Goal: Transaction & Acquisition: Purchase product/service

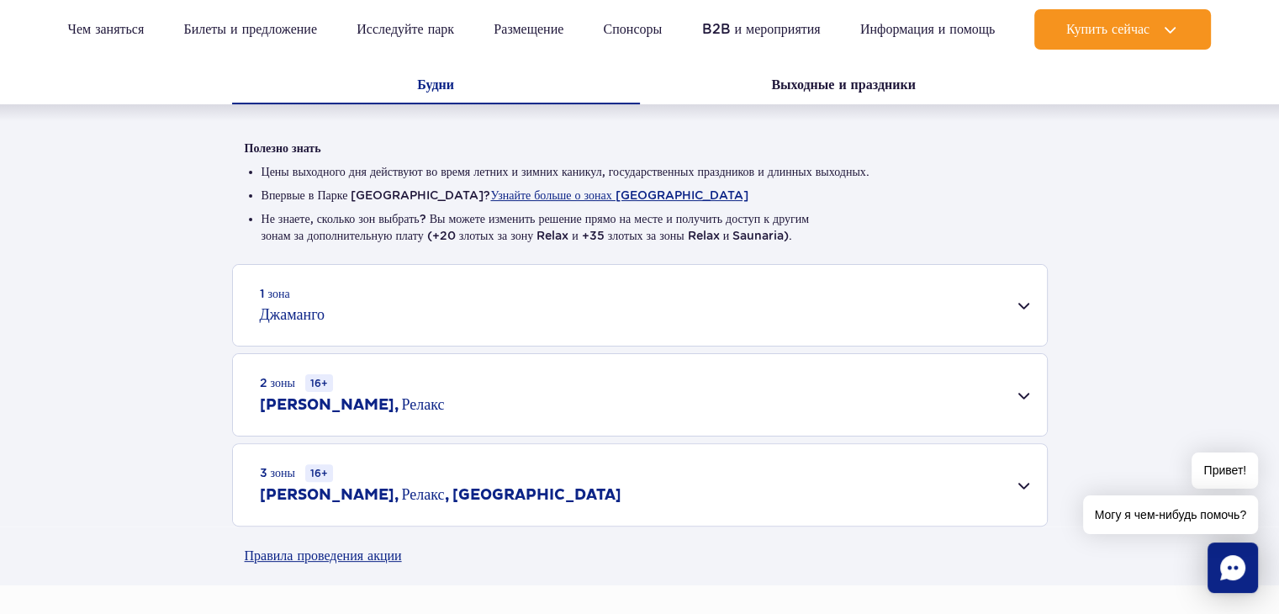
scroll to position [505, 0]
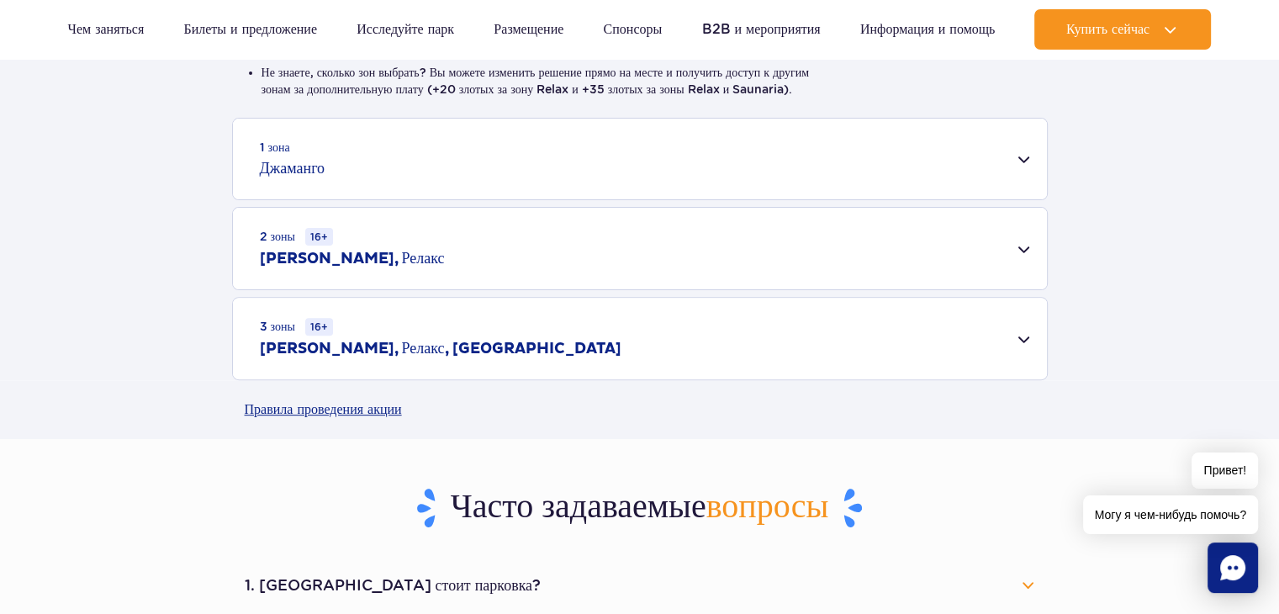
drag, startPoint x: 277, startPoint y: 158, endPoint x: 273, endPoint y: 148, distance: 10.9
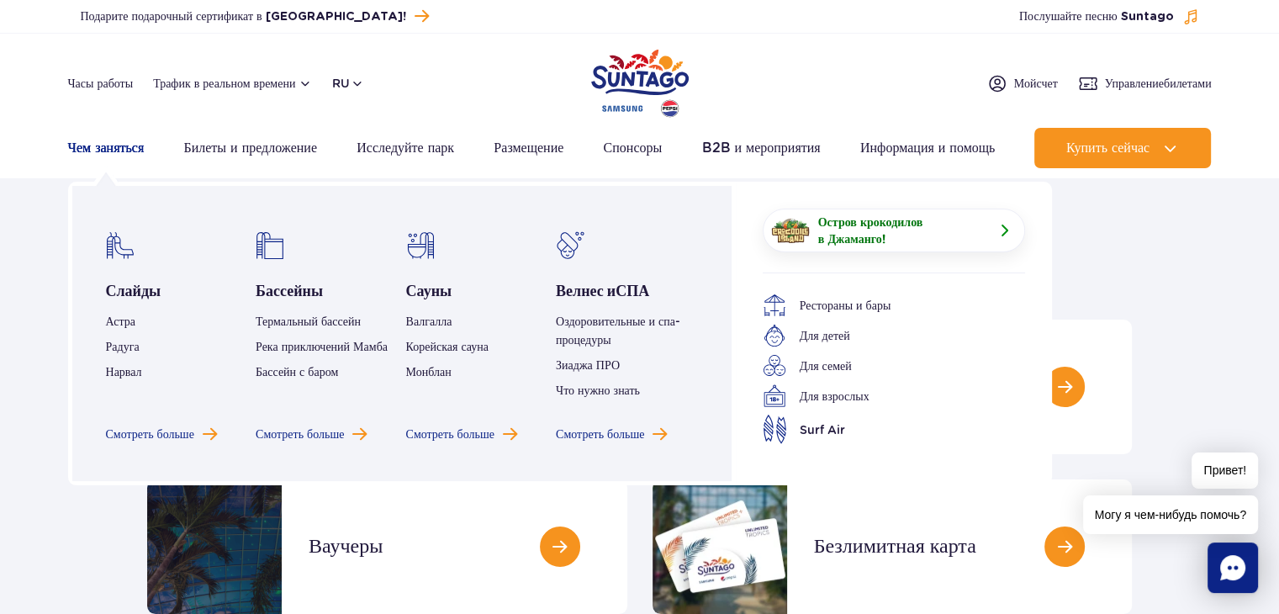
click at [111, 146] on font "Чем заняться" at bounding box center [106, 148] width 77 height 16
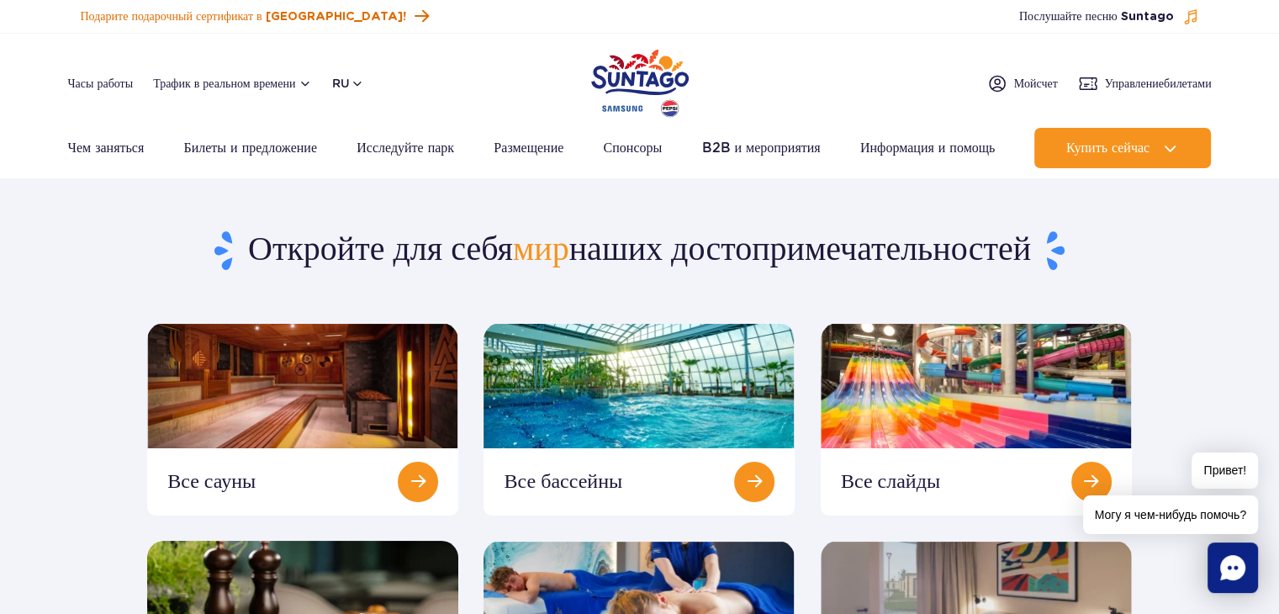
click at [88, 18] on font "Подарите подарочный сертификат в [GEOGRAPHIC_DATA]!" at bounding box center [244, 17] width 326 height 12
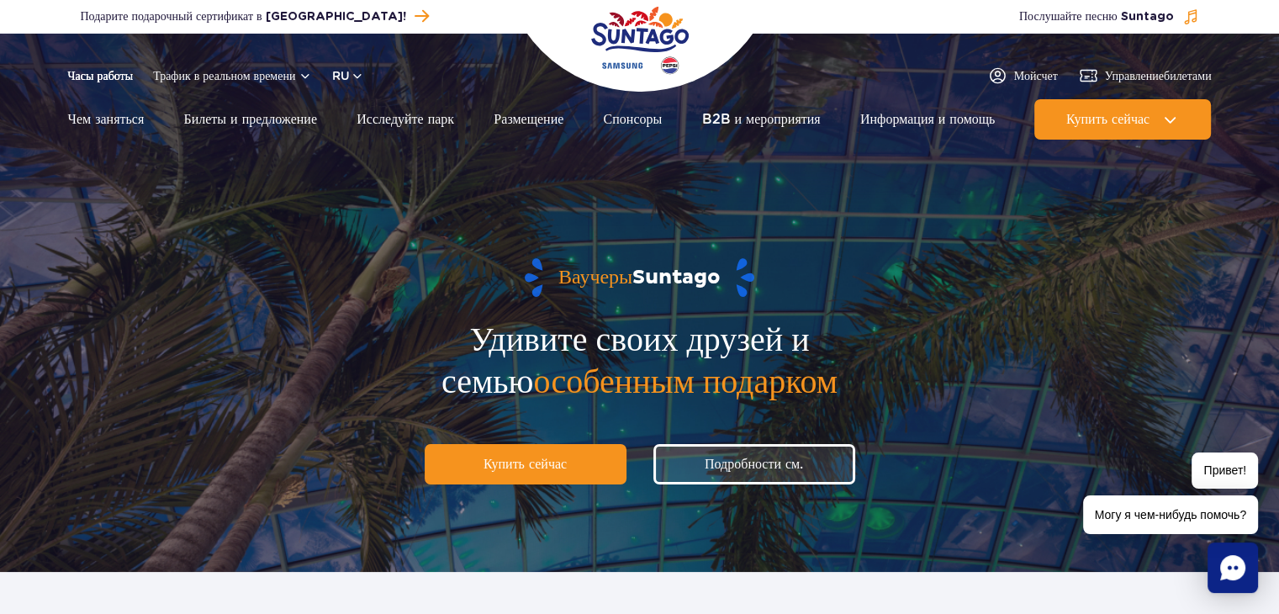
click at [104, 75] on font "Часы работы" at bounding box center [101, 75] width 66 height 13
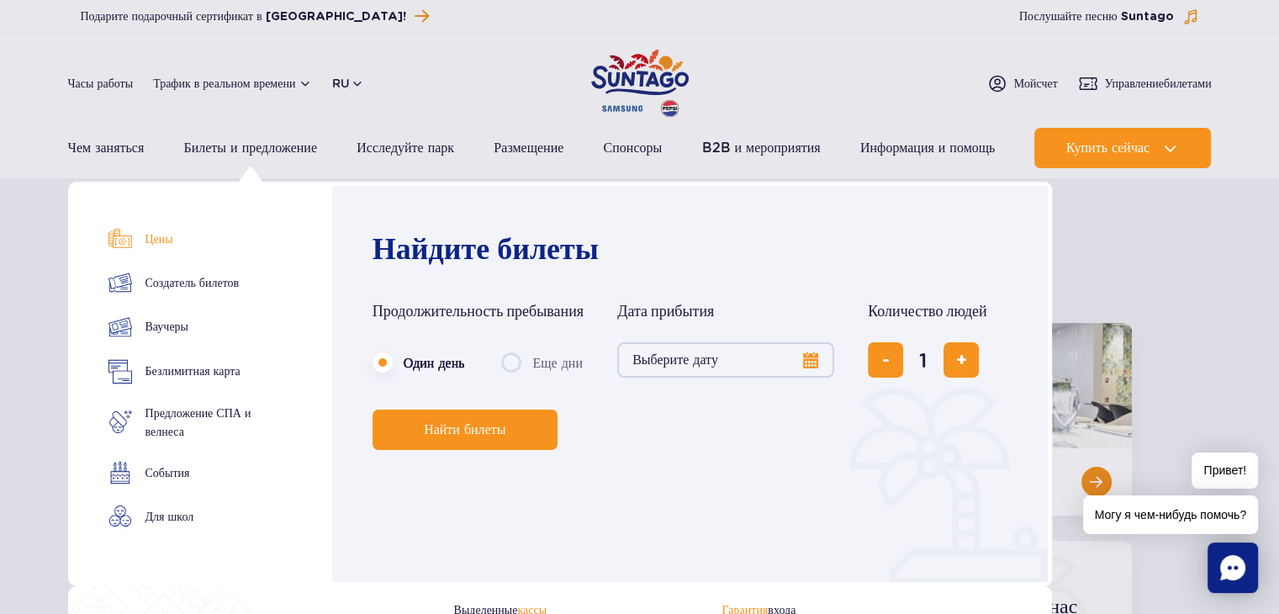
click at [136, 239] on link "Цены" at bounding box center [200, 239] width 182 height 24
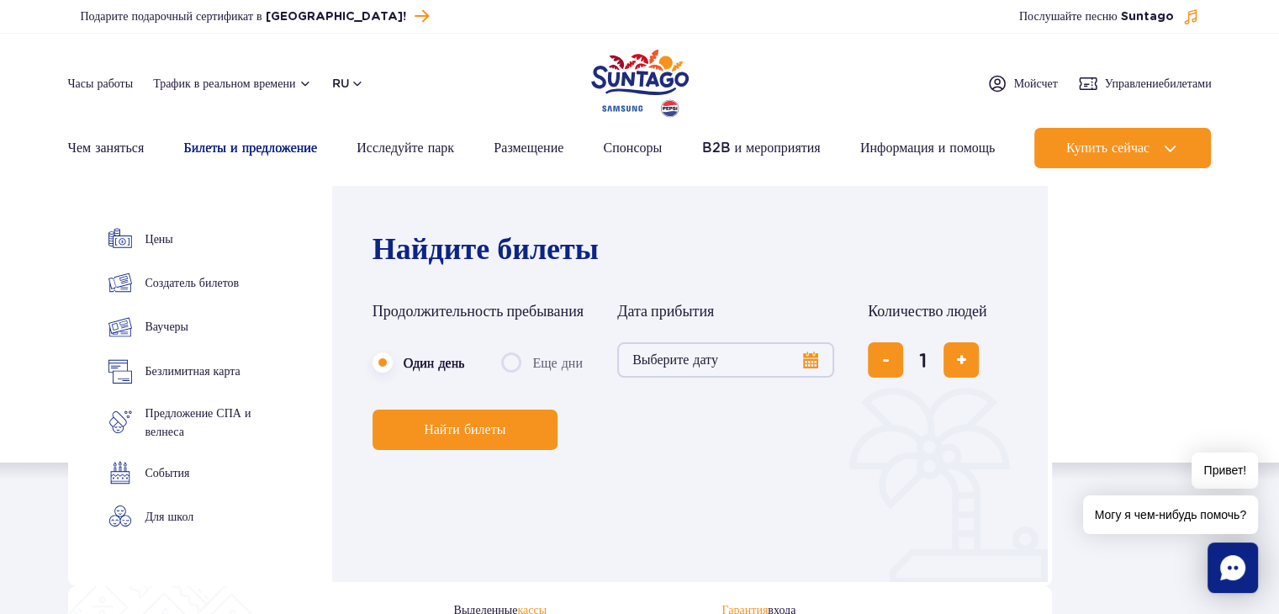
click at [253, 149] on font "Билеты и предложение" at bounding box center [250, 148] width 134 height 16
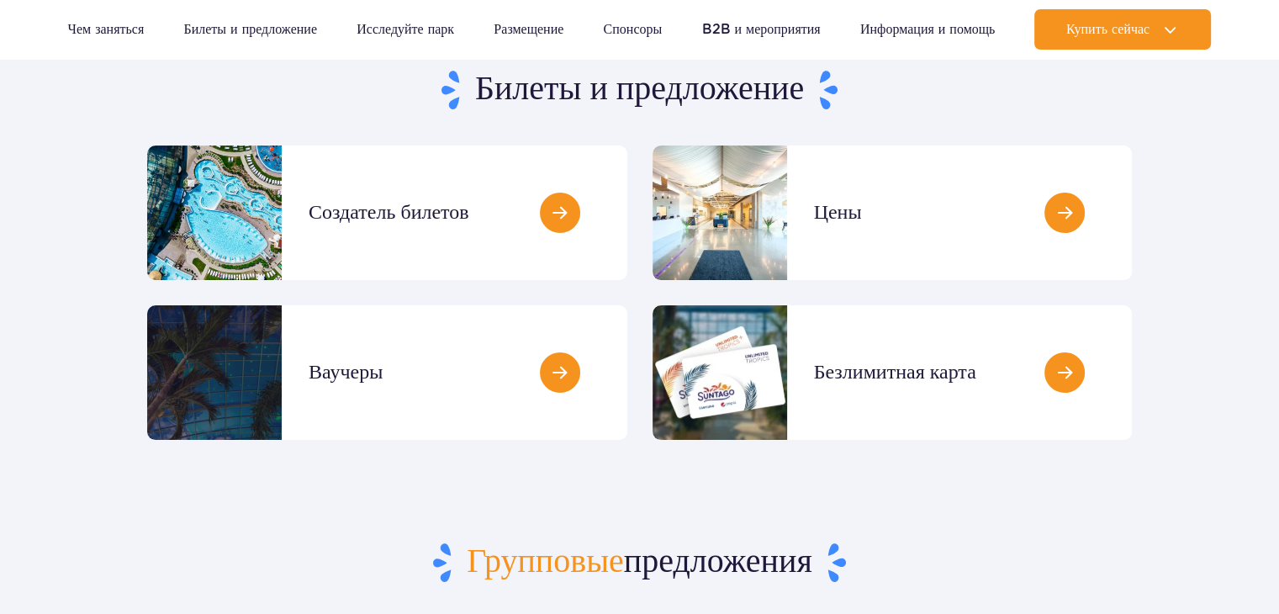
scroll to position [252, 0]
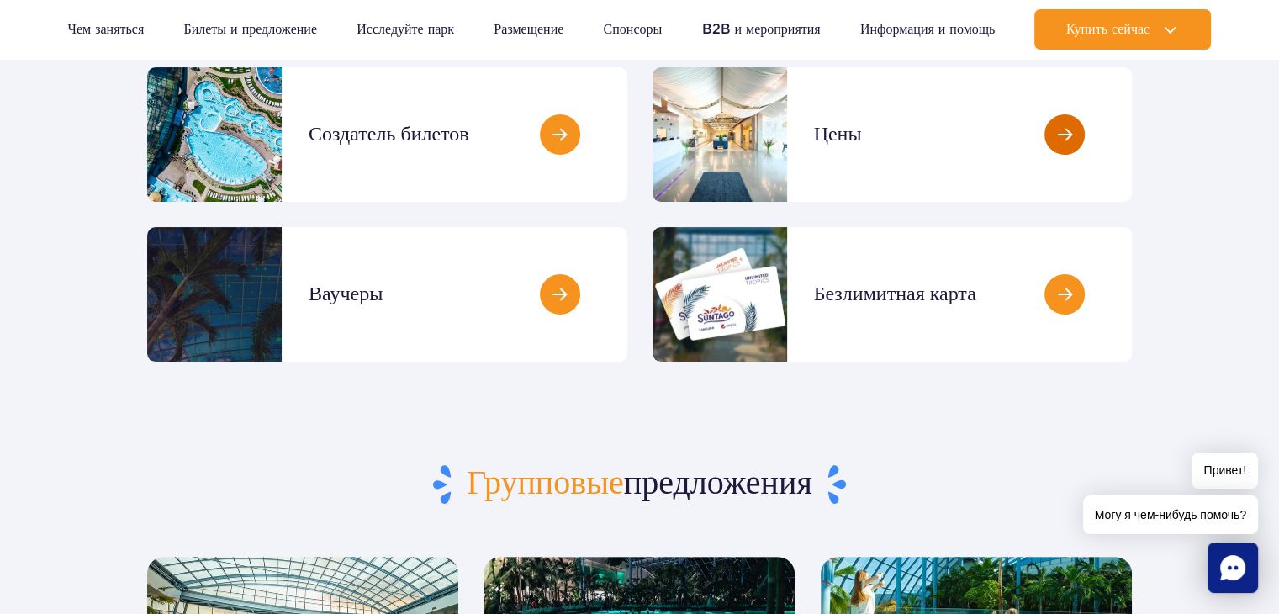
click at [1132, 139] on link at bounding box center [1132, 134] width 0 height 135
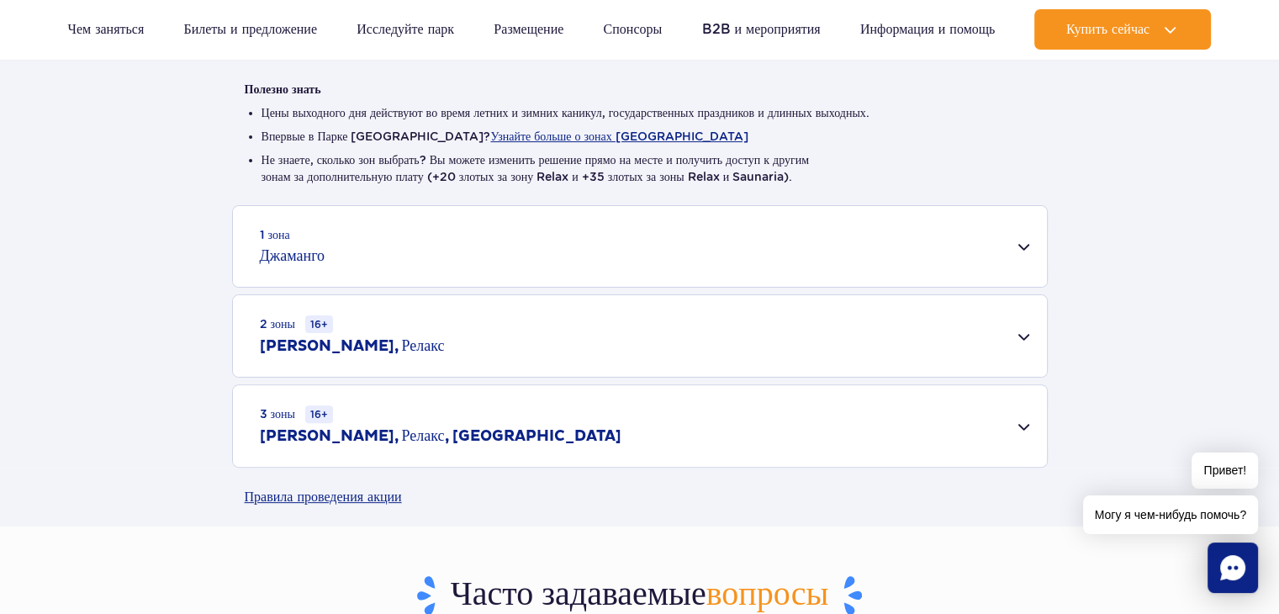
scroll to position [421, 0]
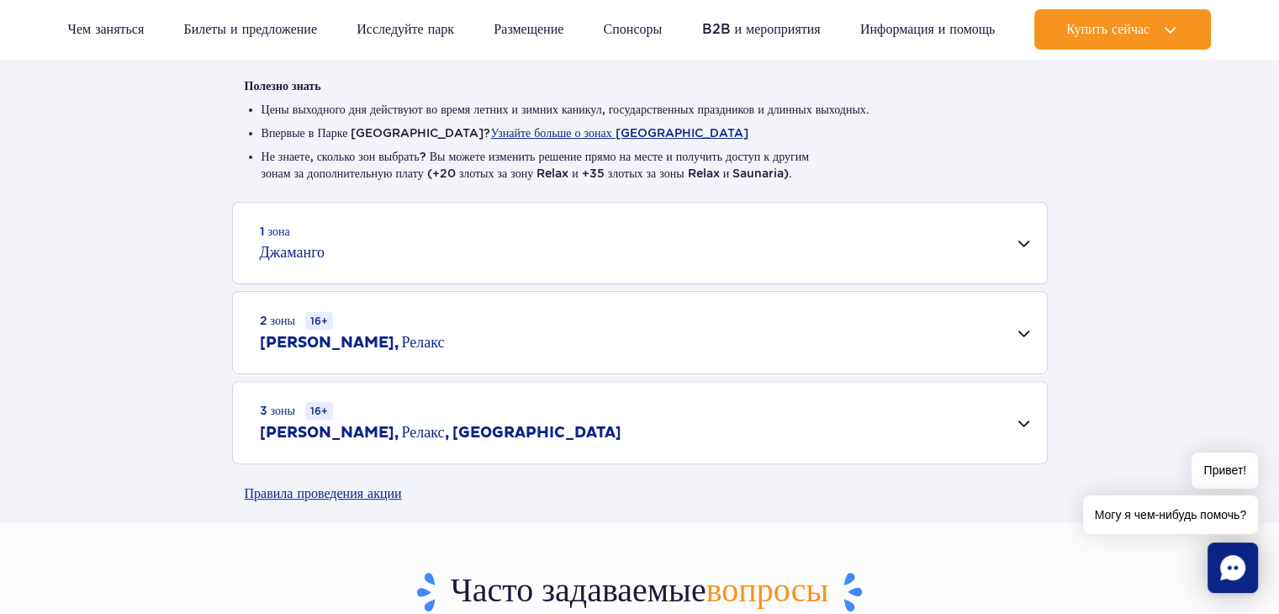
click at [1028, 236] on div "1 зона Джаманго" at bounding box center [640, 243] width 814 height 81
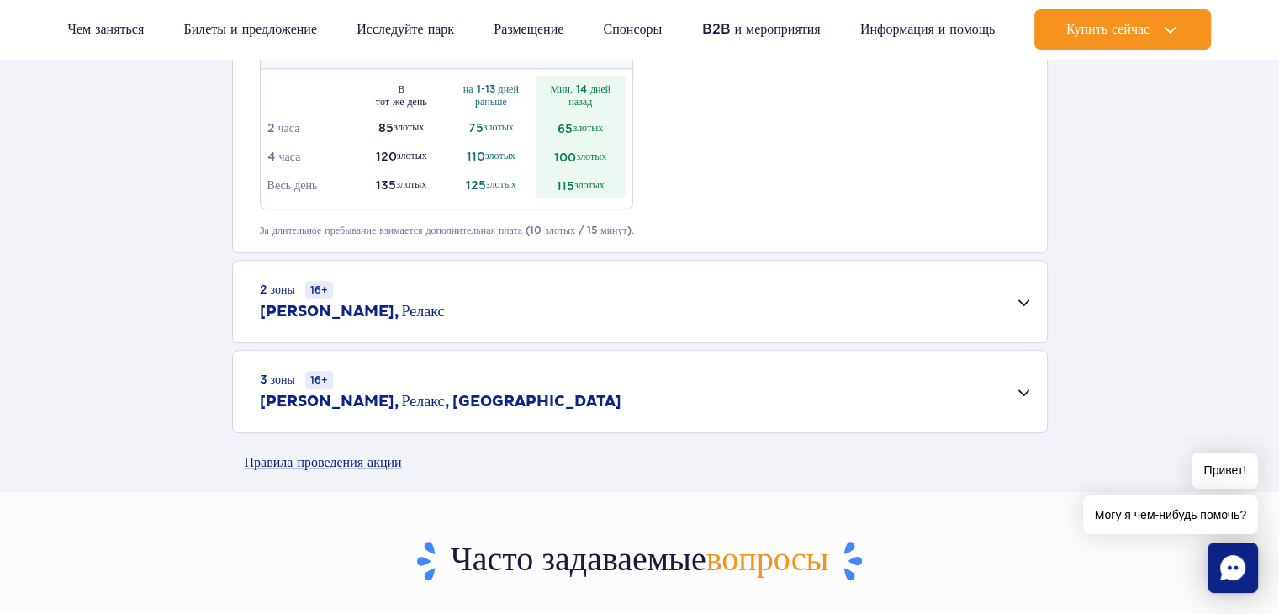
scroll to position [1093, 0]
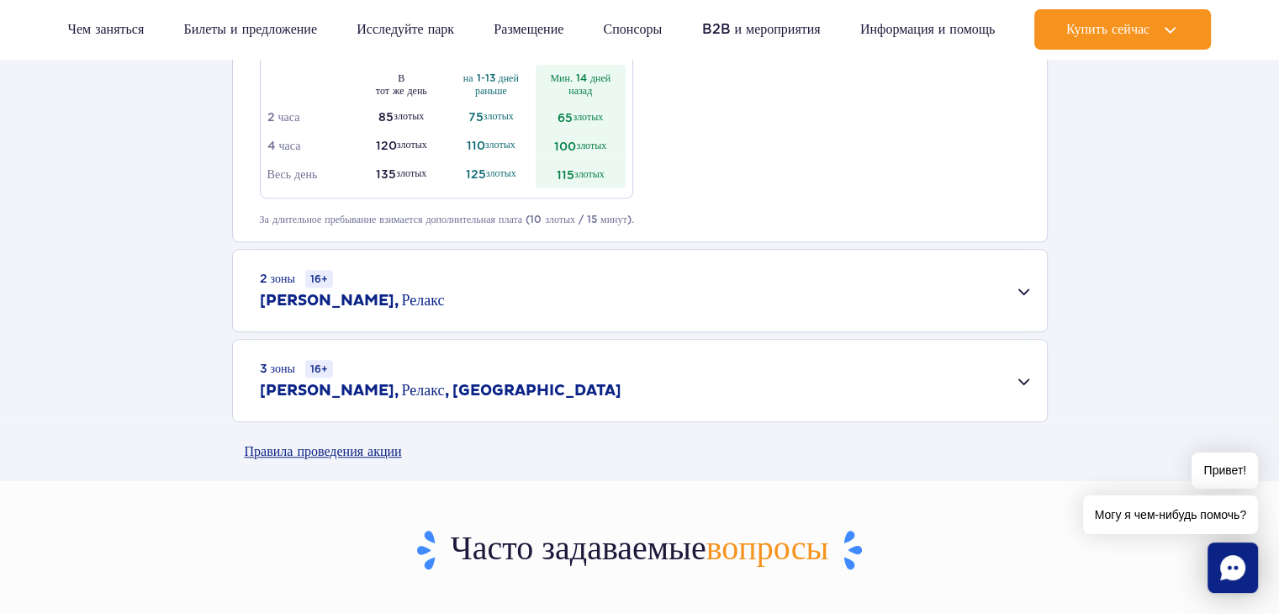
click at [1021, 290] on div "2 зоны 16+ Джаманго, Релакс" at bounding box center [640, 291] width 814 height 82
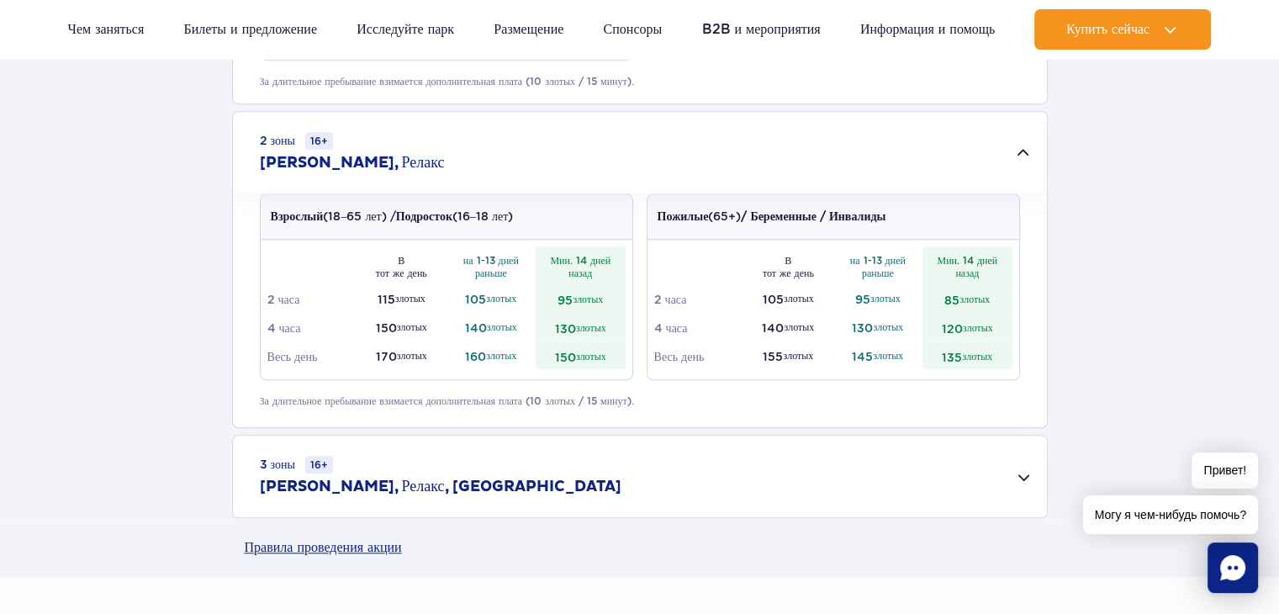
scroll to position [1262, 0]
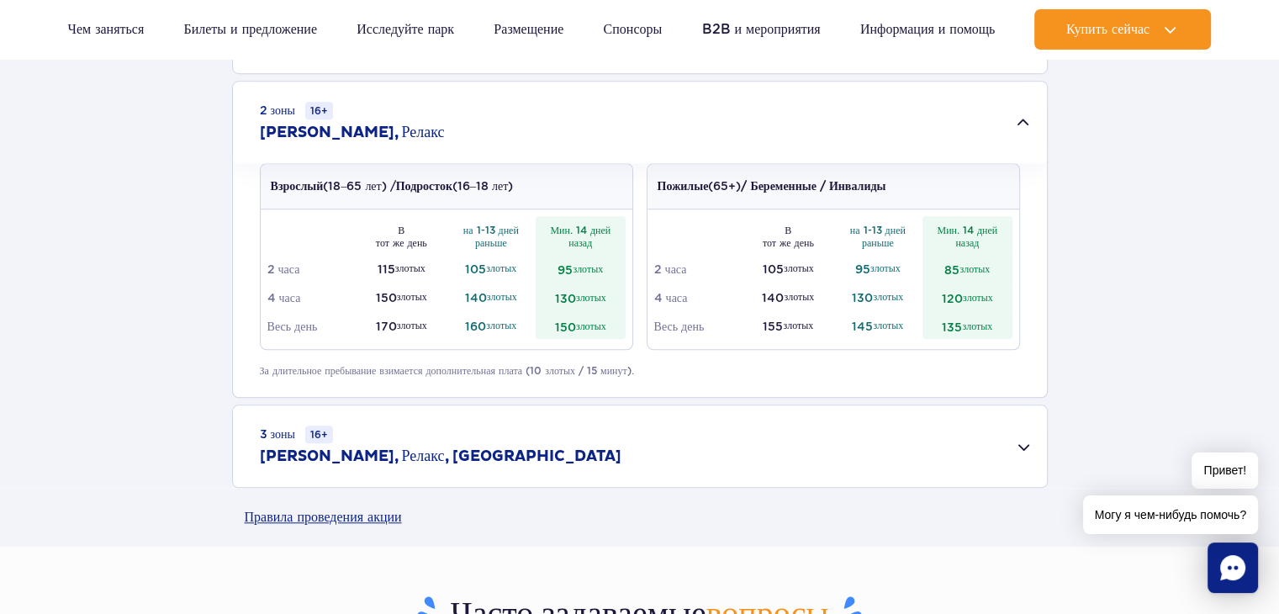
click at [1019, 445] on div "3 зоны 16+ Джаманго, Релакс, Саунария" at bounding box center [640, 446] width 814 height 82
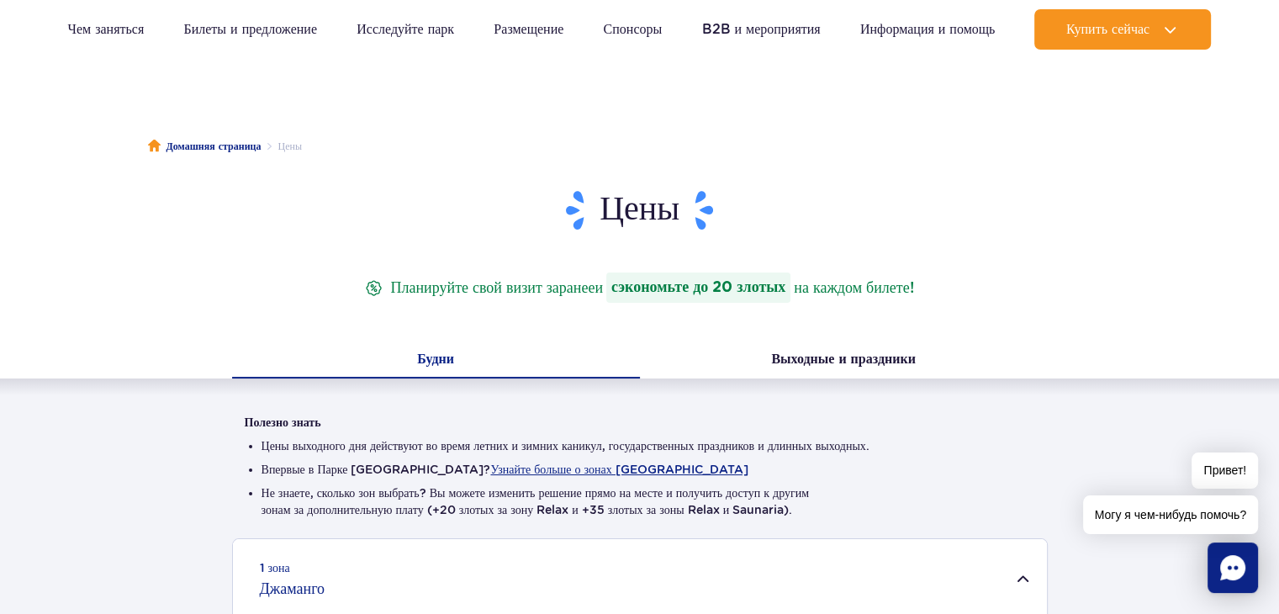
scroll to position [0, 0]
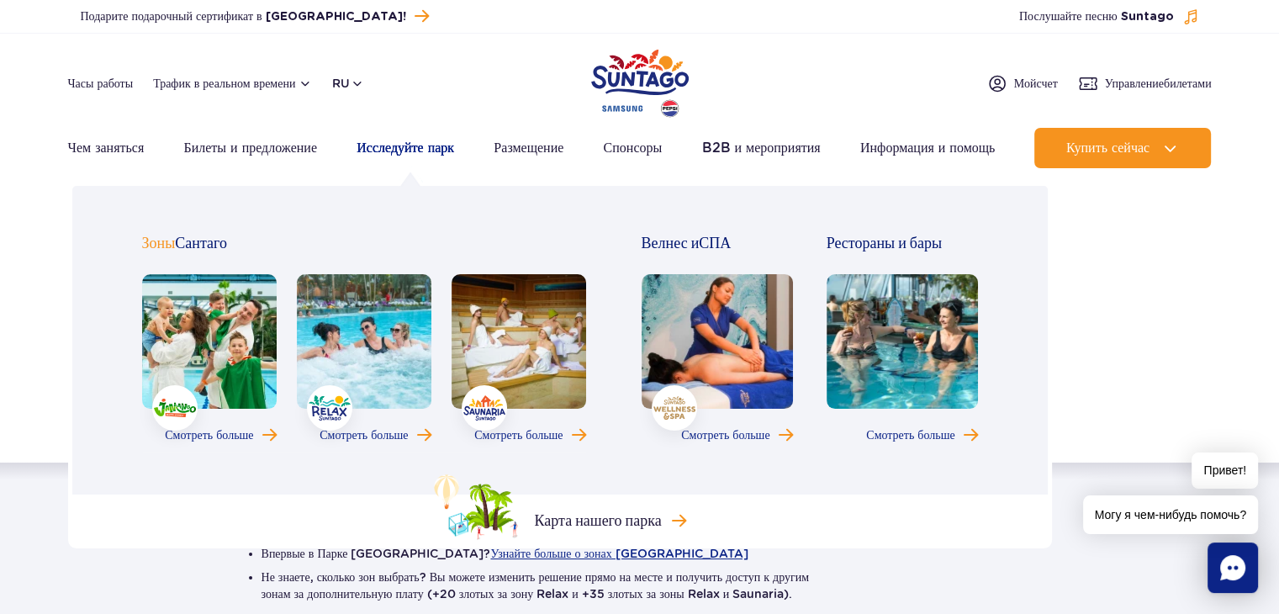
click at [421, 146] on font "Исследуйте парк" at bounding box center [406, 148] width 98 height 16
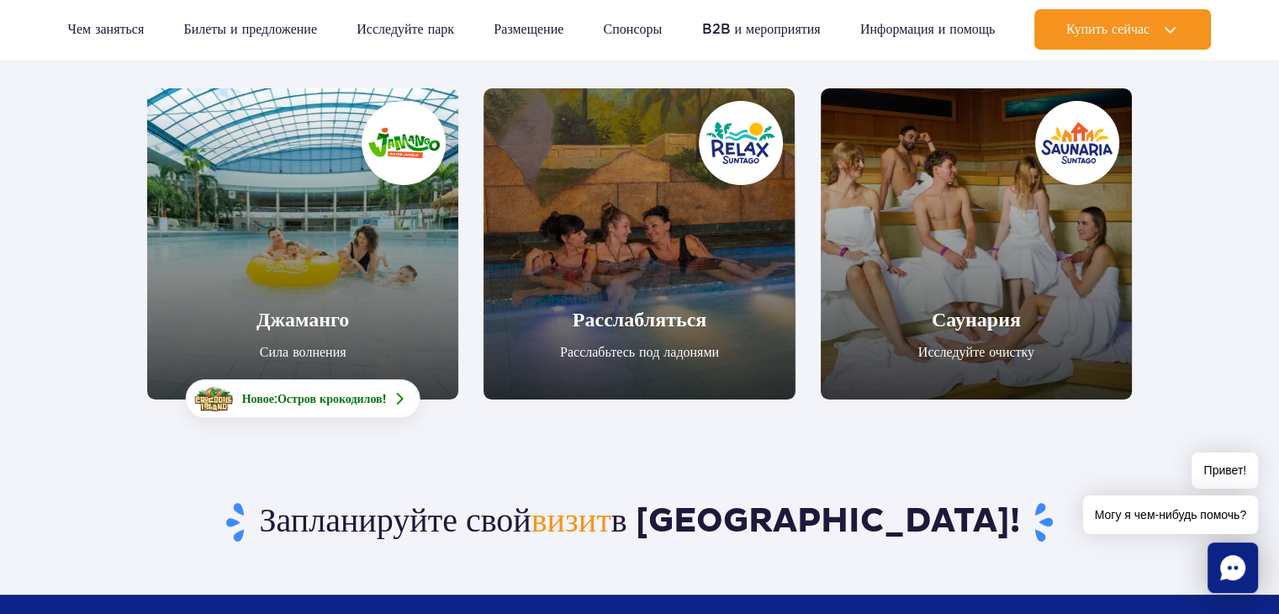
scroll to position [84, 0]
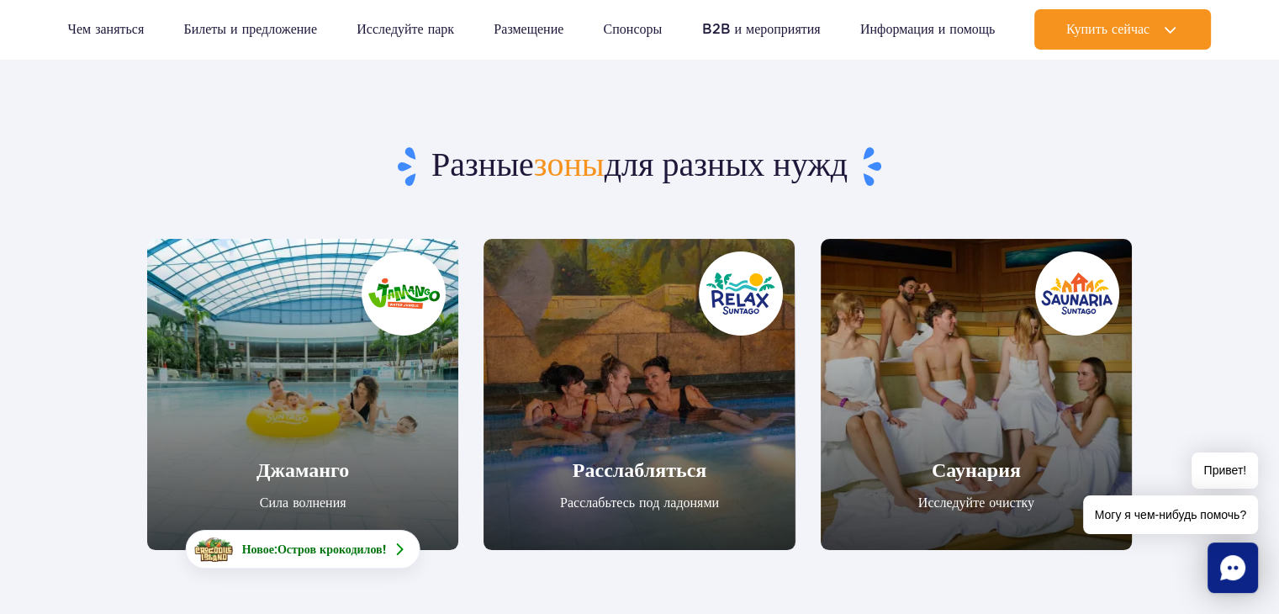
click at [340, 413] on link "Джаманго" at bounding box center [302, 394] width 311 height 311
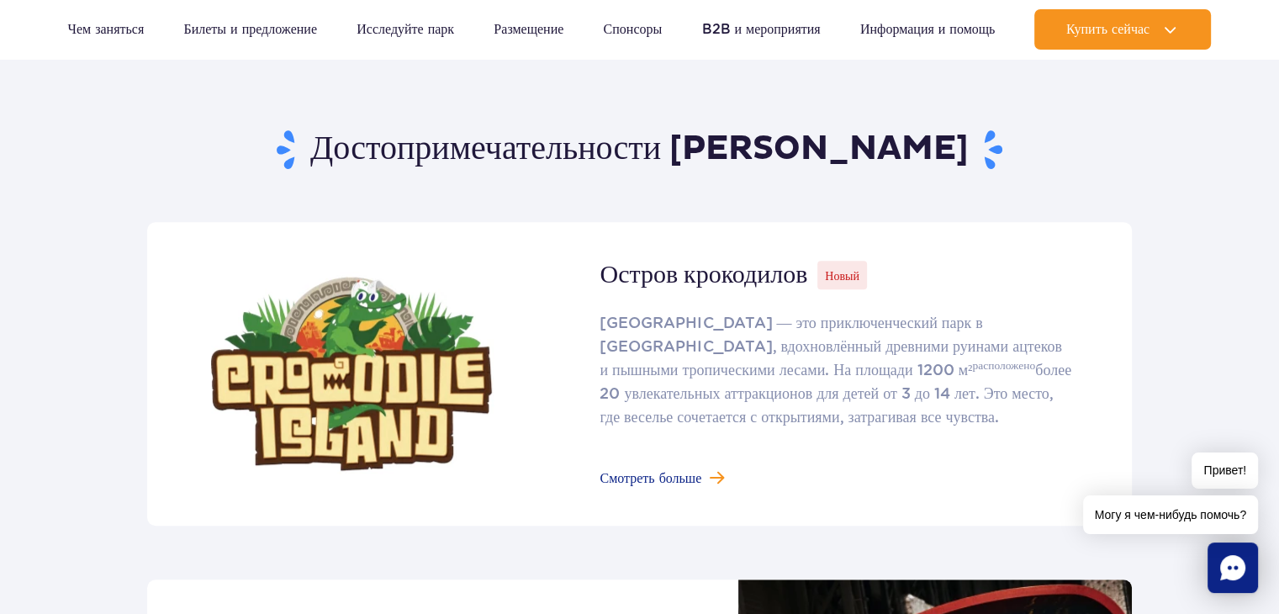
scroll to position [841, 0]
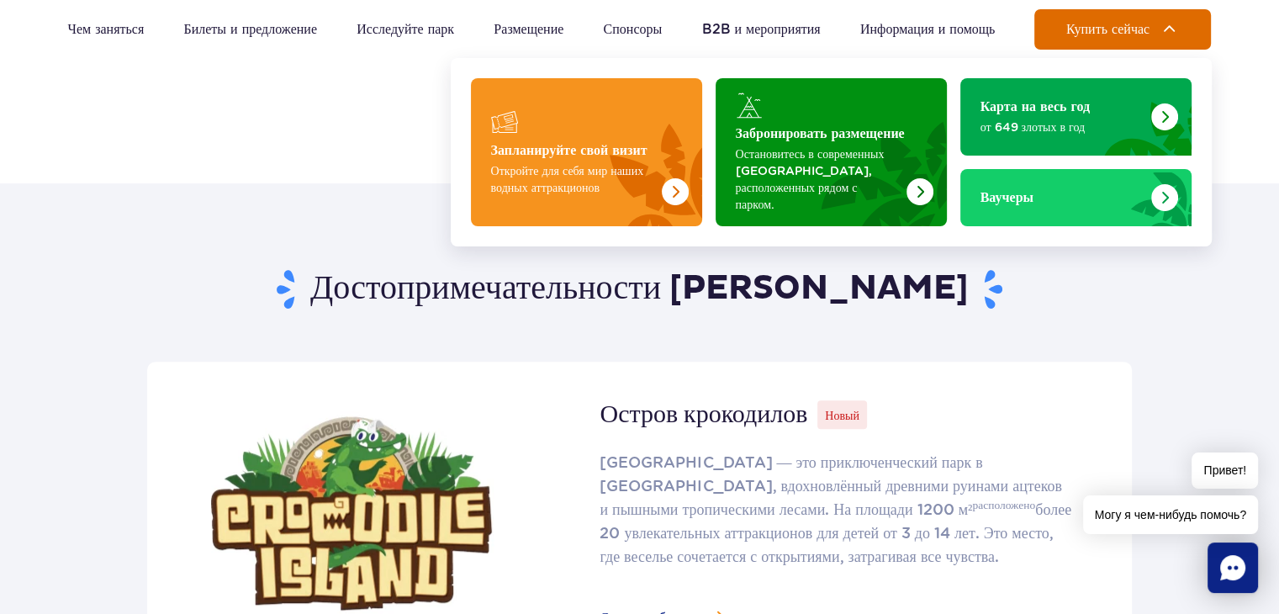
click at [1129, 31] on span "Купить сейчас" at bounding box center [1108, 29] width 83 height 15
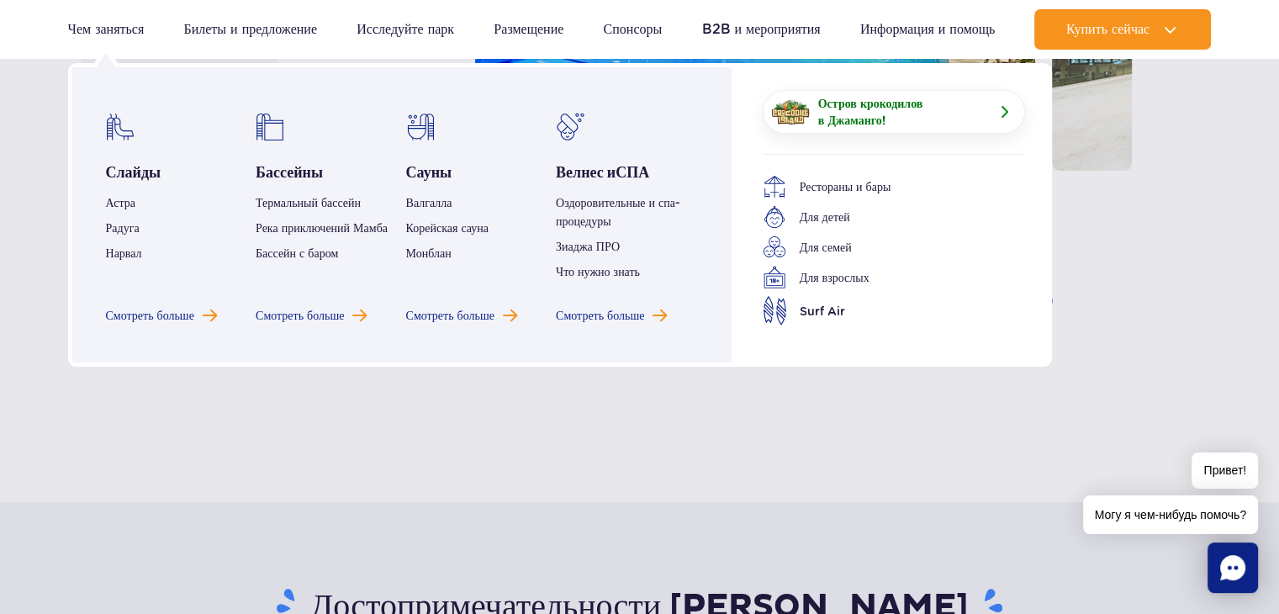
scroll to position [336, 0]
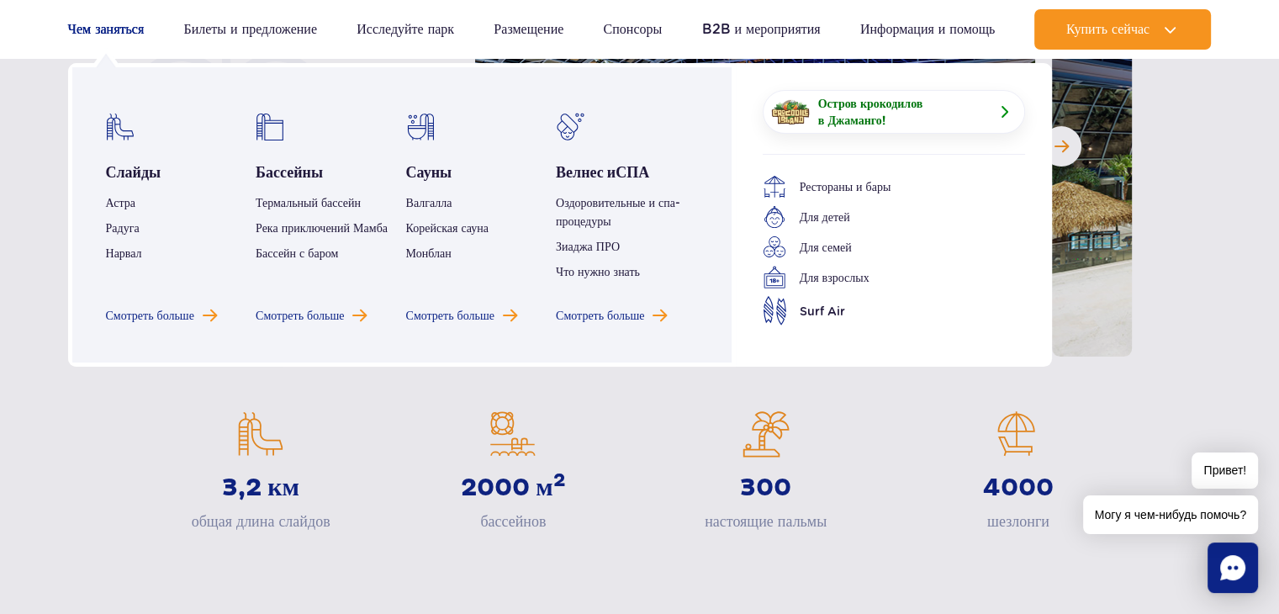
click at [96, 31] on font "Чем заняться" at bounding box center [106, 29] width 77 height 16
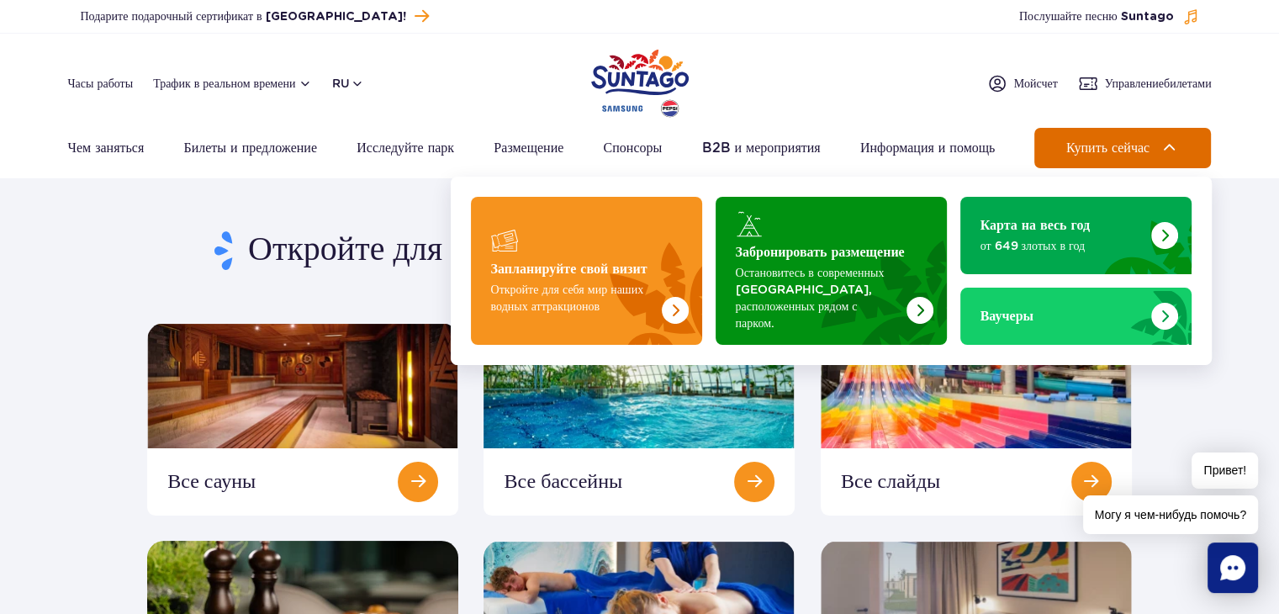
click at [1115, 145] on span "Купить сейчас" at bounding box center [1108, 147] width 83 height 15
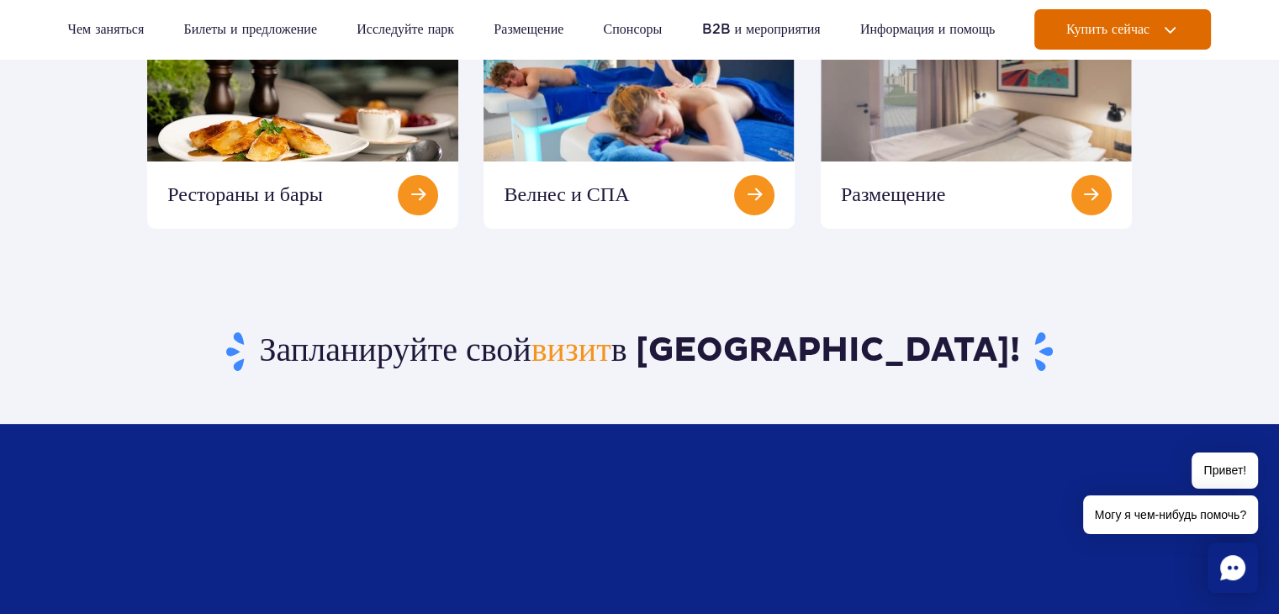
scroll to position [336, 0]
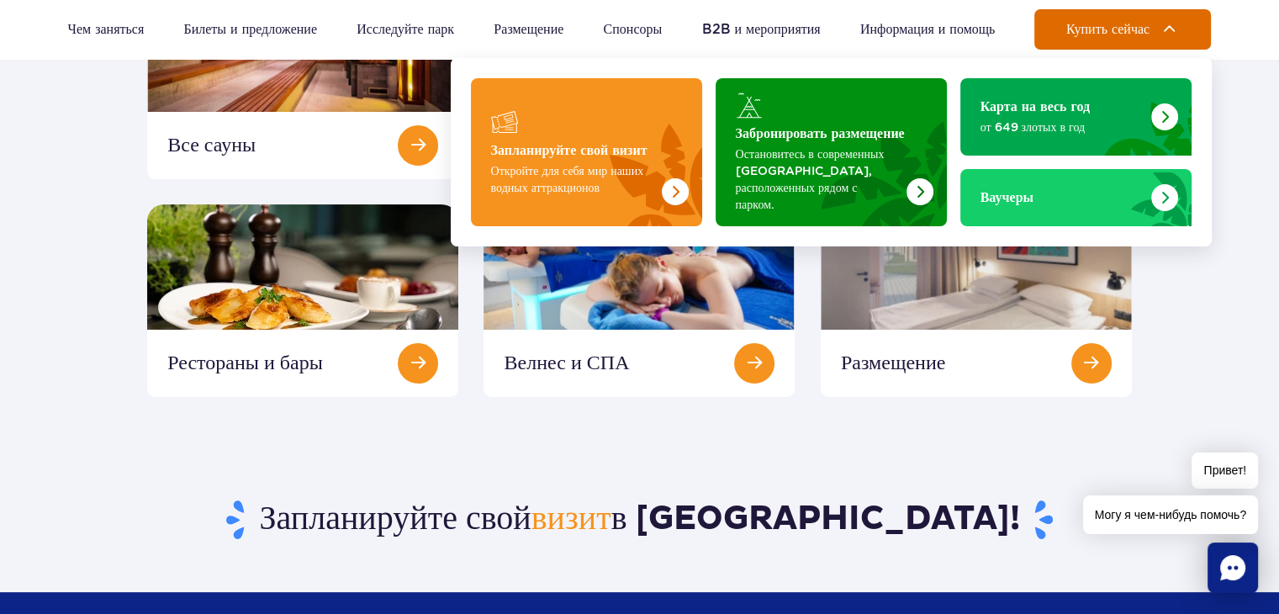
click at [1136, 34] on span "Купить сейчас" at bounding box center [1108, 29] width 83 height 15
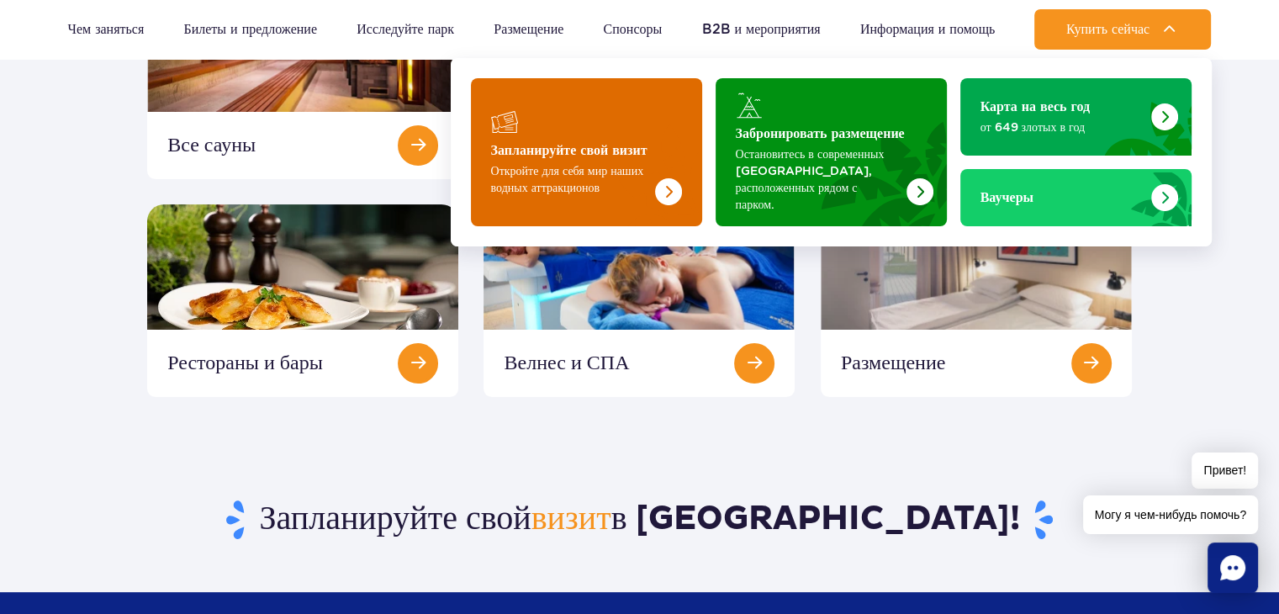
click at [596, 146] on font "Запланируйте свой визит" at bounding box center [569, 150] width 156 height 13
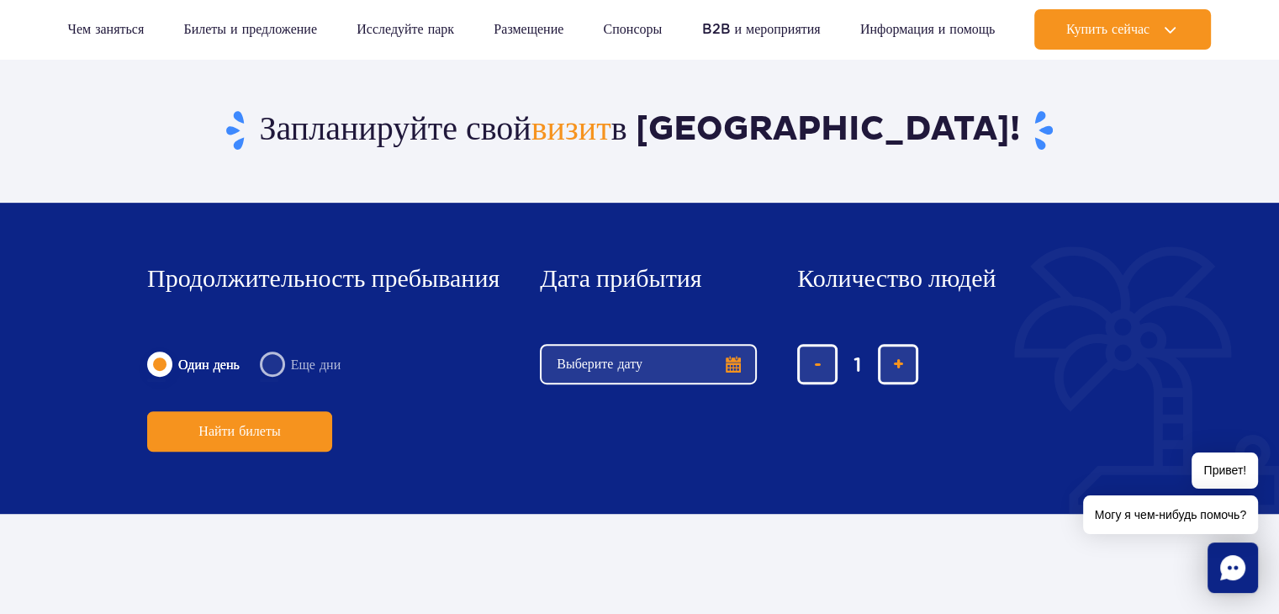
scroll to position [589, 0]
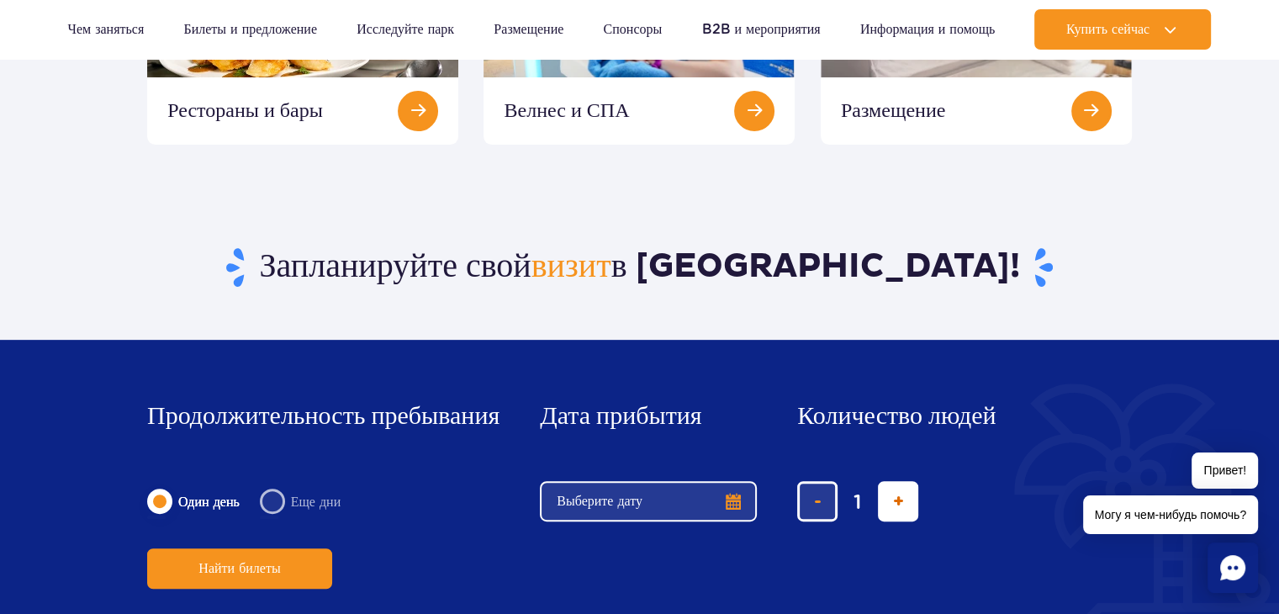
click at [902, 501] on span "добавить билет" at bounding box center [898, 501] width 11 height 0
type input "2"
click at [585, 499] on font "Выберите дату" at bounding box center [600, 501] width 86 height 16
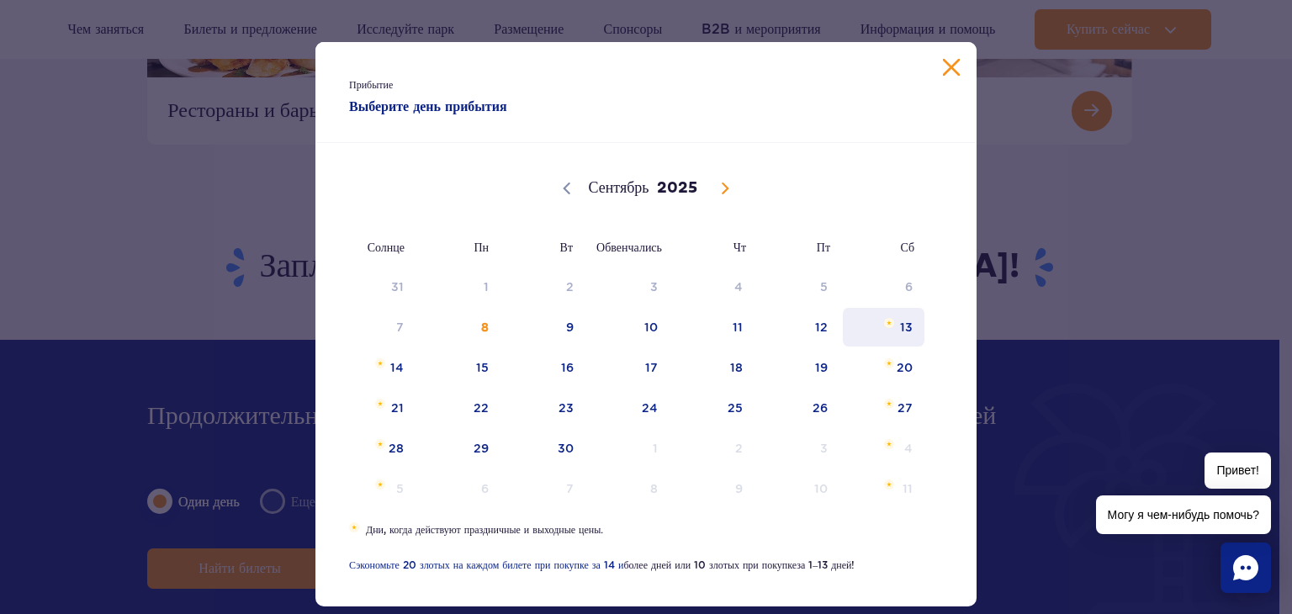
click at [912, 330] on span "13" at bounding box center [883, 327] width 85 height 39
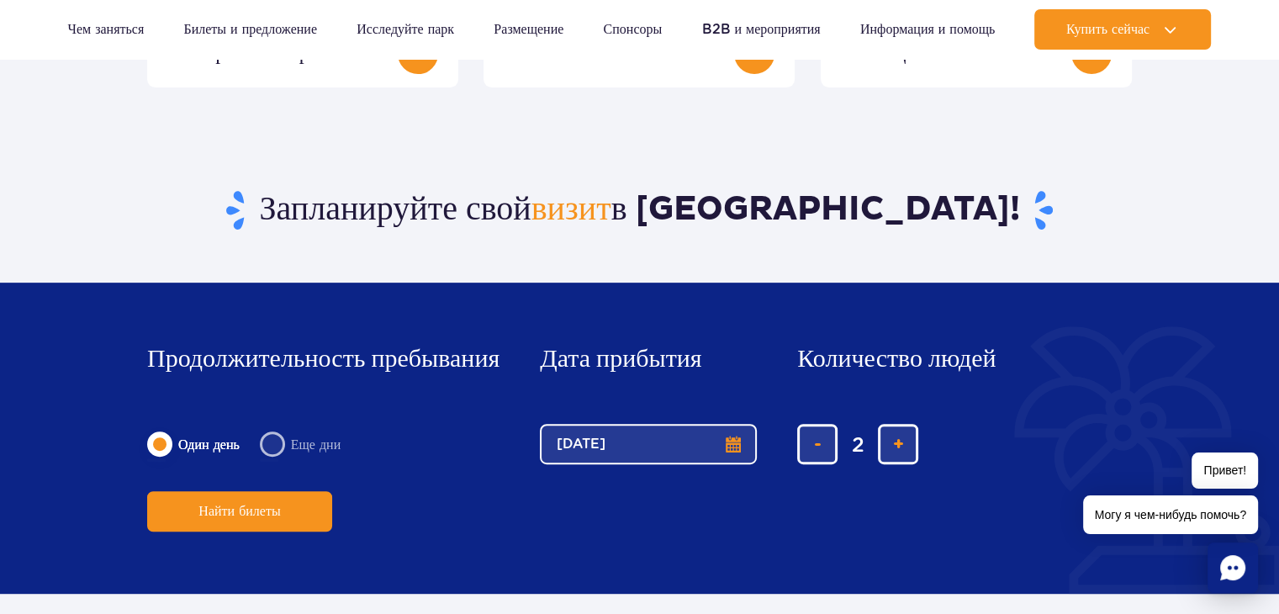
scroll to position [673, 0]
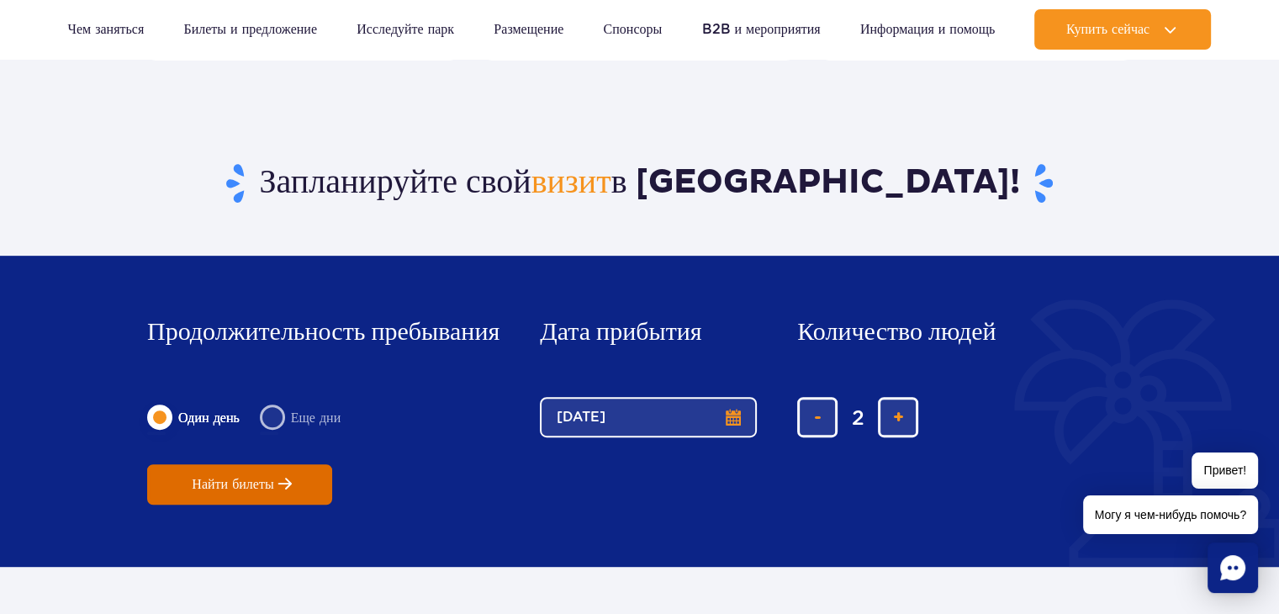
click at [215, 477] on span "Найти билеты" at bounding box center [233, 484] width 82 height 15
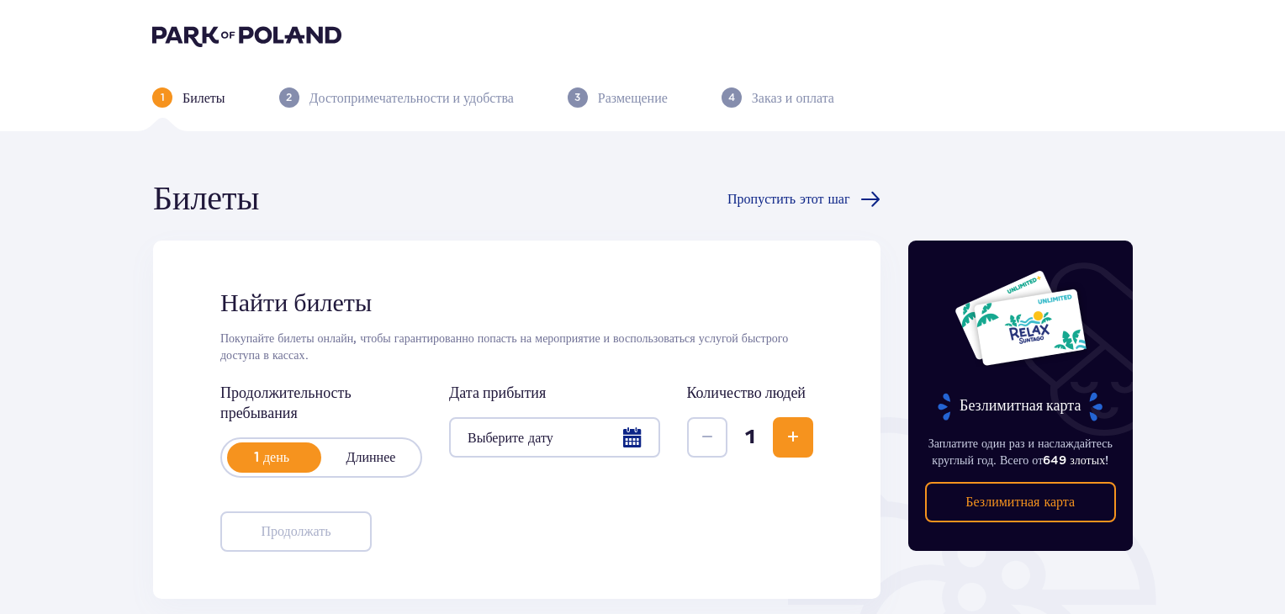
click at [364, 457] on font "Длиннее" at bounding box center [372, 457] width 50 height 16
click at [561, 426] on div at bounding box center [554, 437] width 211 height 40
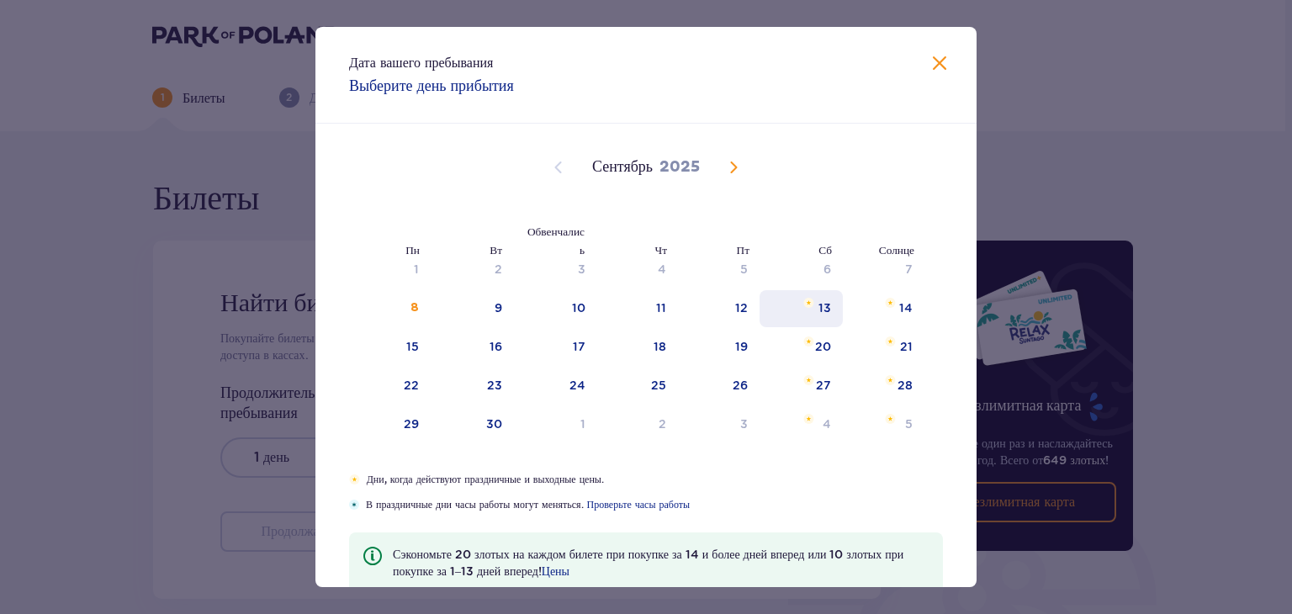
click at [821, 309] on font "13" at bounding box center [824, 307] width 13 height 13
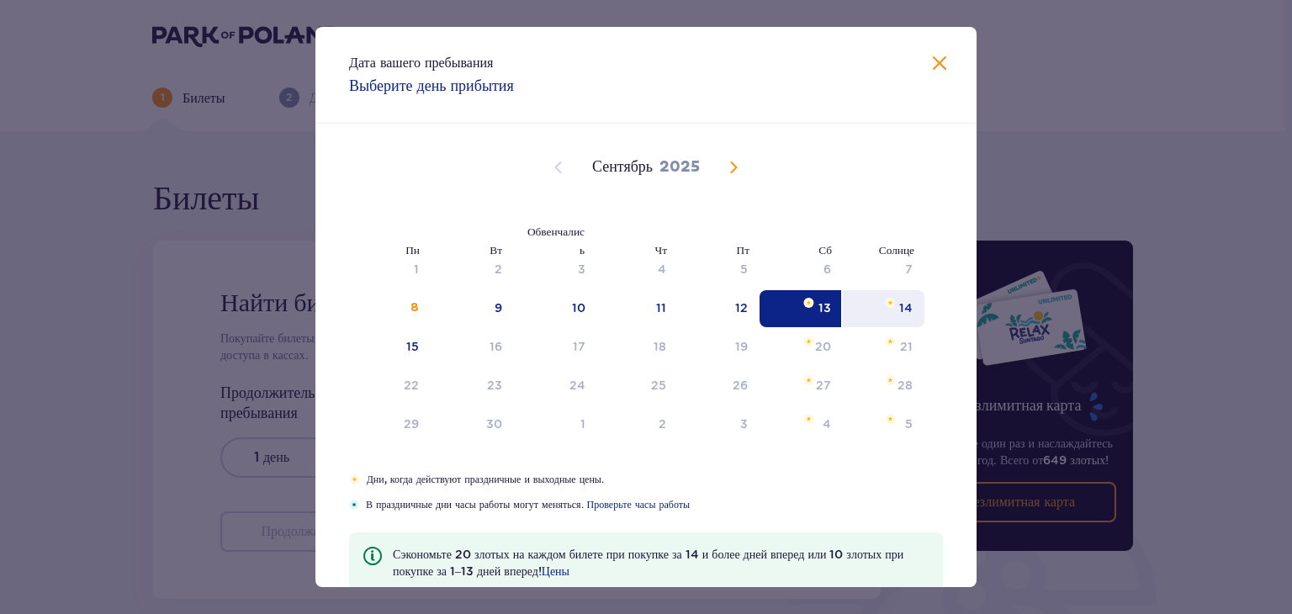
click at [900, 302] on font "14" at bounding box center [905, 307] width 13 height 13
type input "[DATE] - [DATE]"
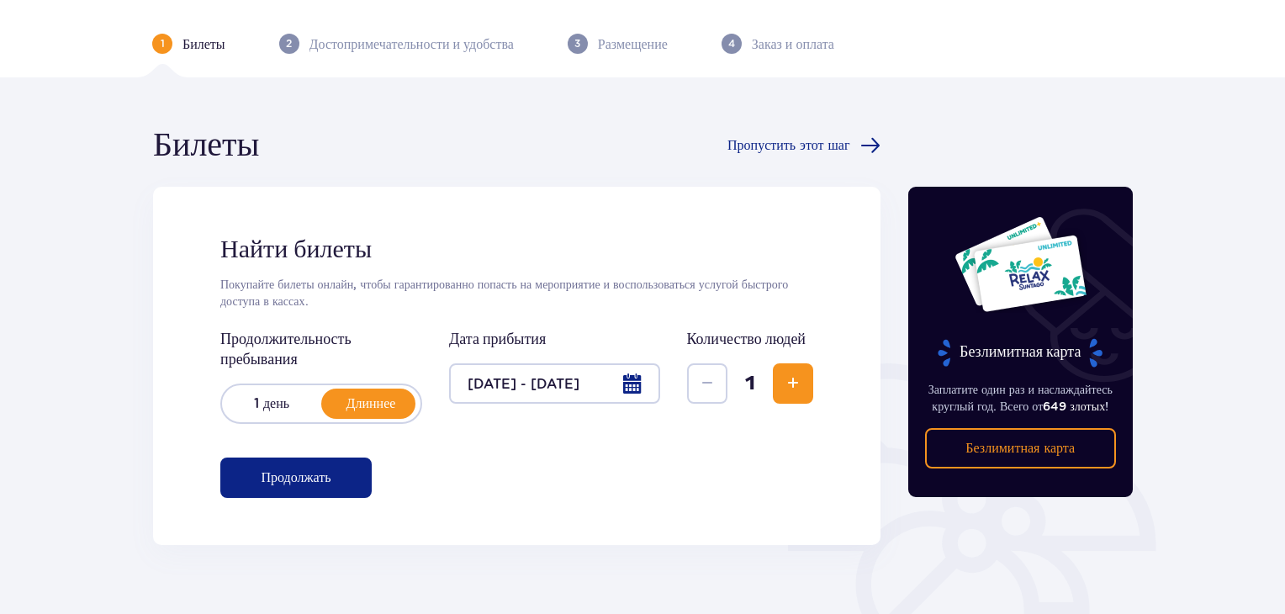
scroll to position [84, 0]
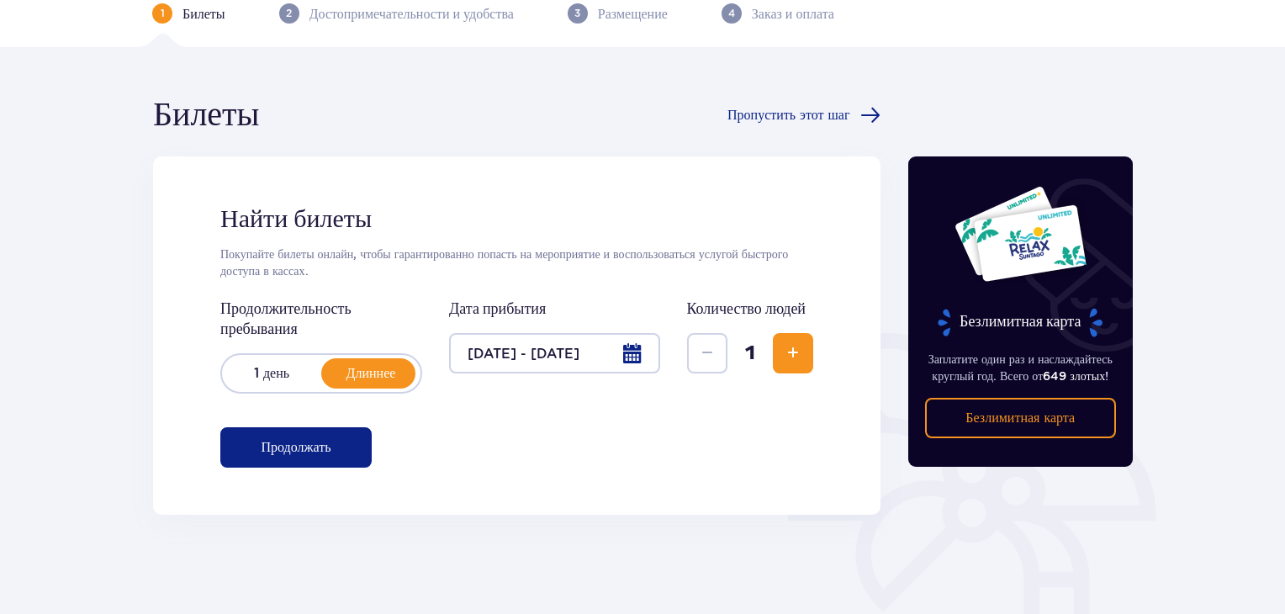
click at [798, 348] on span "Увеличивать" at bounding box center [793, 353] width 20 height 20
click at [286, 442] on font "Продолжать" at bounding box center [296, 447] width 70 height 13
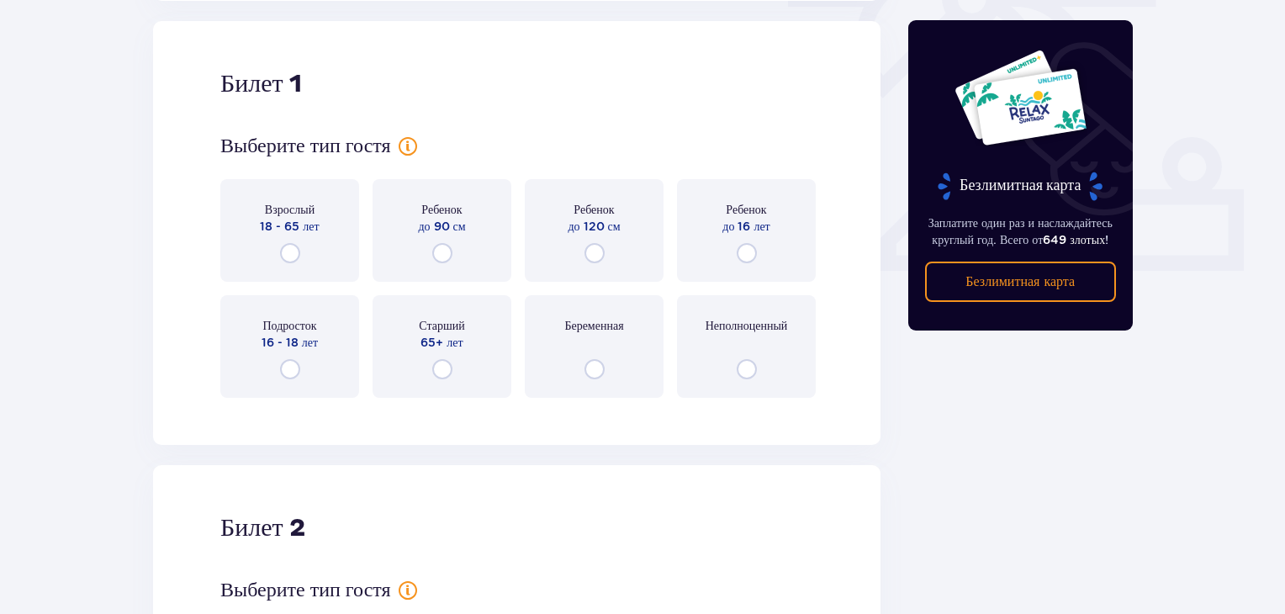
scroll to position [599, 0]
click at [286, 257] on input "radio" at bounding box center [290, 252] width 20 height 20
radio input "true"
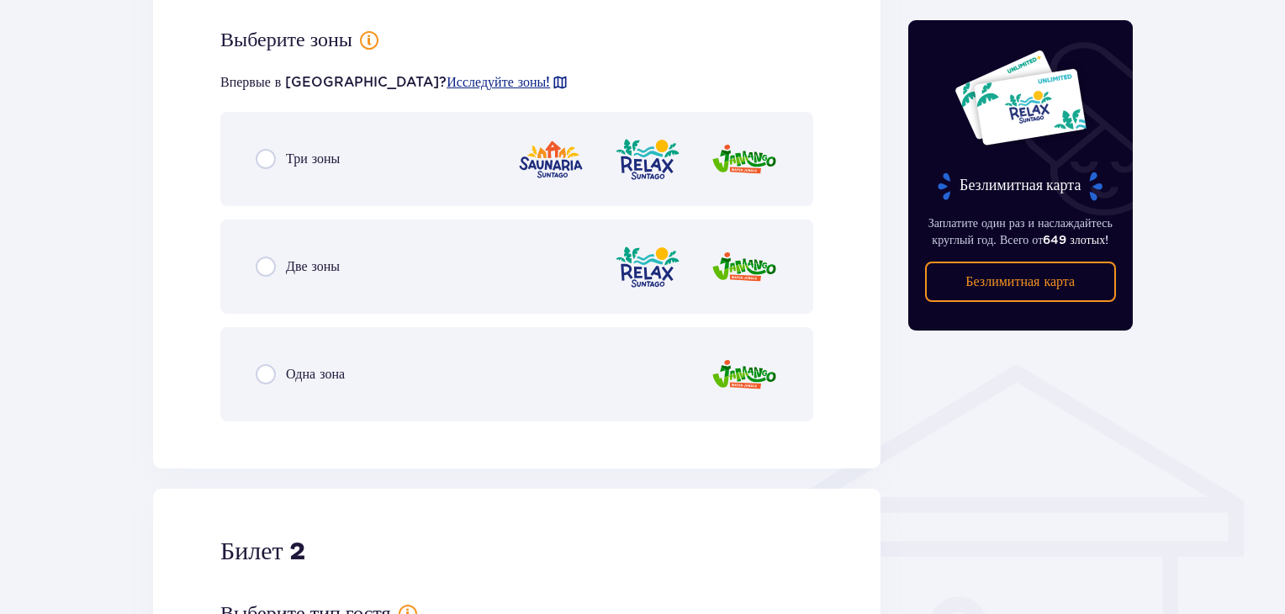
scroll to position [1009, 0]
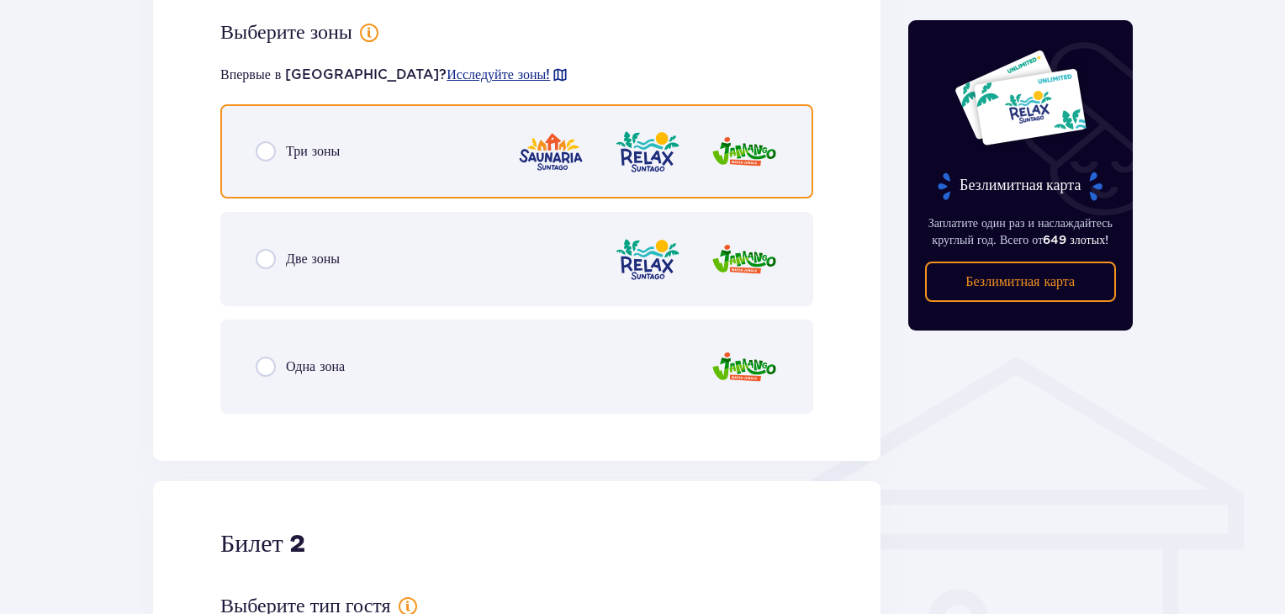
click at [274, 150] on input "radio" at bounding box center [266, 151] width 20 height 20
radio input "true"
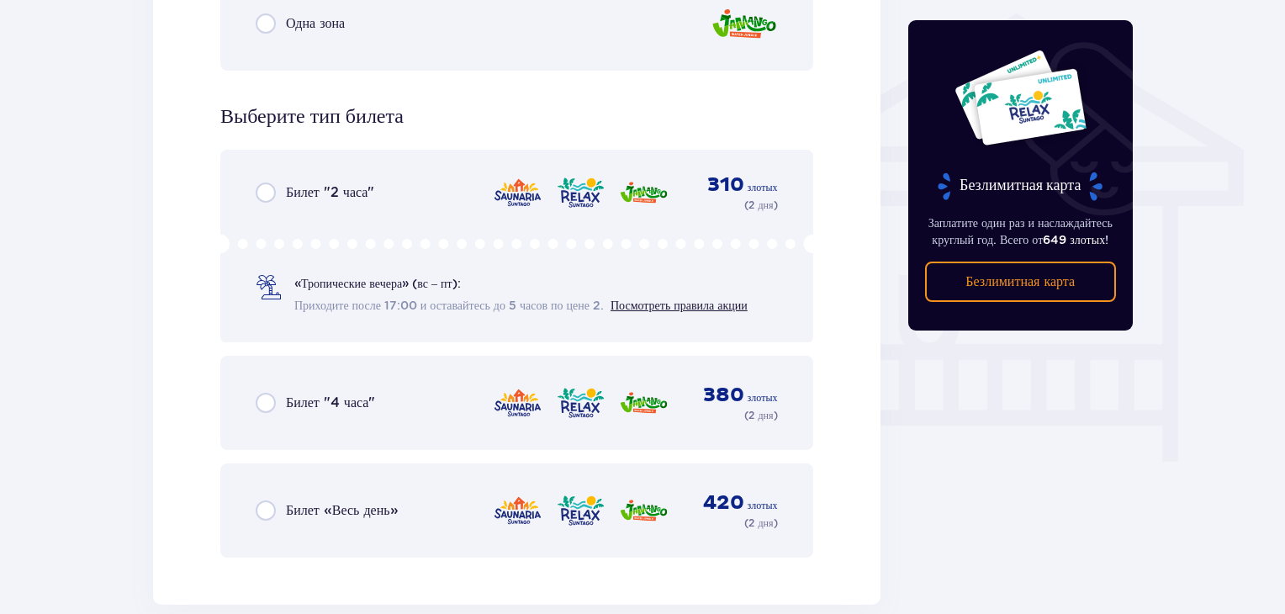
scroll to position [1605, 0]
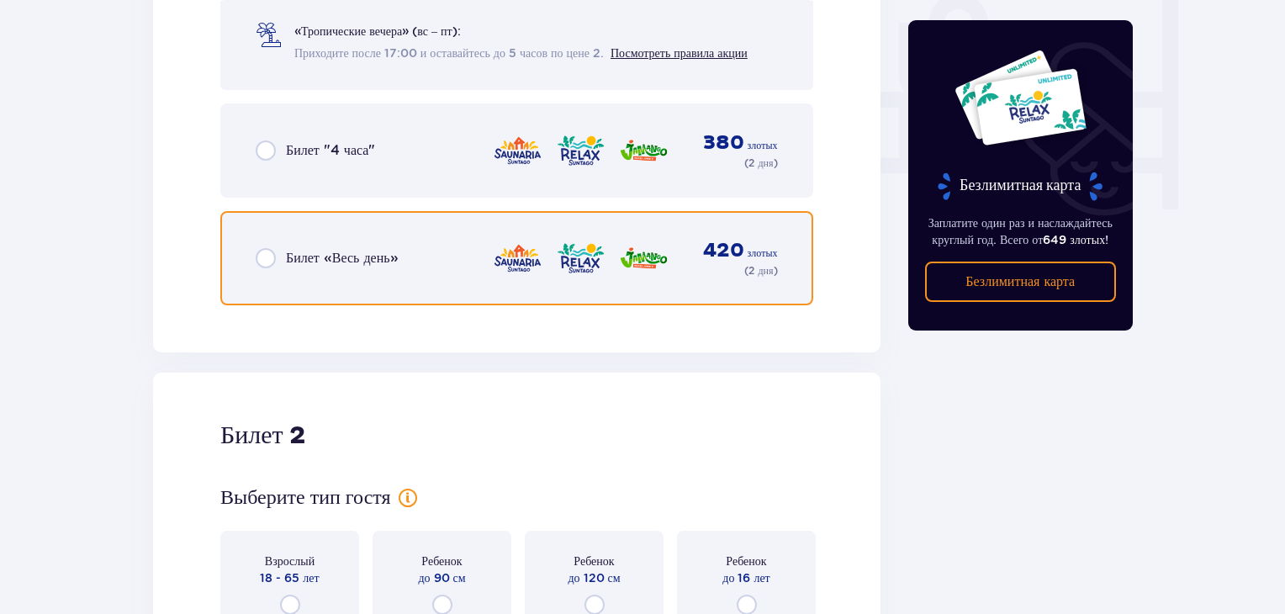
click at [266, 257] on input "radio" at bounding box center [266, 258] width 20 height 20
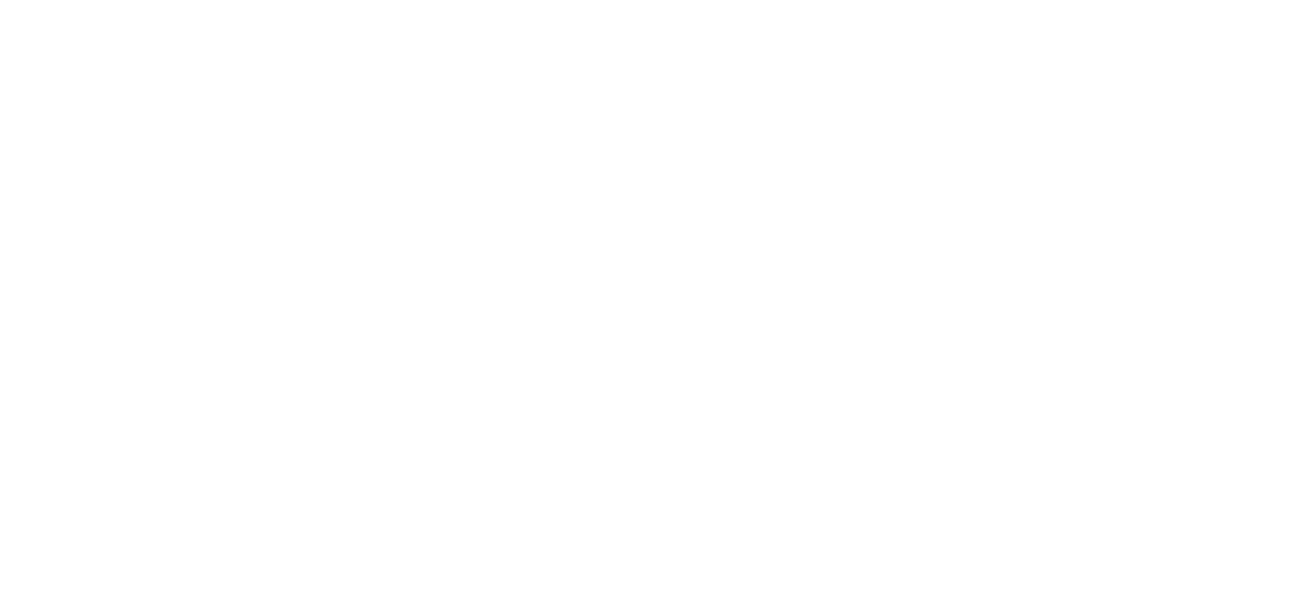
scroll to position [0, 0]
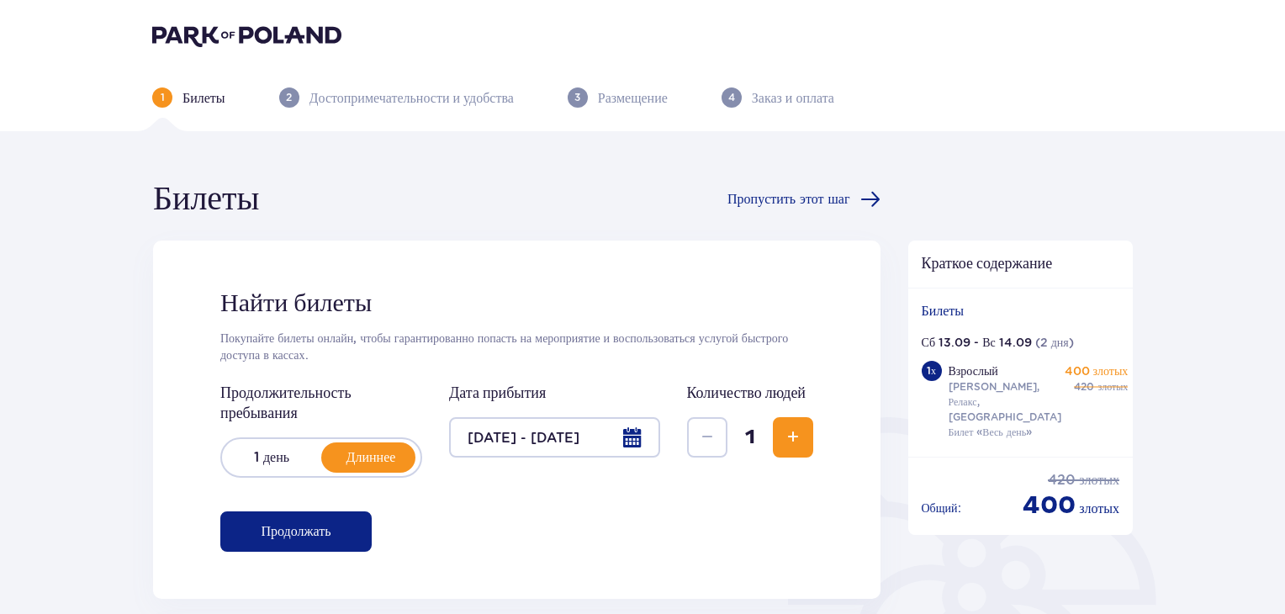
click at [788, 432] on span "Увеличивать" at bounding box center [793, 437] width 20 height 20
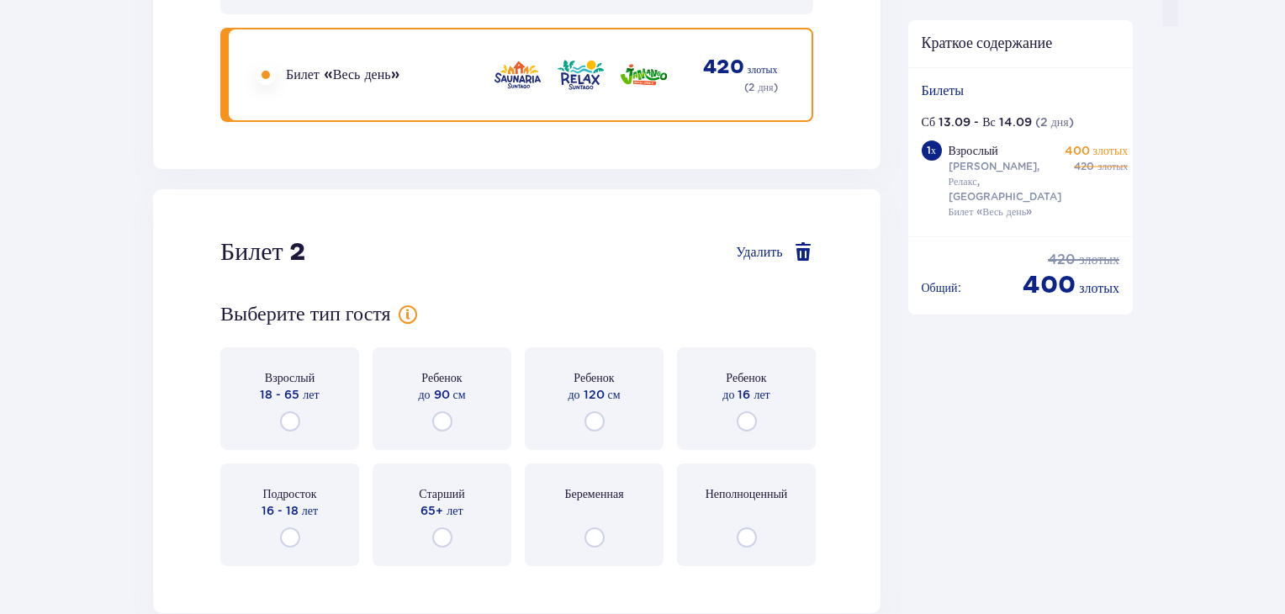
scroll to position [1872, 0]
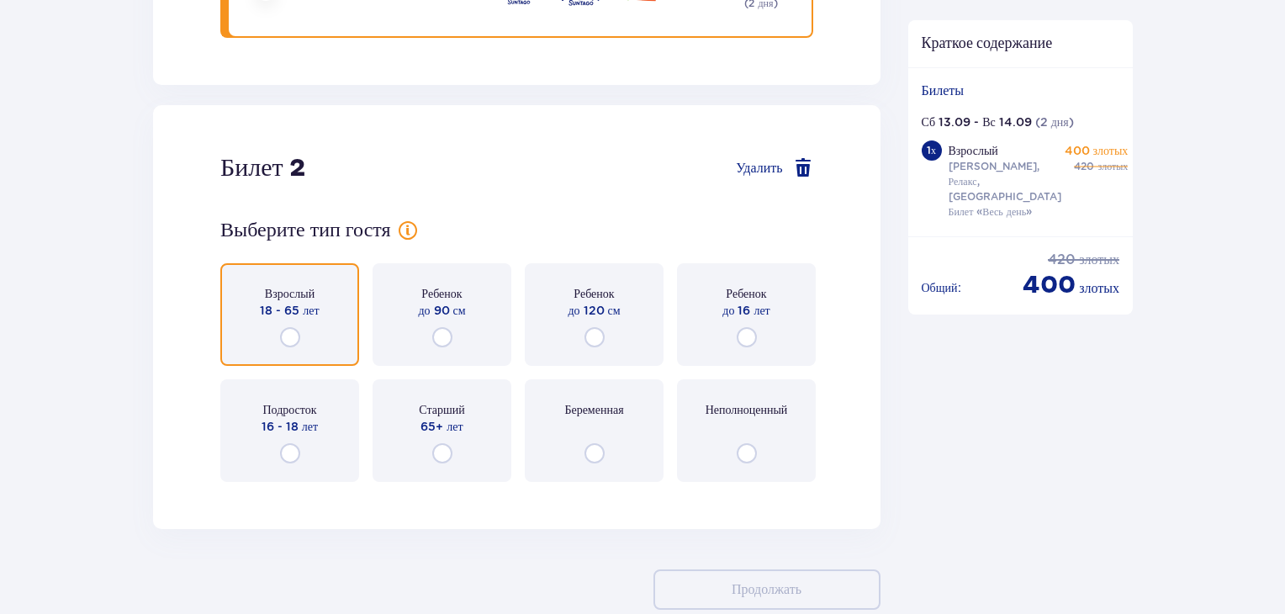
click at [291, 328] on input "radio" at bounding box center [290, 337] width 20 height 20
radio input "true"
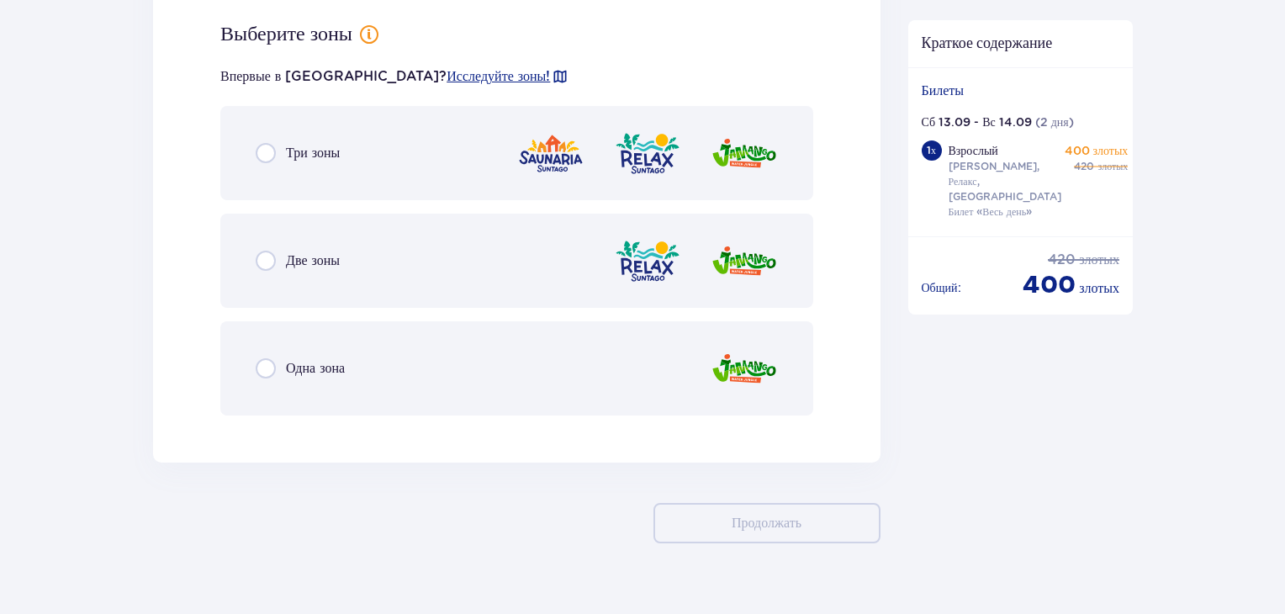
scroll to position [2367, 0]
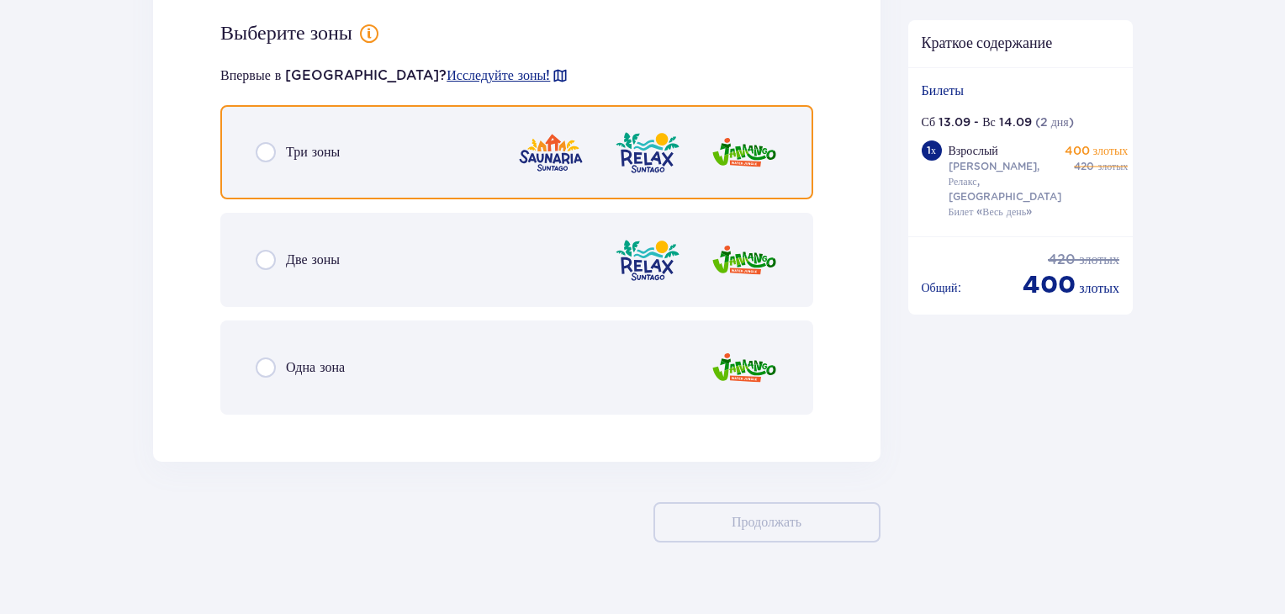
click at [266, 145] on input "radio" at bounding box center [266, 152] width 20 height 20
radio input "true"
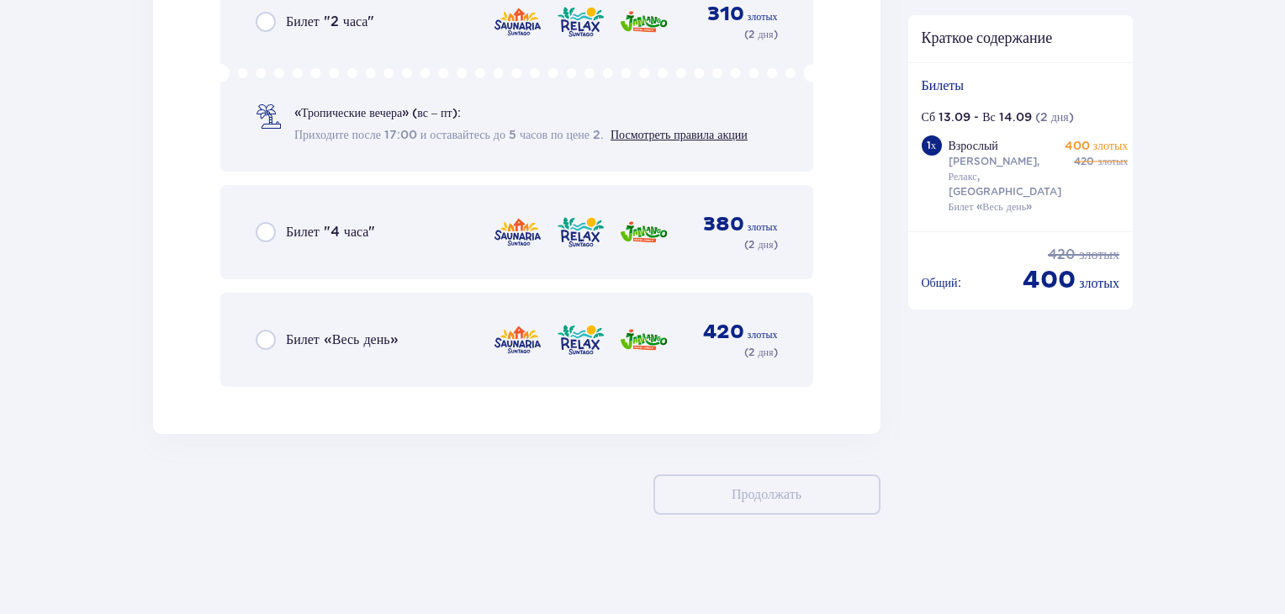
scroll to position [2882, 0]
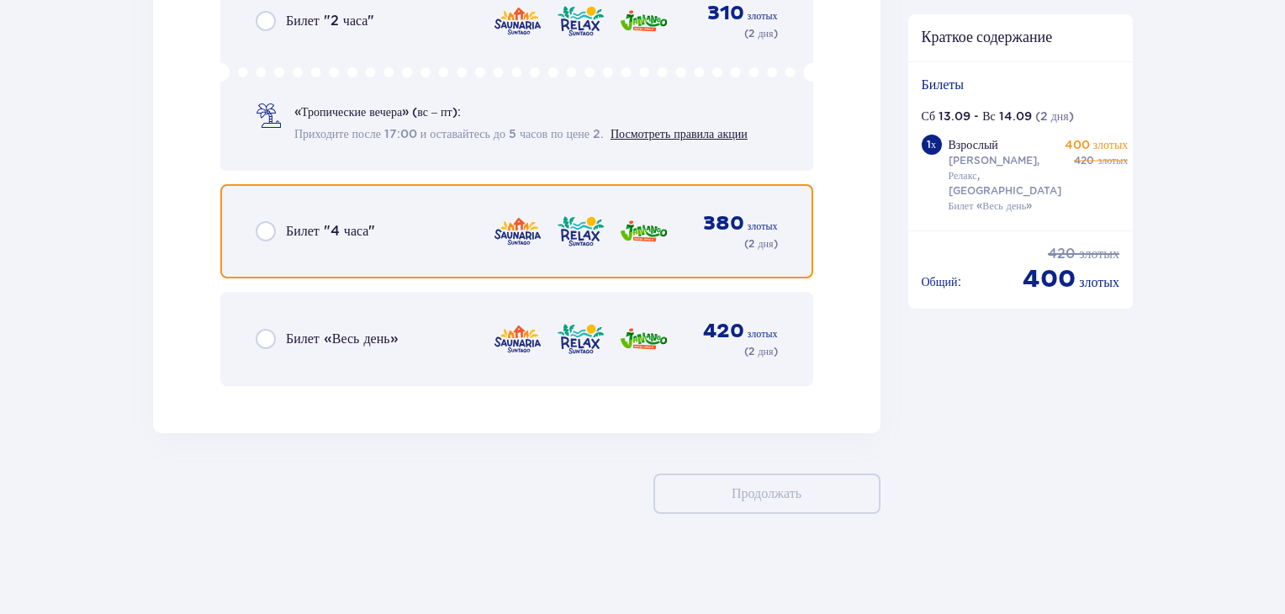
click at [266, 226] on input "radio" at bounding box center [266, 231] width 20 height 20
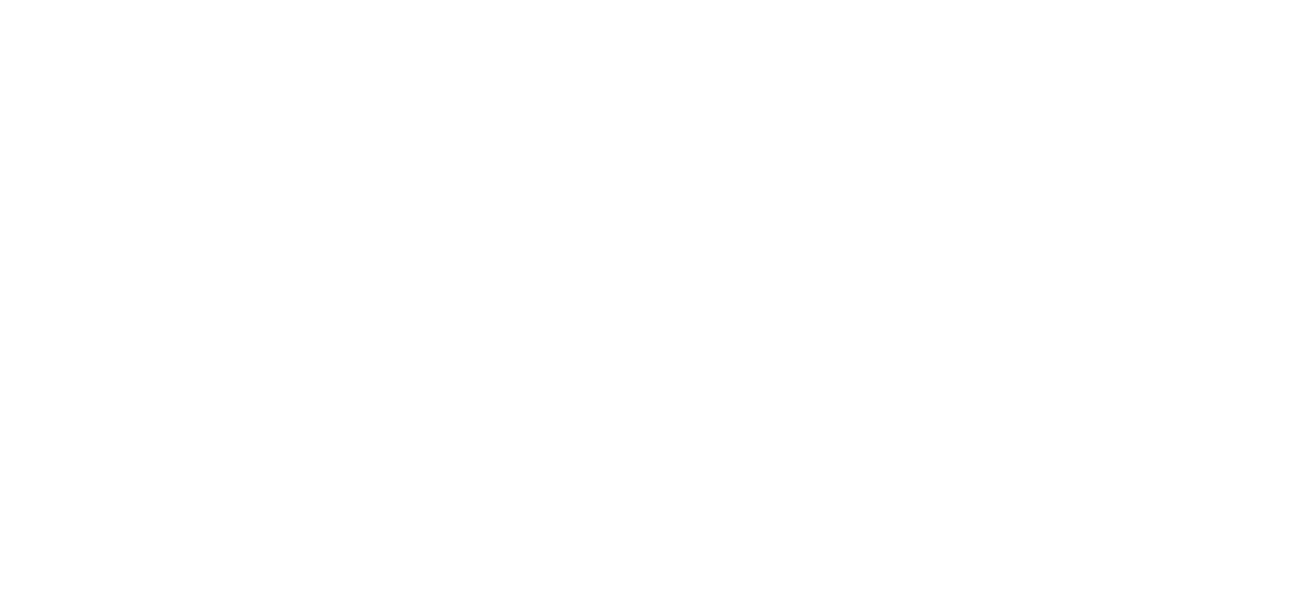
scroll to position [0, 0]
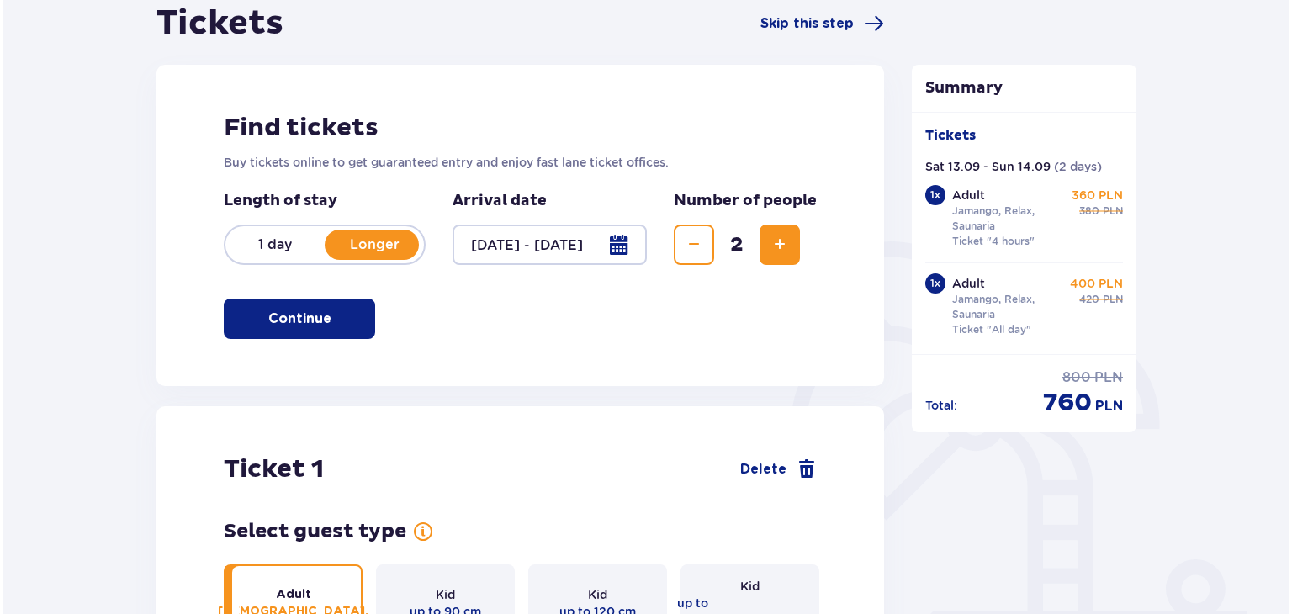
scroll to position [84, 0]
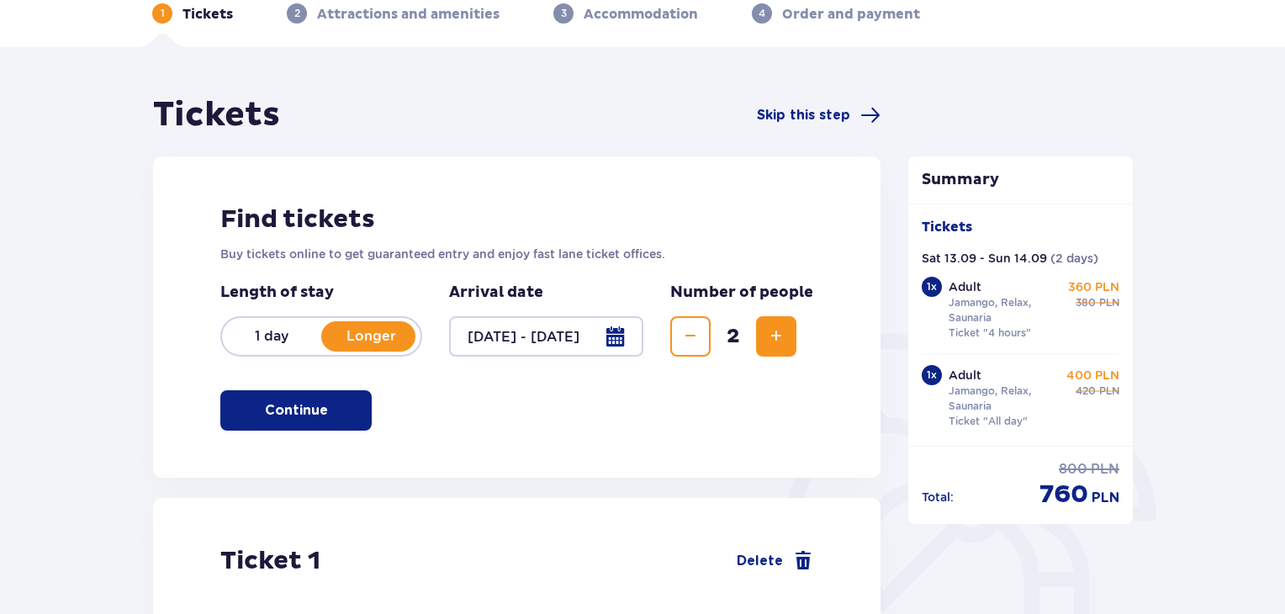
click at [615, 333] on div at bounding box center [546, 336] width 194 height 40
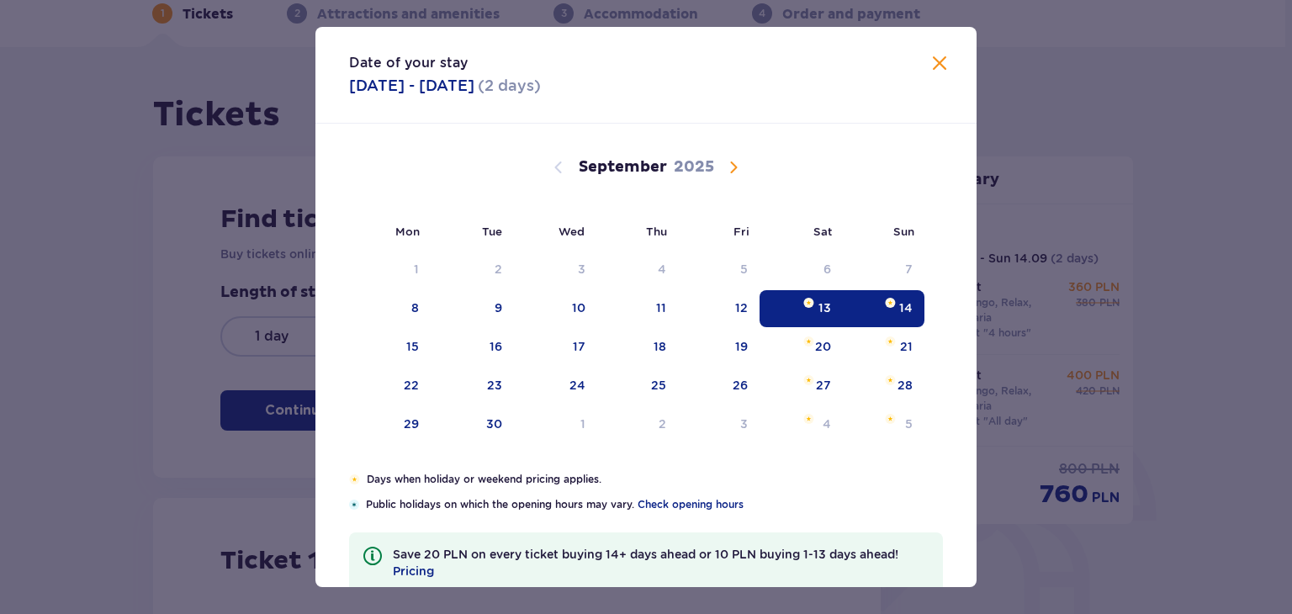
click at [888, 304] on img "Selected as end date. Sunday, September 14, 2025" at bounding box center [890, 303] width 11 height 10
drag, startPoint x: 800, startPoint y: 304, endPoint x: 869, endPoint y: 303, distance: 69.0
click at [798, 304] on div "13" at bounding box center [801, 308] width 83 height 37
click at [934, 63] on span at bounding box center [939, 64] width 20 height 20
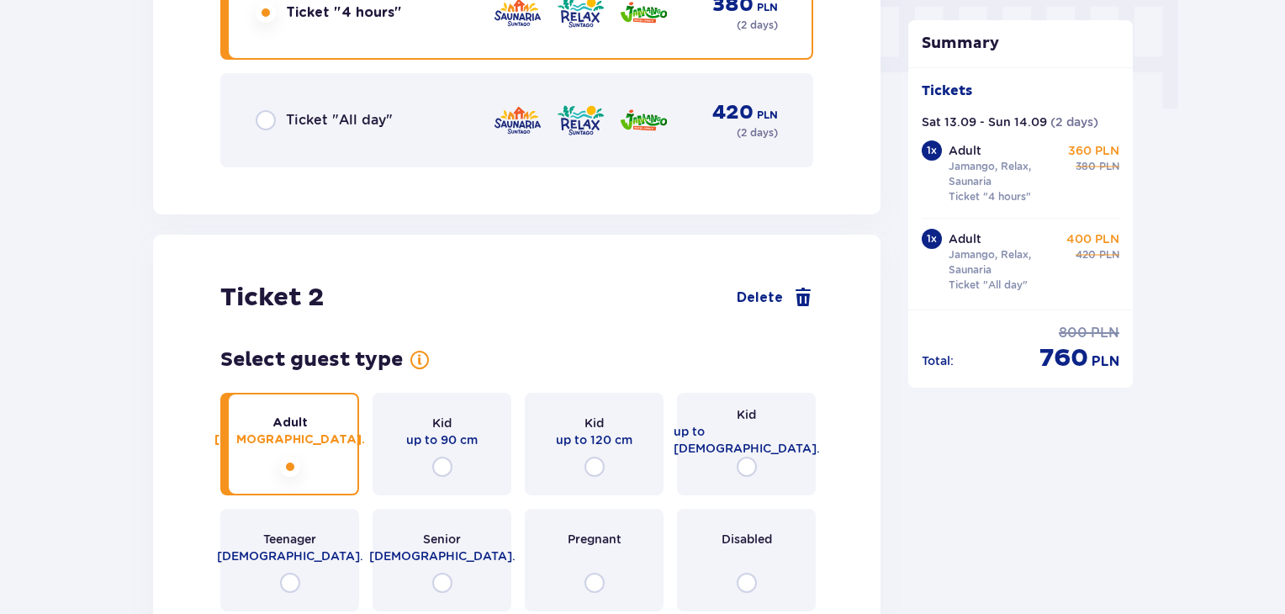
scroll to position [1850, 0]
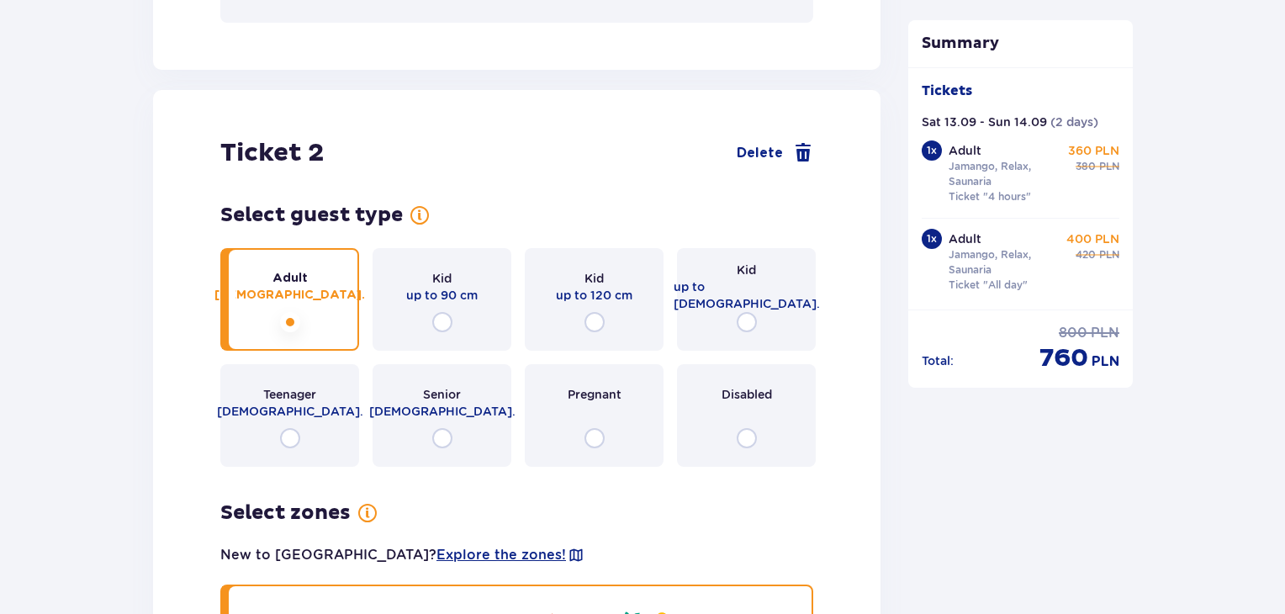
click at [289, 324] on input "radio" at bounding box center [290, 322] width 20 height 20
radio input "true"
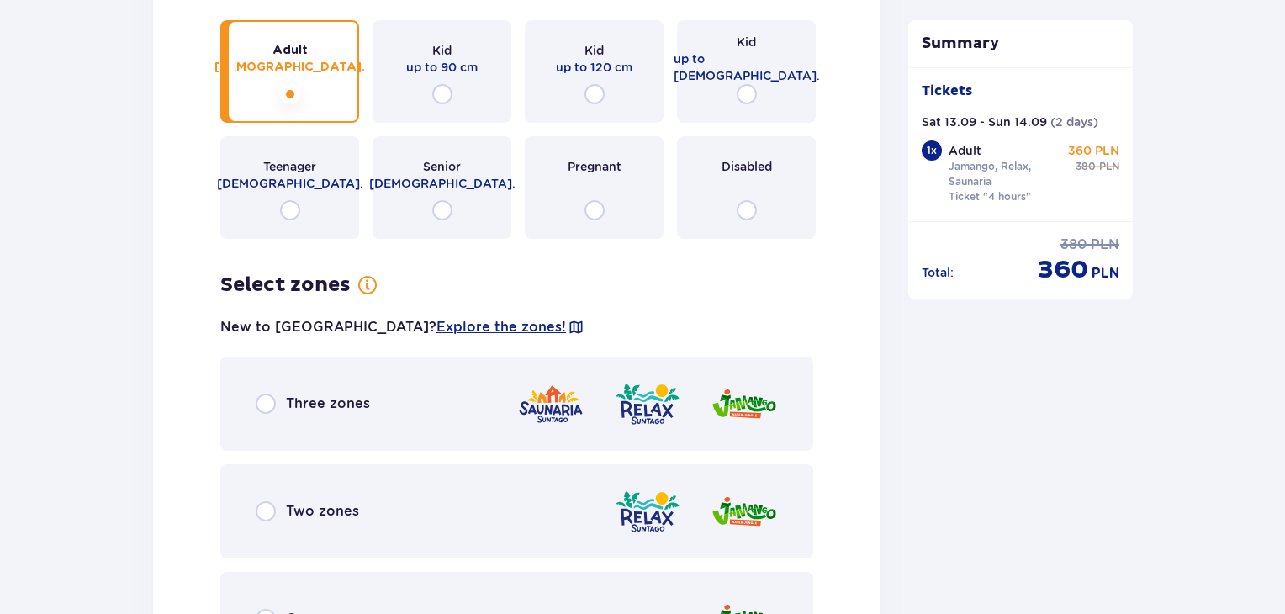
scroll to position [2103, 0]
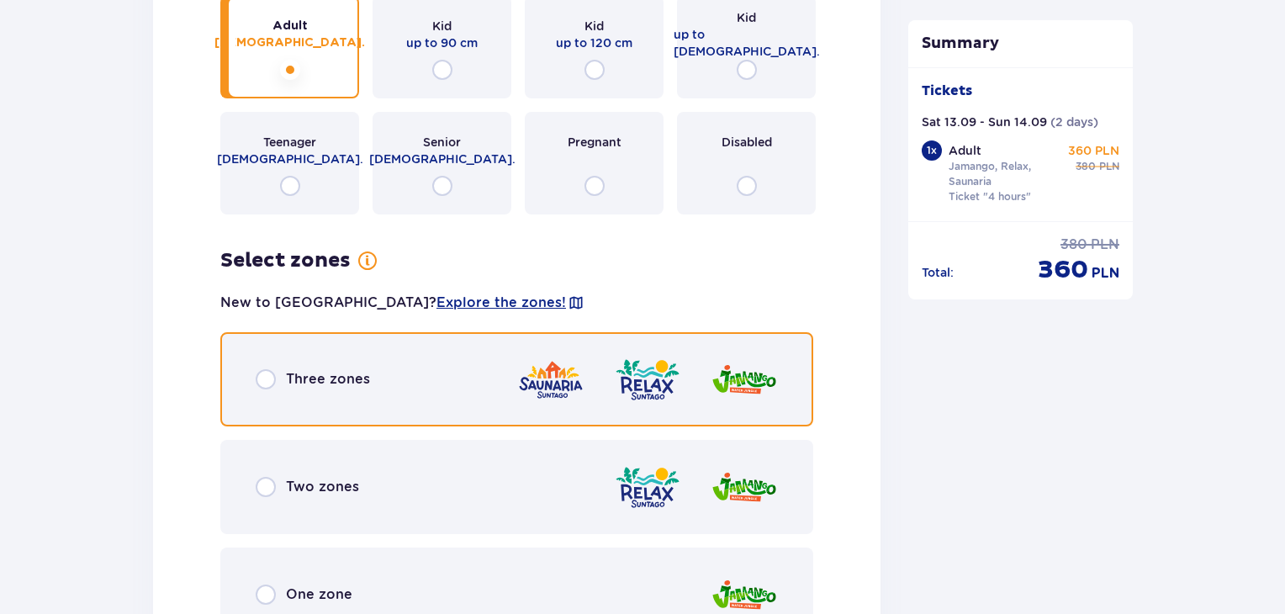
click at [264, 374] on input "radio" at bounding box center [266, 379] width 20 height 20
radio input "true"
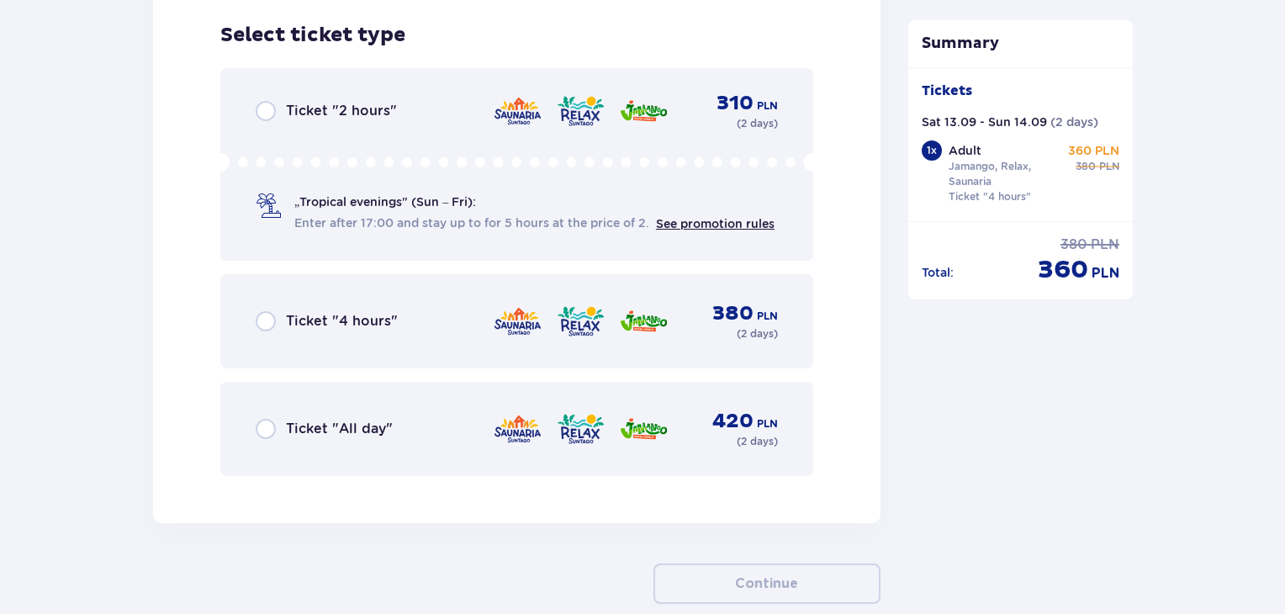
scroll to position [2757, 0]
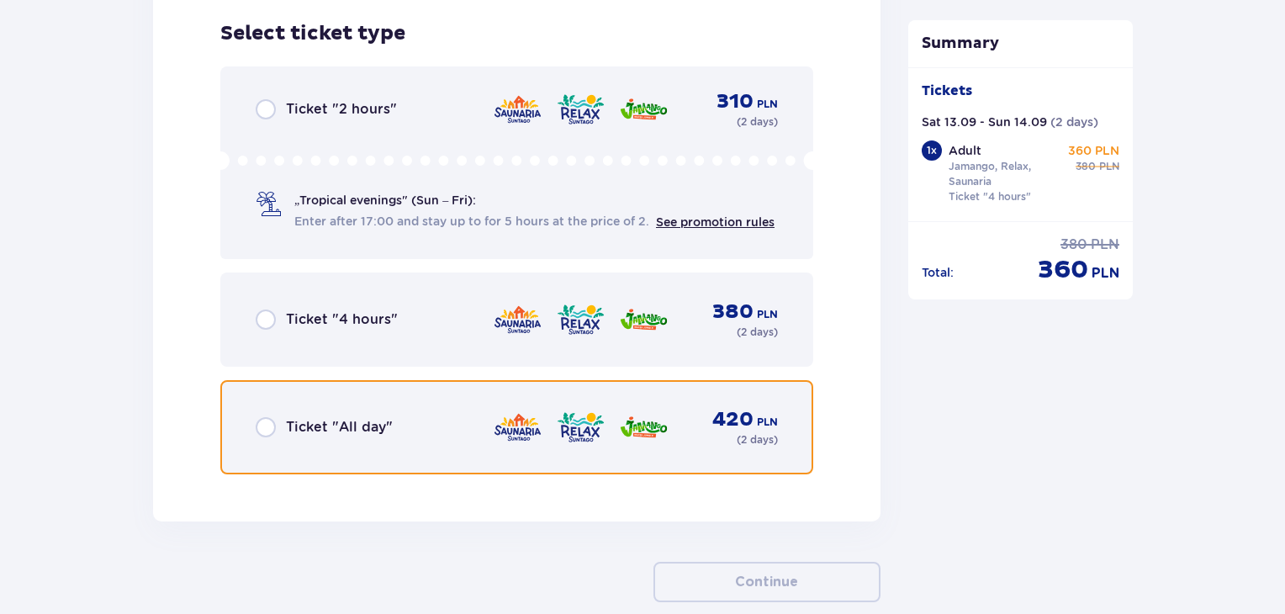
click at [271, 431] on input "radio" at bounding box center [266, 427] width 20 height 20
radio input "true"
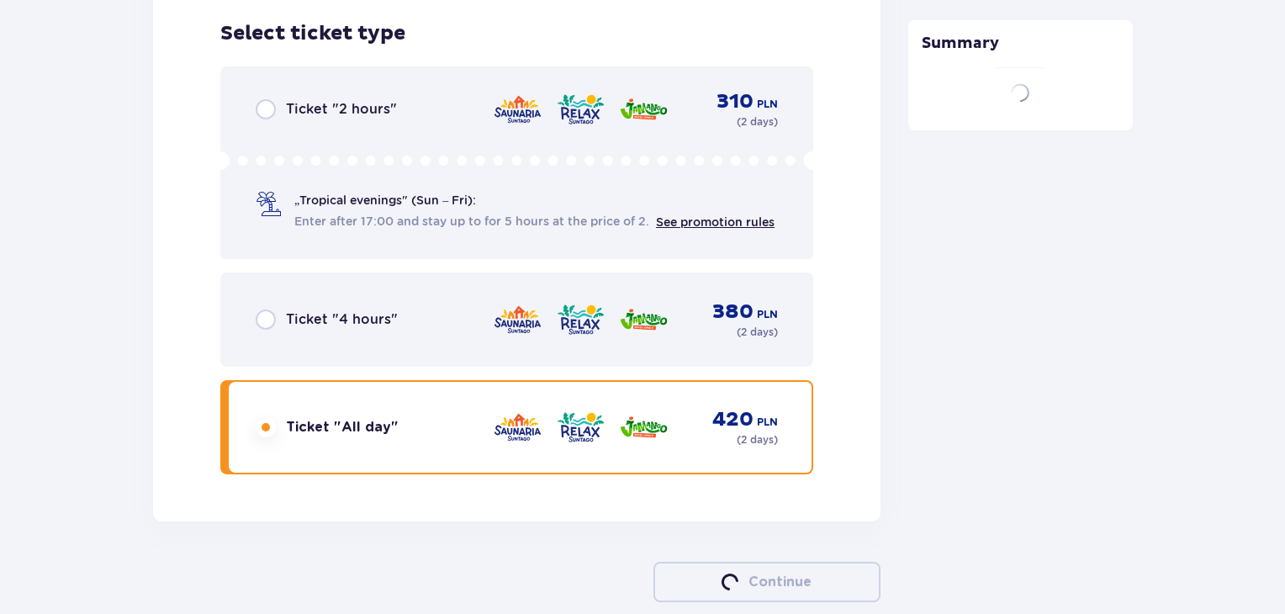
click at [271, 428] on input "radio" at bounding box center [266, 427] width 20 height 20
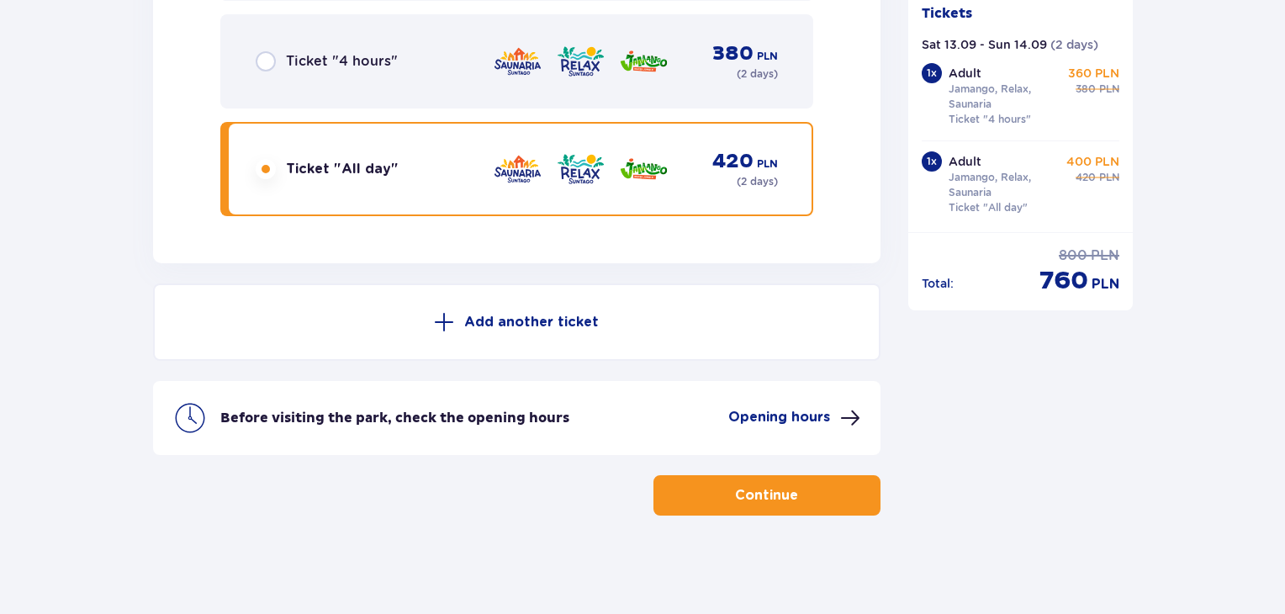
scroll to position [3016, 0]
click at [266, 165] on input "radio" at bounding box center [266, 168] width 20 height 20
click at [781, 495] on p "Continue" at bounding box center [766, 494] width 63 height 19
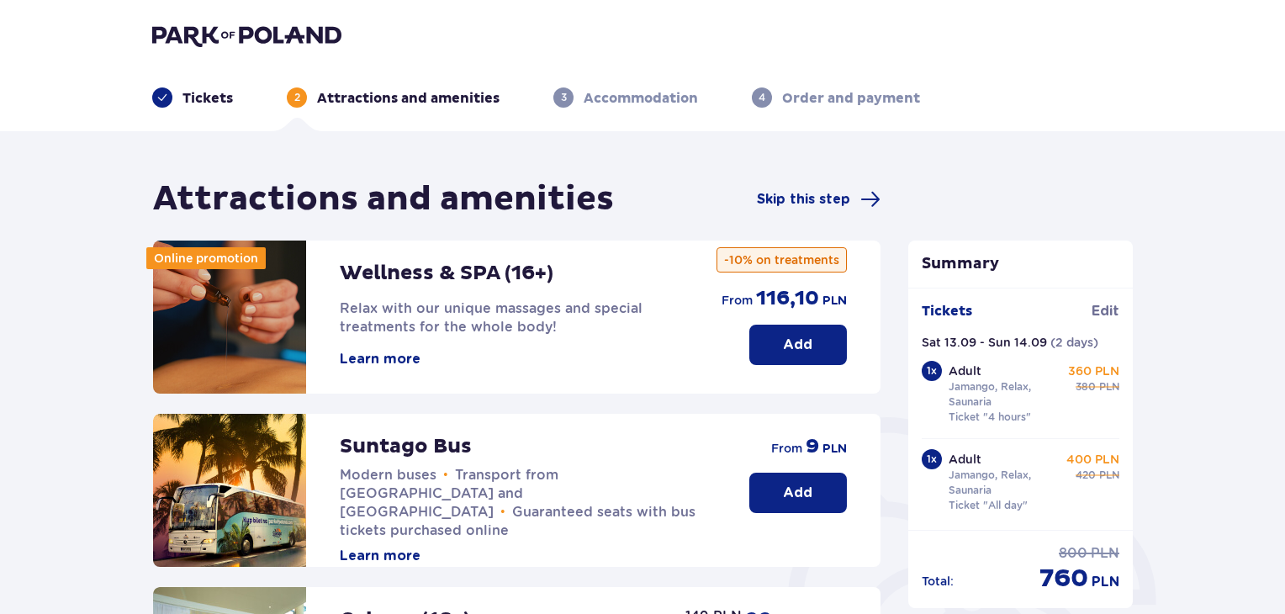
click at [404, 93] on p "Attractions and amenities" at bounding box center [408, 98] width 183 height 19
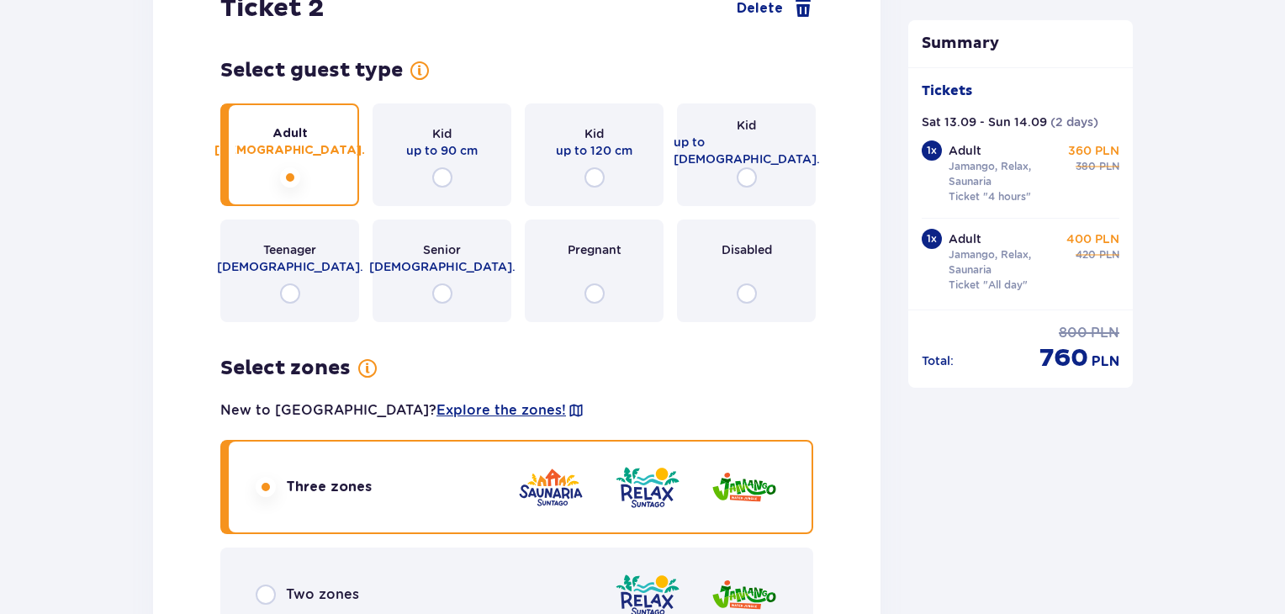
scroll to position [1755, 0]
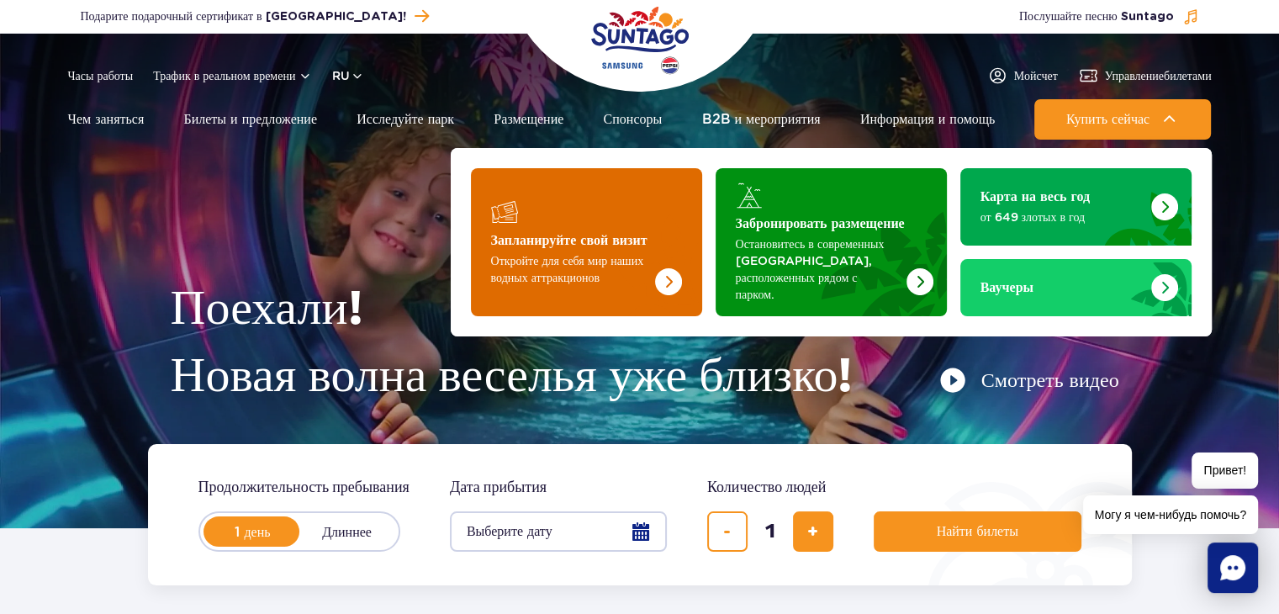
click at [542, 267] on font "Откройте для себя мир наших водных аттракционов" at bounding box center [567, 269] width 153 height 30
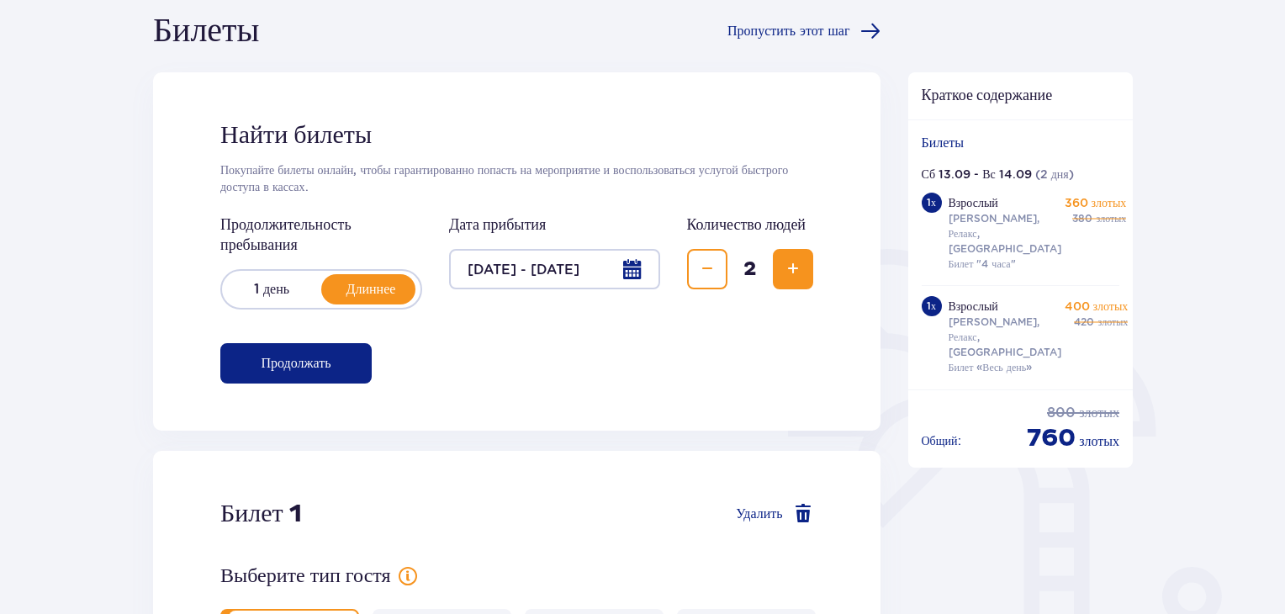
click at [544, 267] on div at bounding box center [554, 269] width 211 height 40
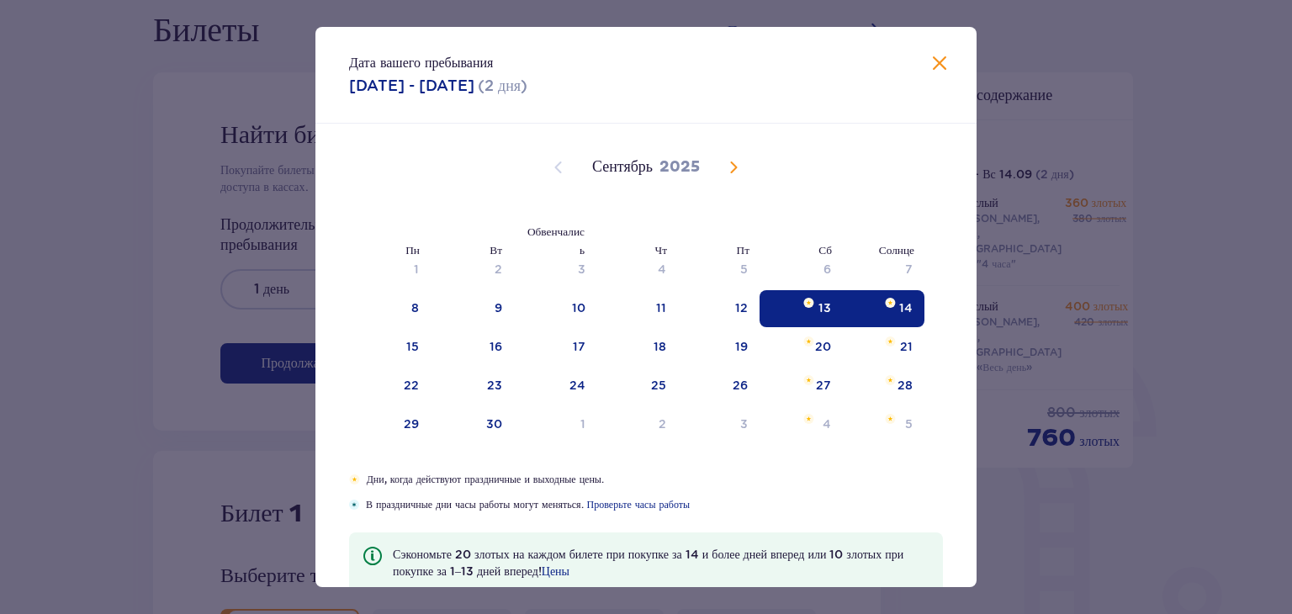
click at [891, 307] on div "14" at bounding box center [884, 308] width 82 height 37
click at [804, 302] on img "Choose Saturday, September 13, 2025 as your check-out date. It’s available." at bounding box center [808, 303] width 11 height 10
click at [933, 63] on span at bounding box center [939, 64] width 20 height 20
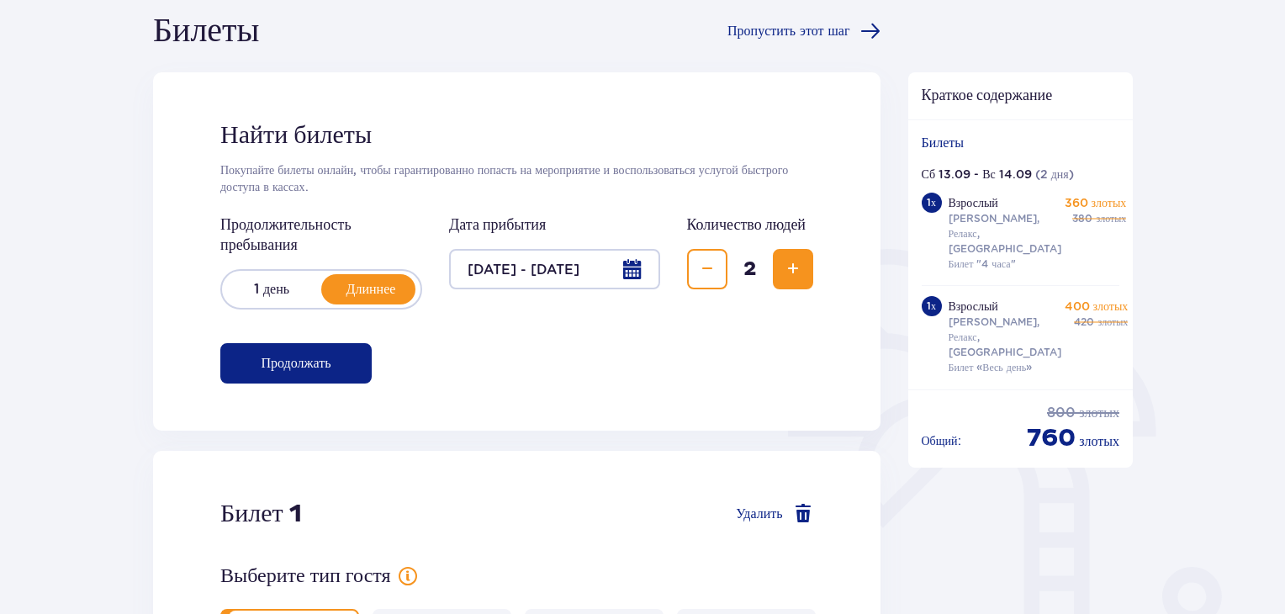
click at [283, 369] on font "Продолжать" at bounding box center [296, 363] width 70 height 13
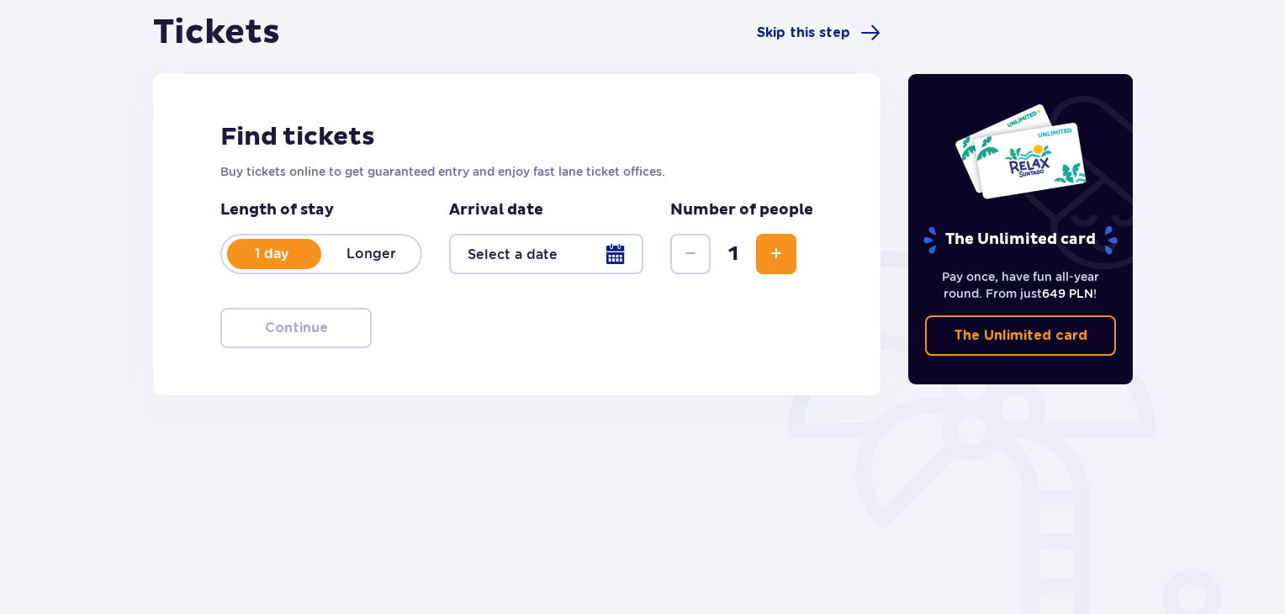
scroll to position [168, 0]
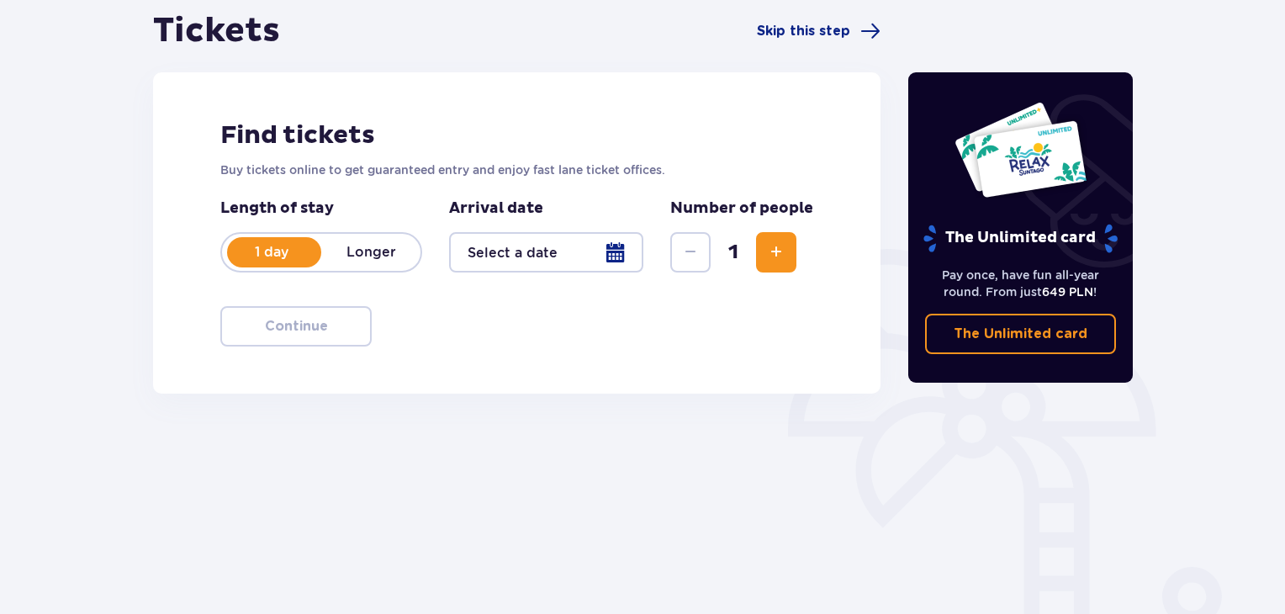
click at [791, 246] on button "Increase" at bounding box center [776, 252] width 40 height 40
click at [625, 251] on div at bounding box center [546, 252] width 194 height 40
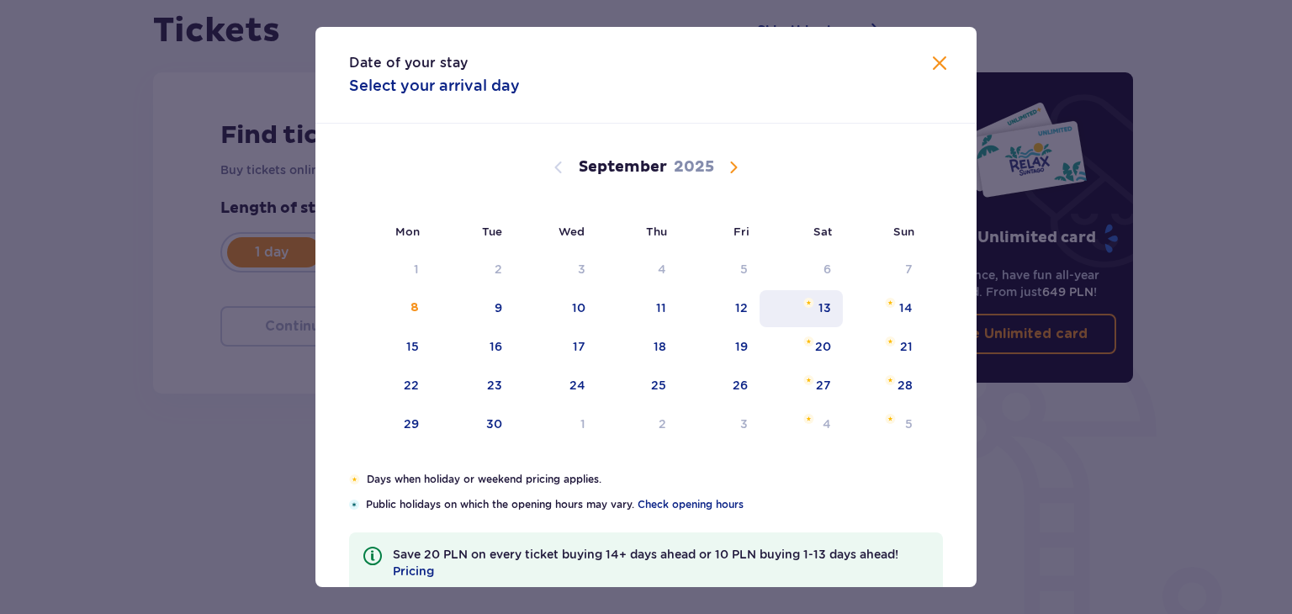
click at [820, 295] on div "13" at bounding box center [801, 308] width 83 height 37
type input "13.09.25"
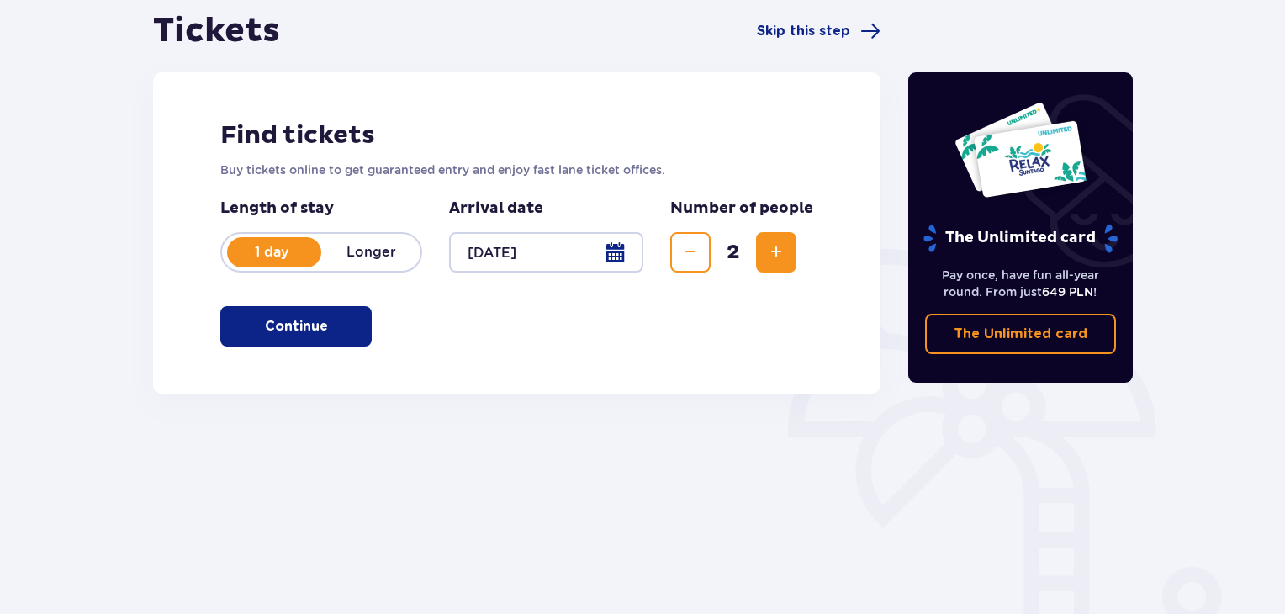
click at [299, 324] on p "Continue" at bounding box center [296, 326] width 63 height 19
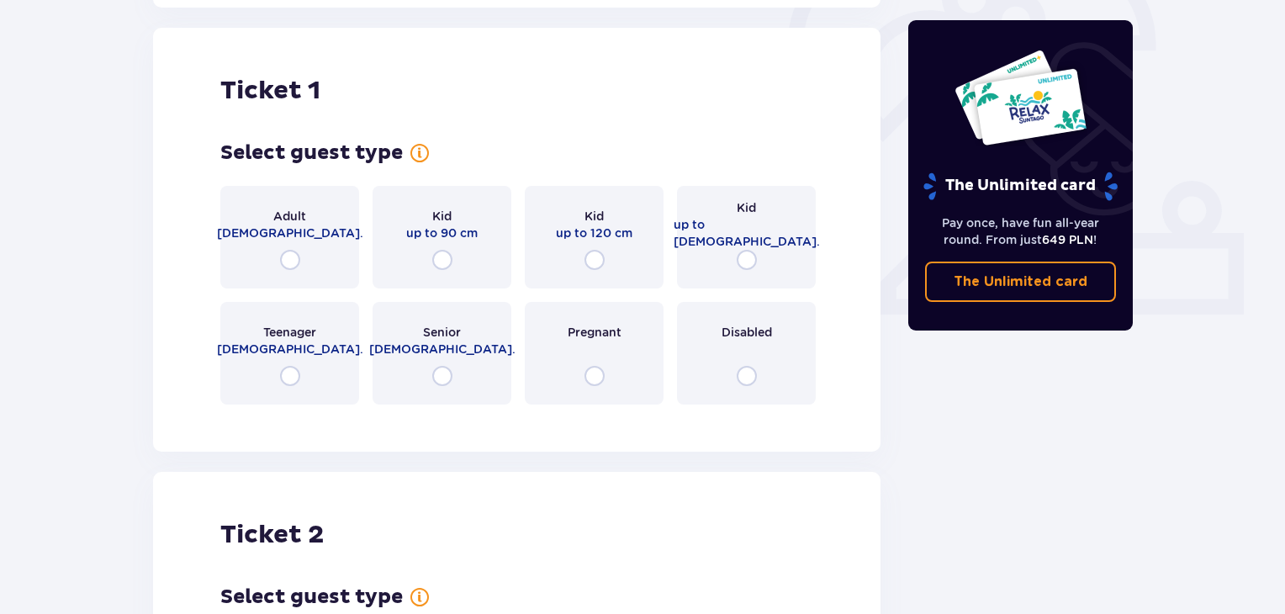
scroll to position [562, 0]
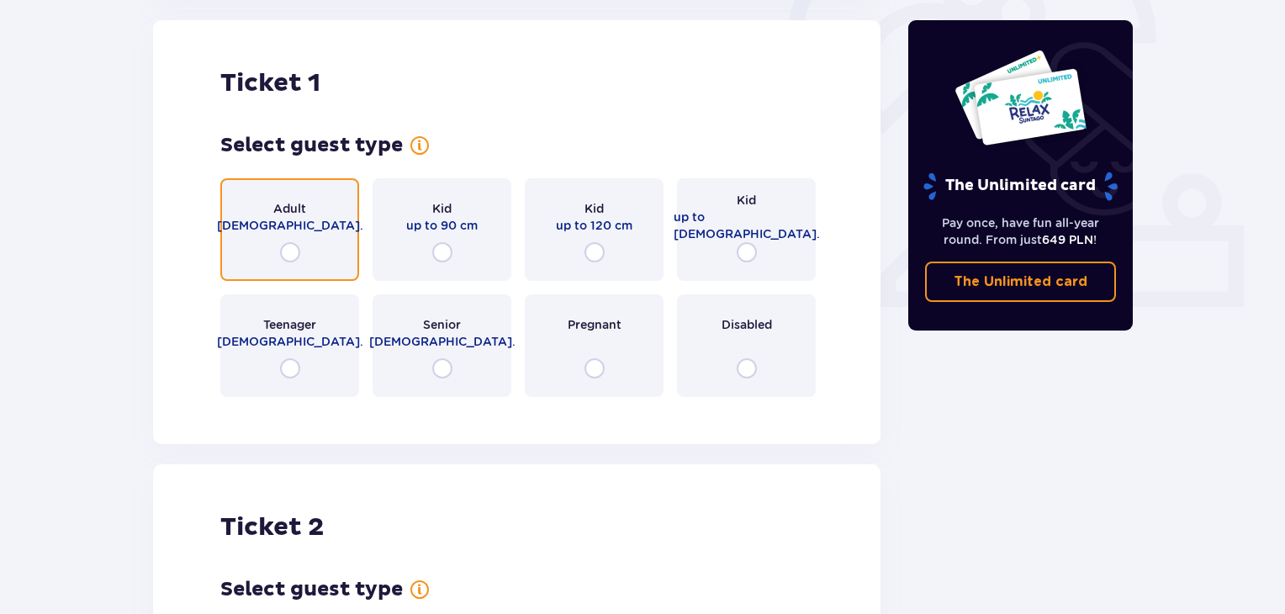
click at [283, 247] on input "radio" at bounding box center [290, 252] width 20 height 20
radio input "true"
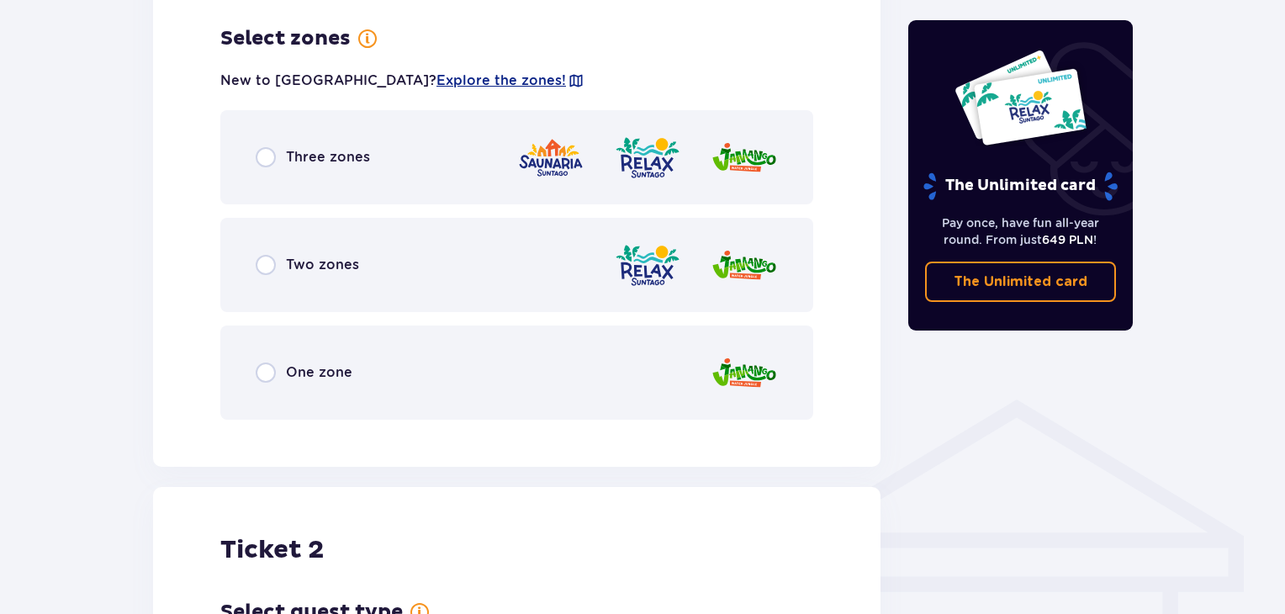
scroll to position [972, 0]
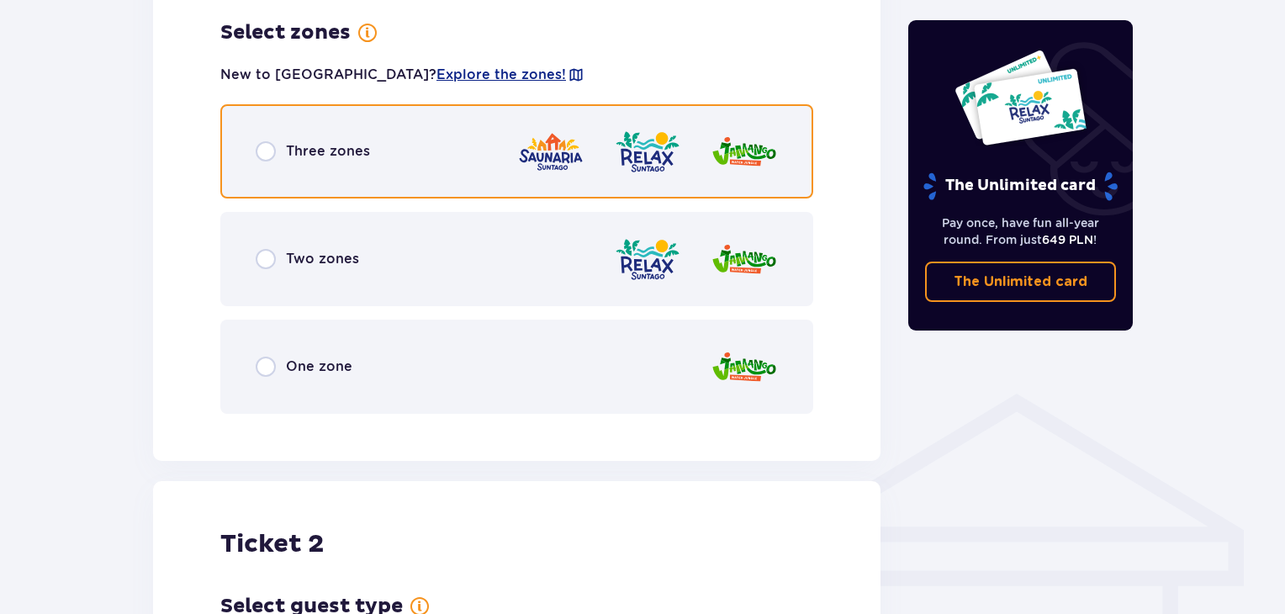
click at [264, 149] on input "radio" at bounding box center [266, 151] width 20 height 20
radio input "true"
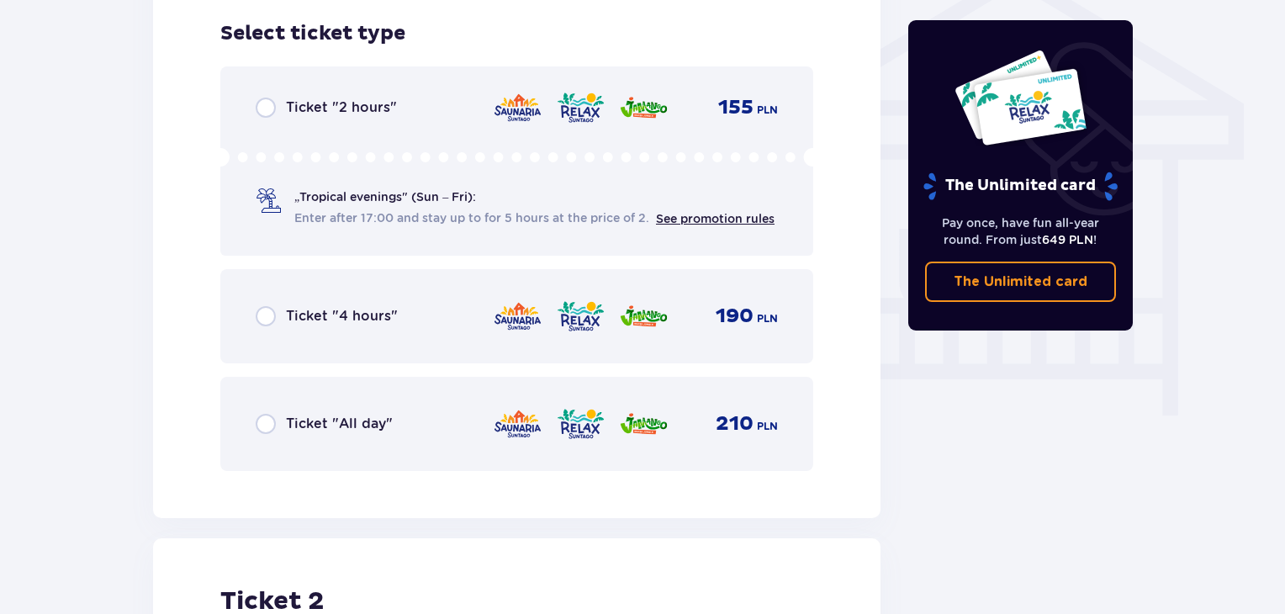
scroll to position [1400, 0]
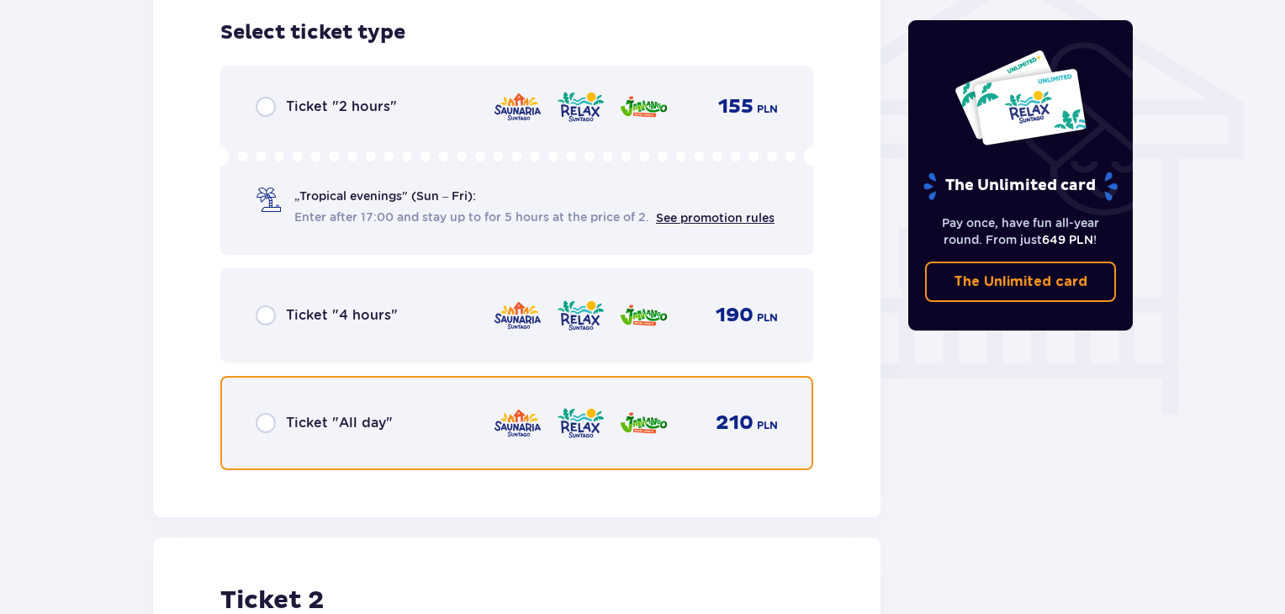
click at [269, 421] on input "radio" at bounding box center [266, 423] width 20 height 20
radio input "true"
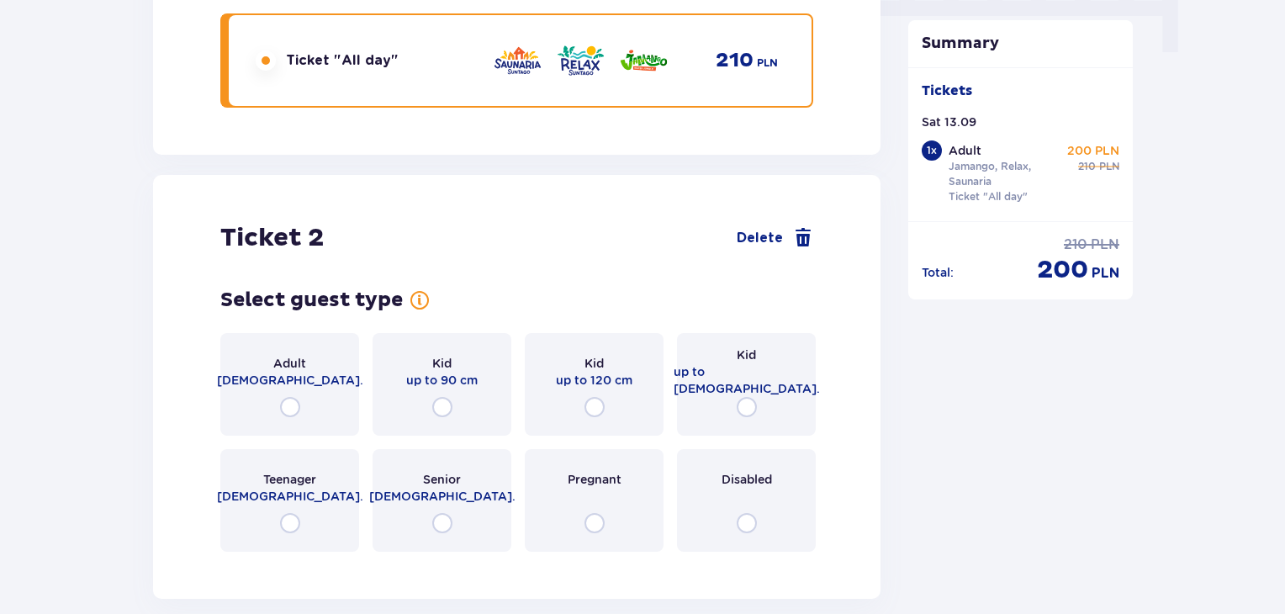
scroll to position [1916, 0]
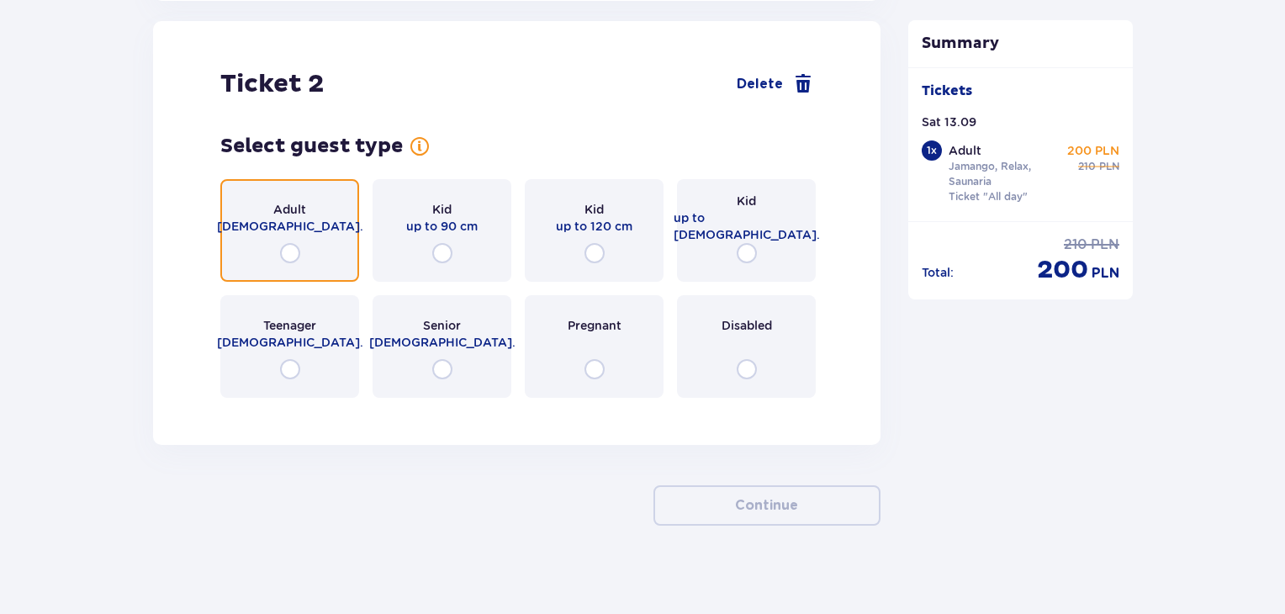
click at [289, 262] on input "radio" at bounding box center [290, 253] width 20 height 20
radio input "true"
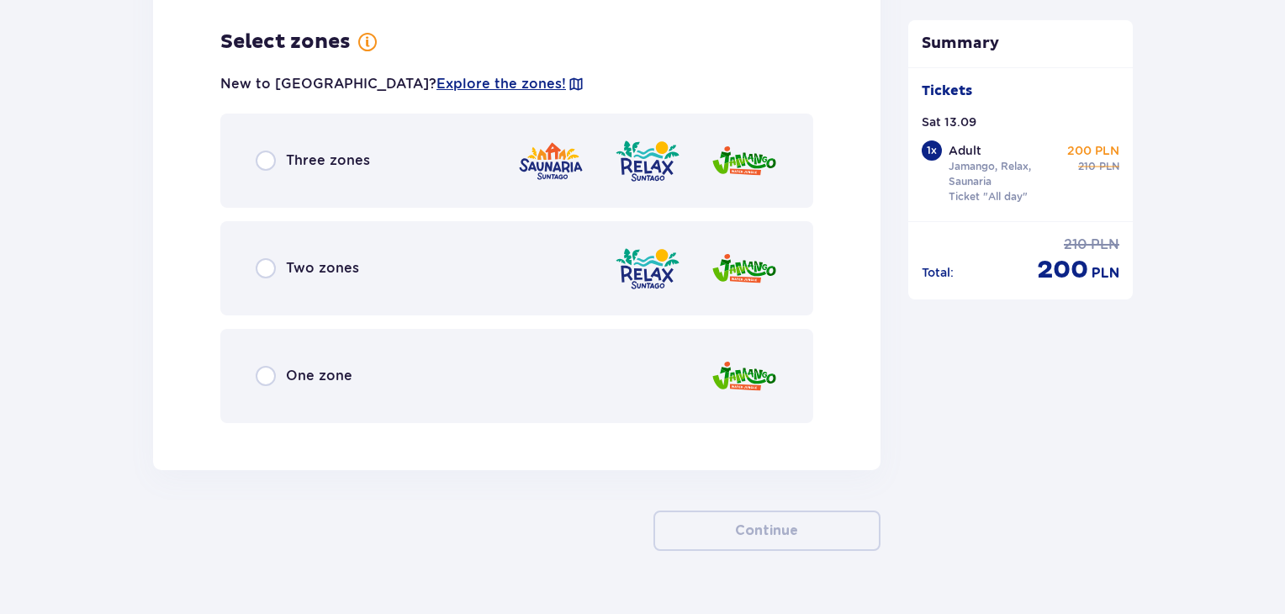
scroll to position [2327, 0]
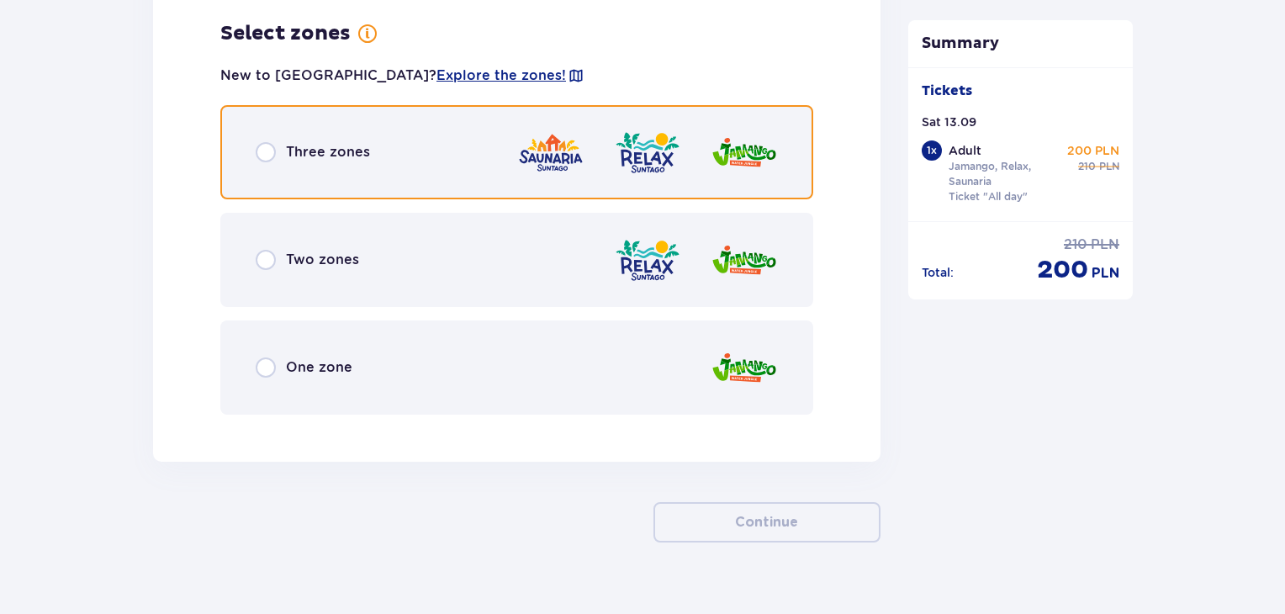
click at [269, 157] on input "radio" at bounding box center [266, 152] width 20 height 20
radio input "true"
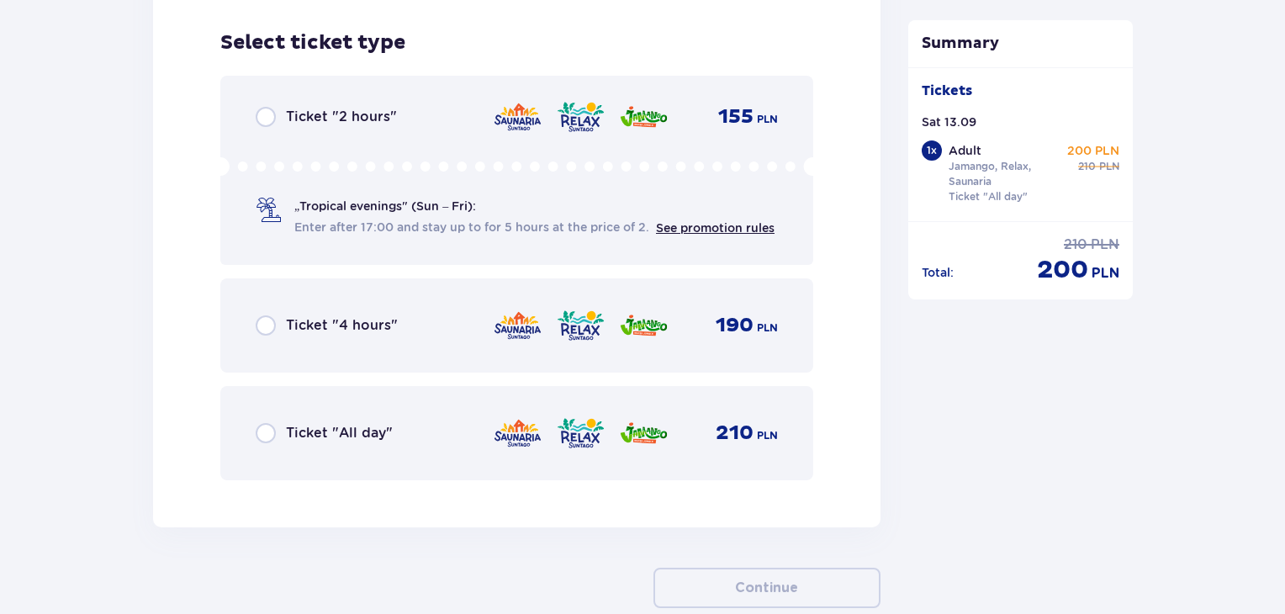
scroll to position [2755, 0]
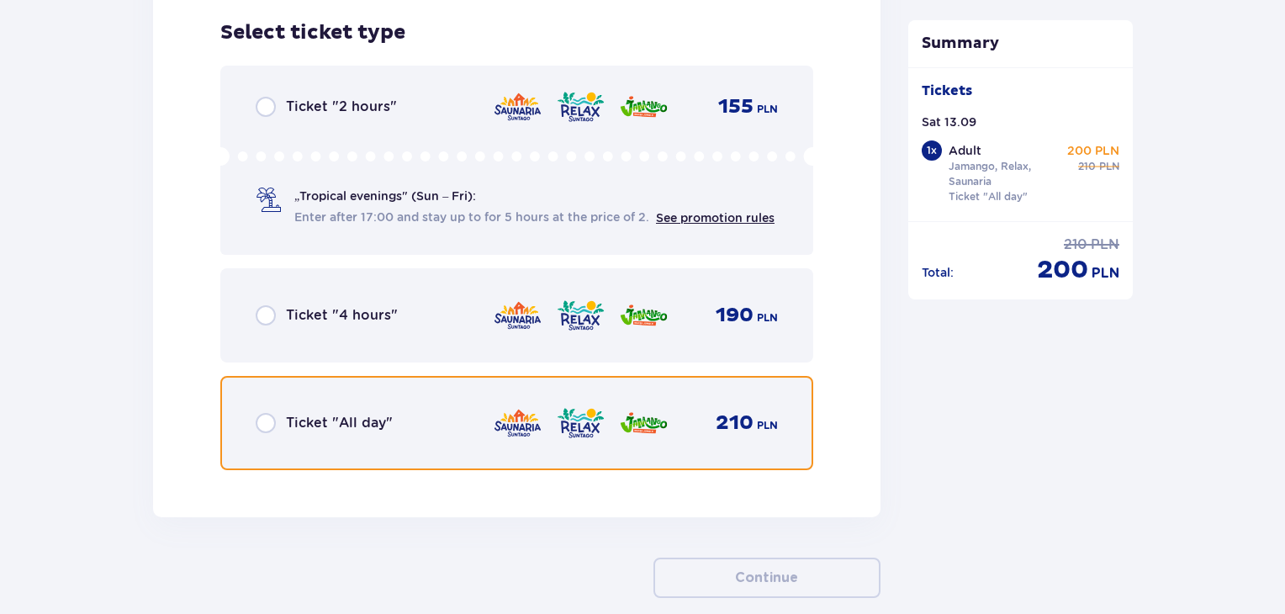
click at [267, 423] on input "radio" at bounding box center [266, 423] width 20 height 20
radio input "true"
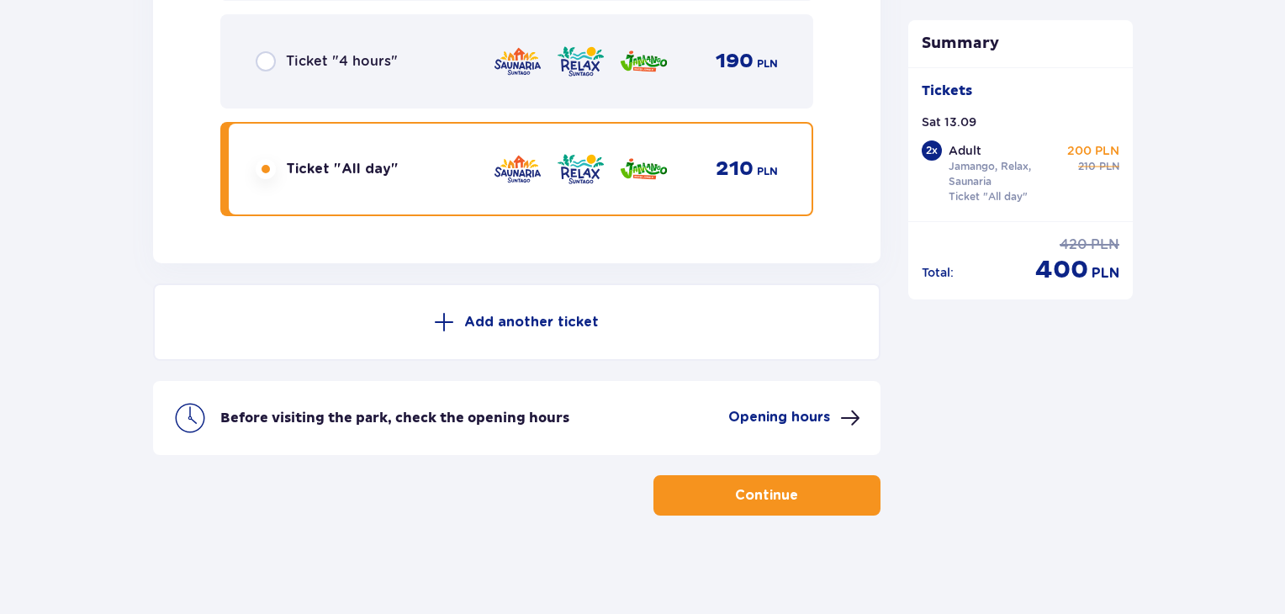
scroll to position [3010, 0]
click at [798, 499] on span "button" at bounding box center [801, 494] width 20 height 20
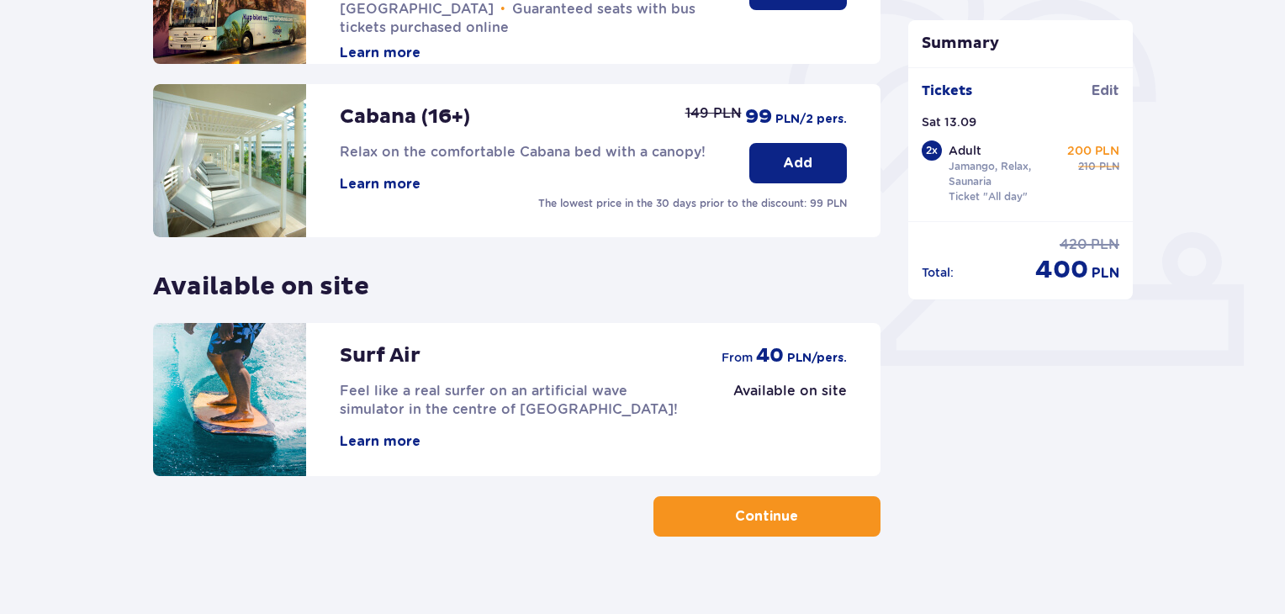
scroll to position [505, 0]
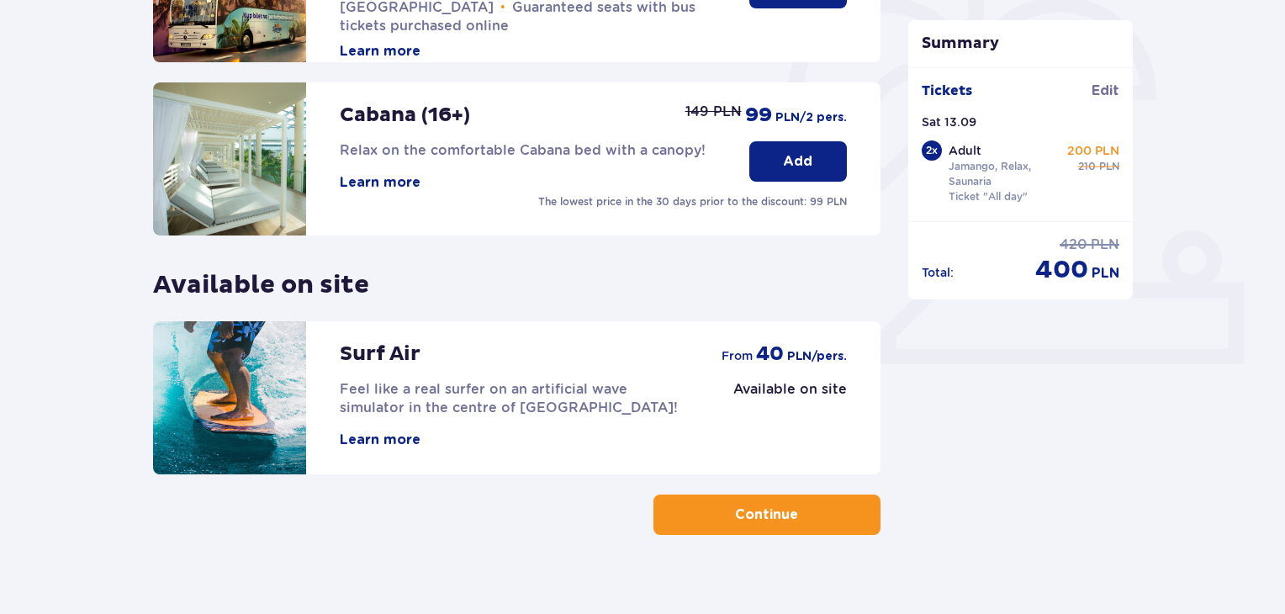
click at [369, 441] on button "Learn more" at bounding box center [380, 440] width 81 height 19
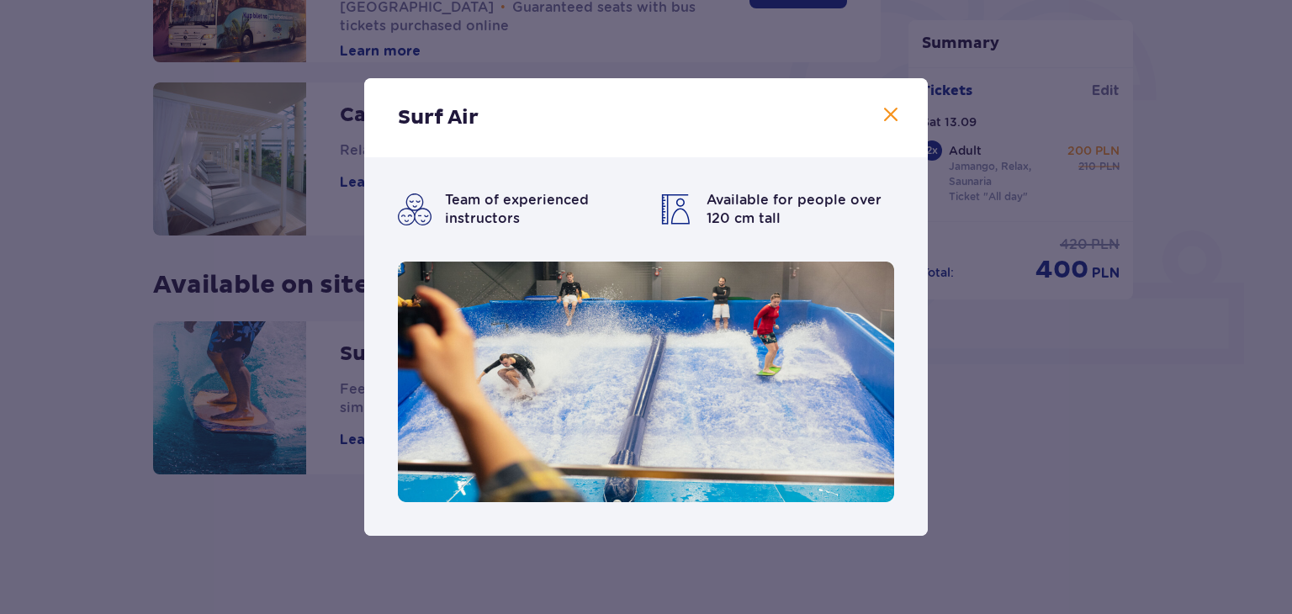
click at [885, 117] on span at bounding box center [891, 115] width 20 height 20
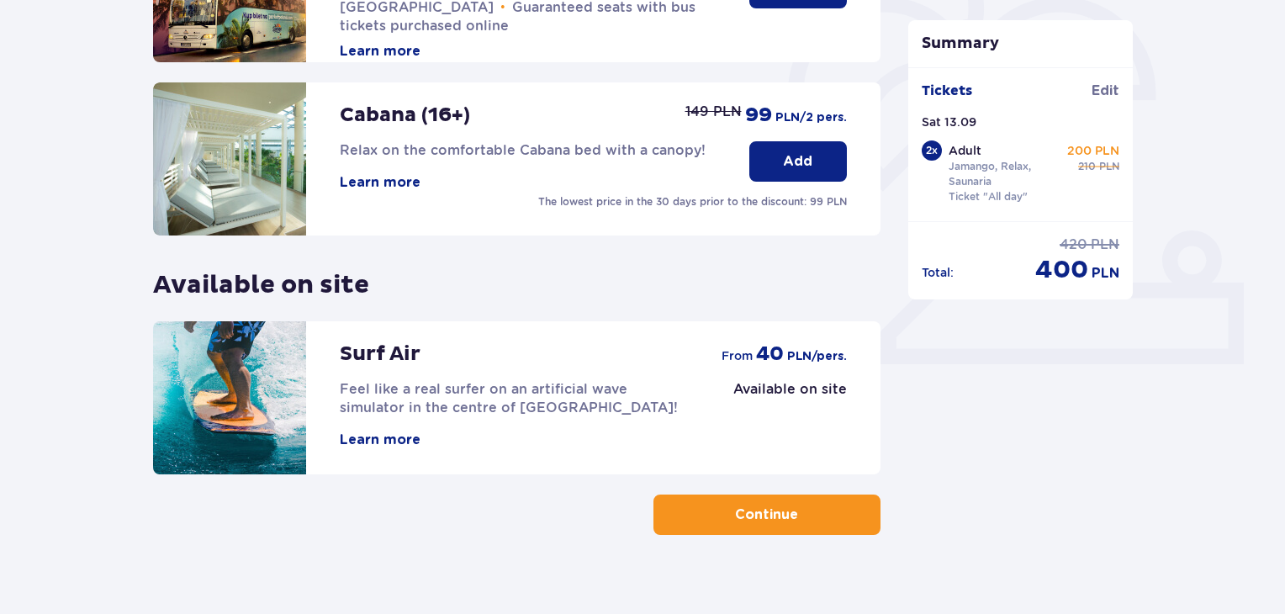
click at [384, 434] on button "Learn more" at bounding box center [380, 440] width 81 height 19
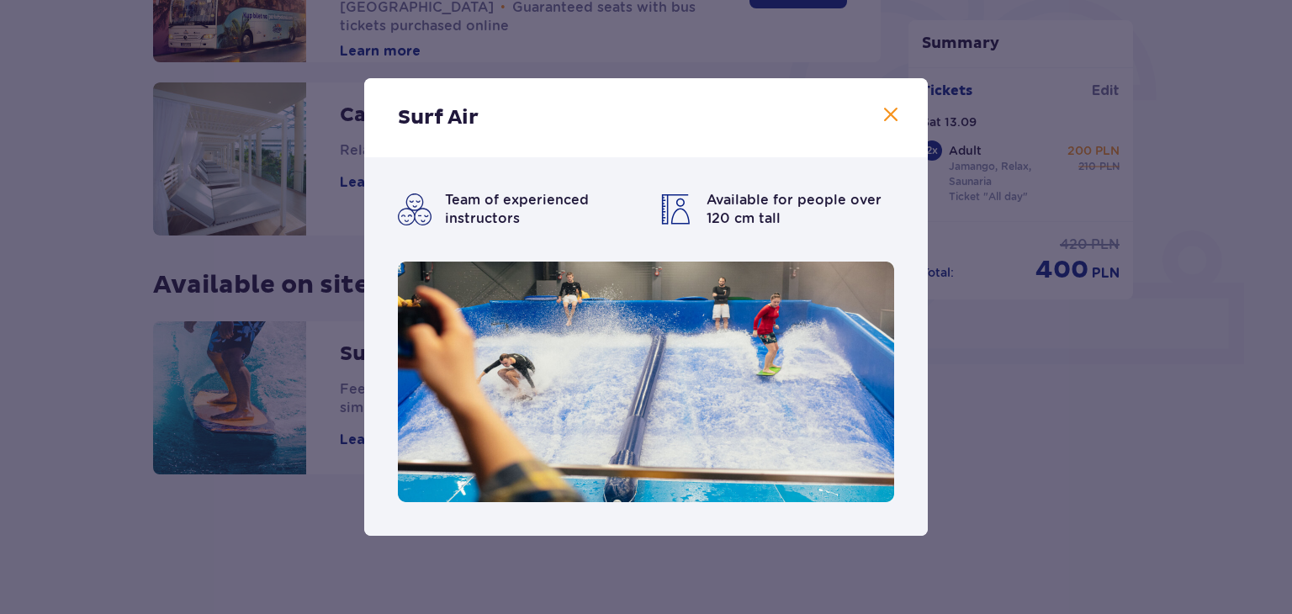
click at [897, 119] on span at bounding box center [891, 115] width 20 height 20
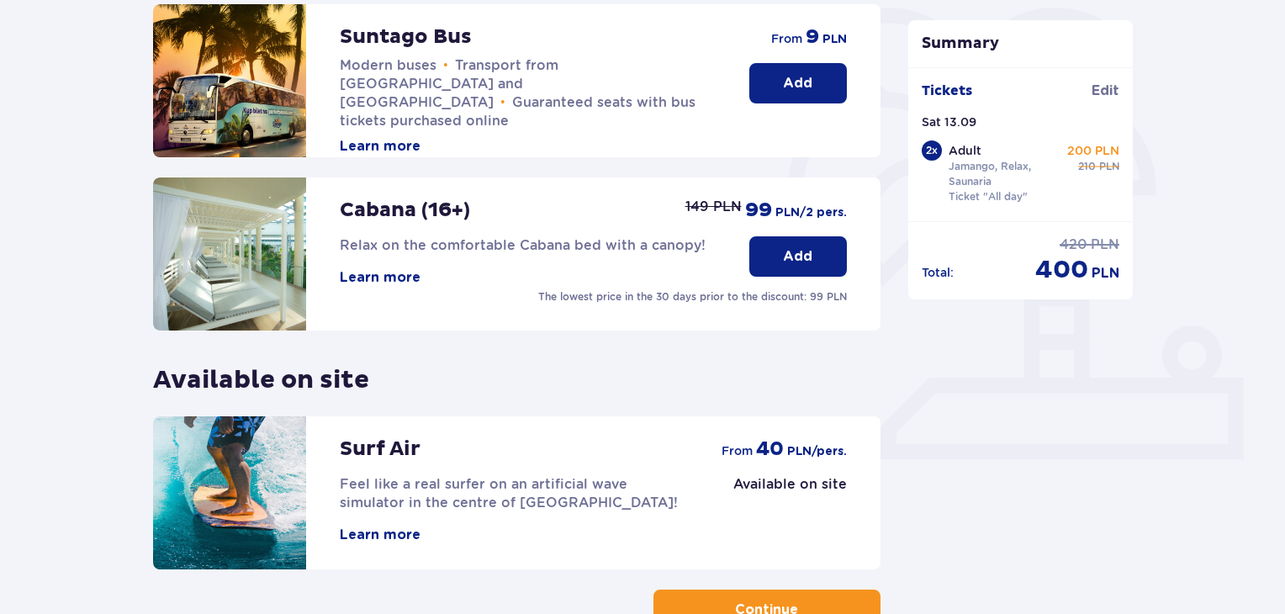
scroll to position [505, 0]
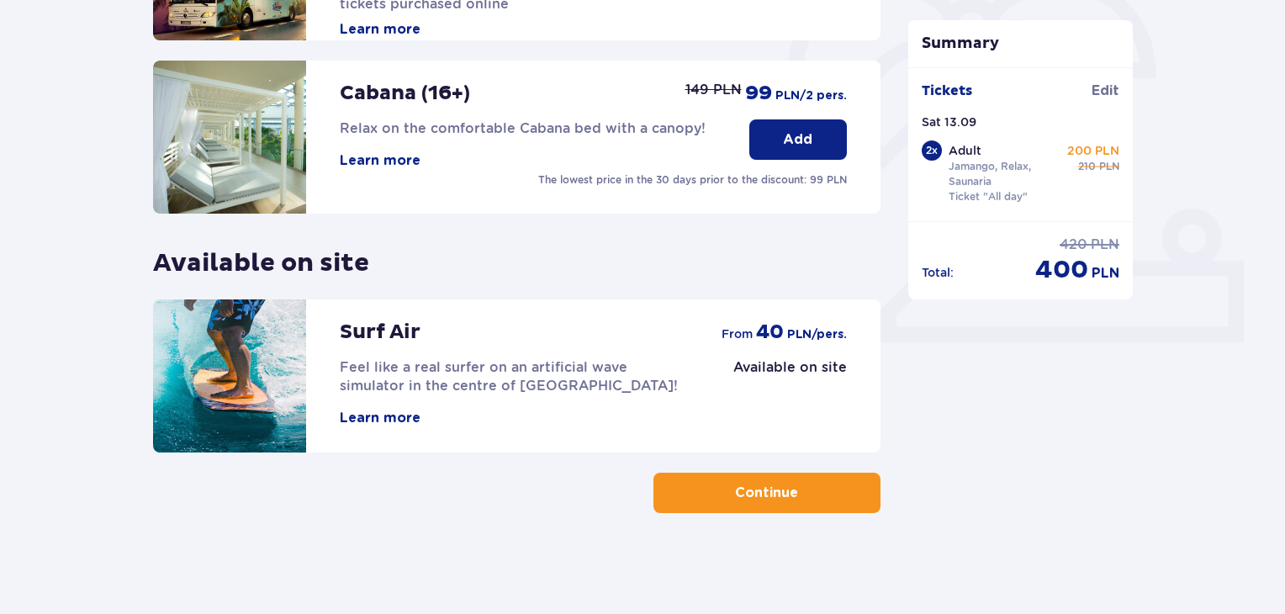
click at [743, 495] on p "Continue" at bounding box center [766, 493] width 63 height 19
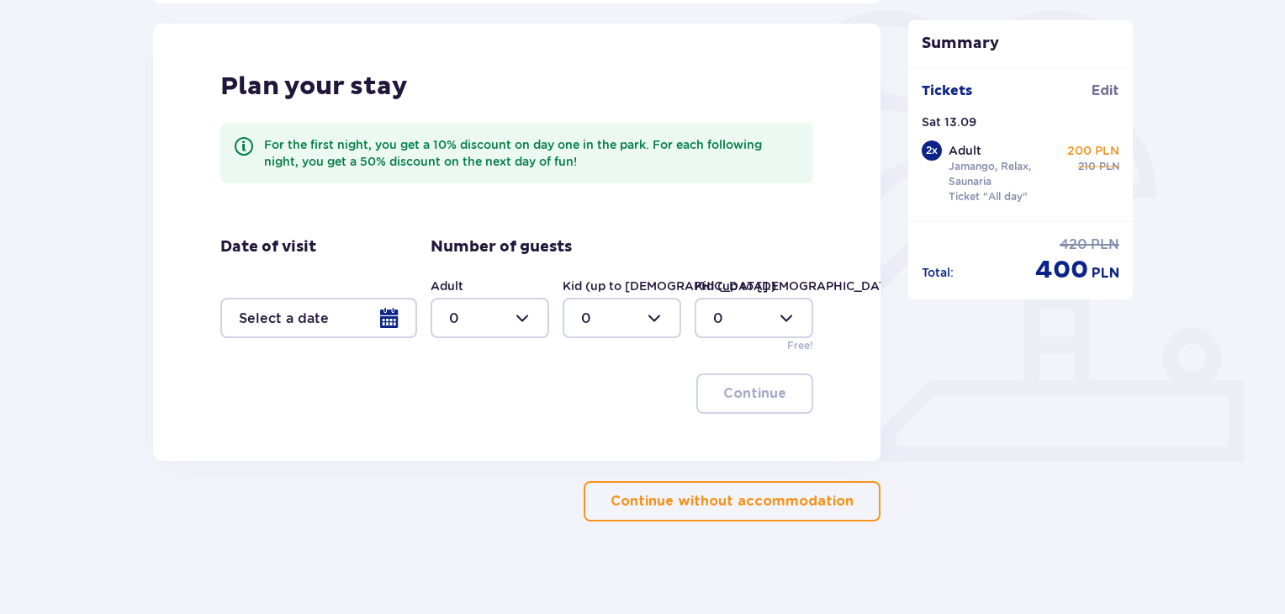
scroll to position [416, 0]
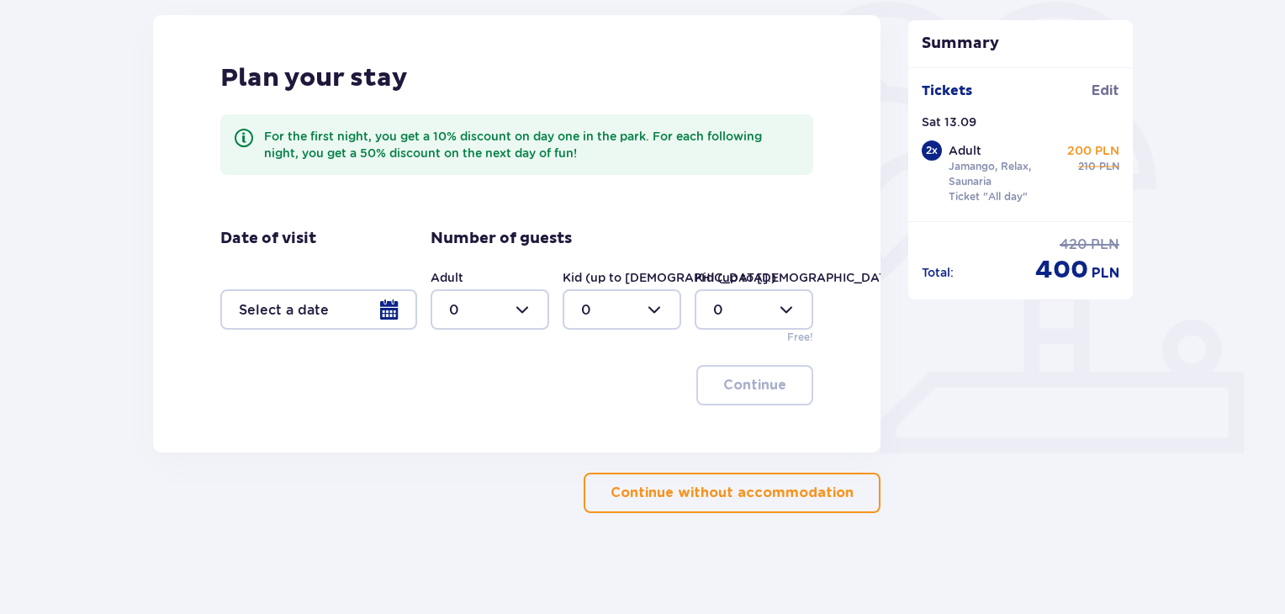
click at [722, 489] on p "Continue without accommodation" at bounding box center [732, 493] width 243 height 19
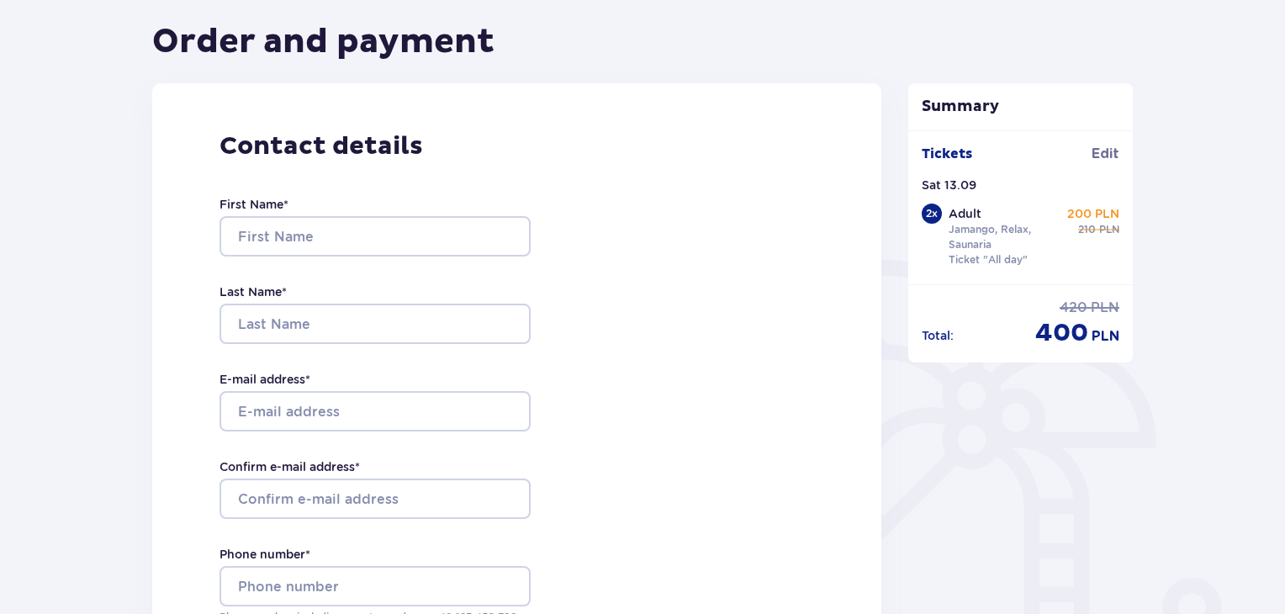
scroll to position [168, 0]
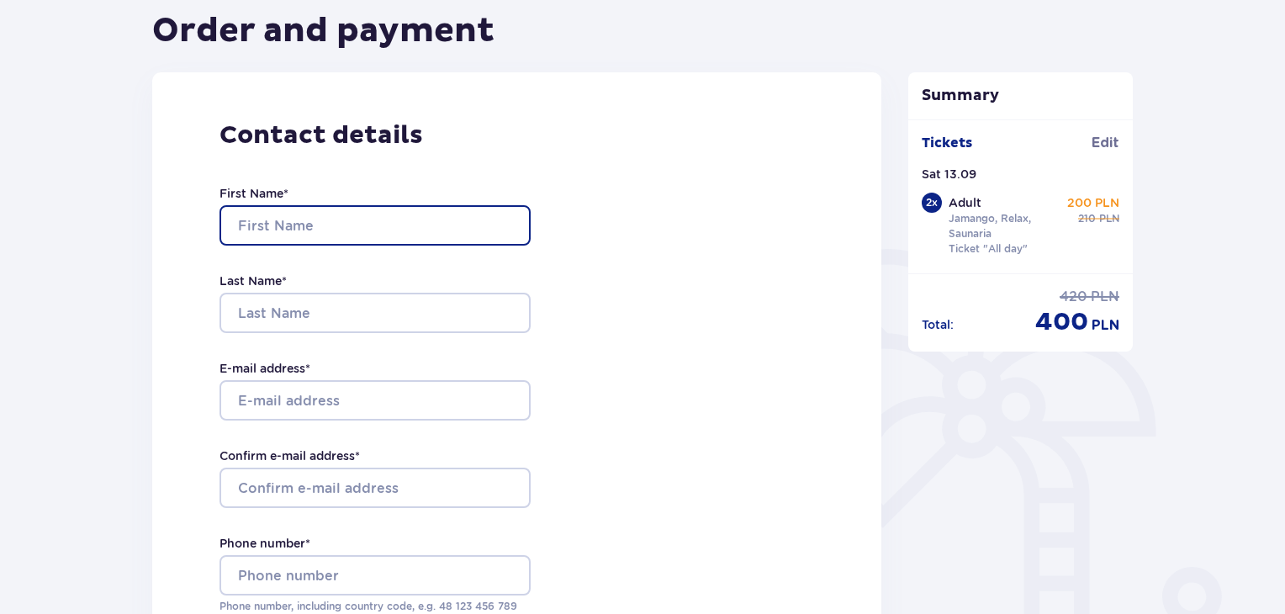
click at [323, 220] on input "First Name *" at bounding box center [375, 225] width 311 height 40
type input "Natallia"
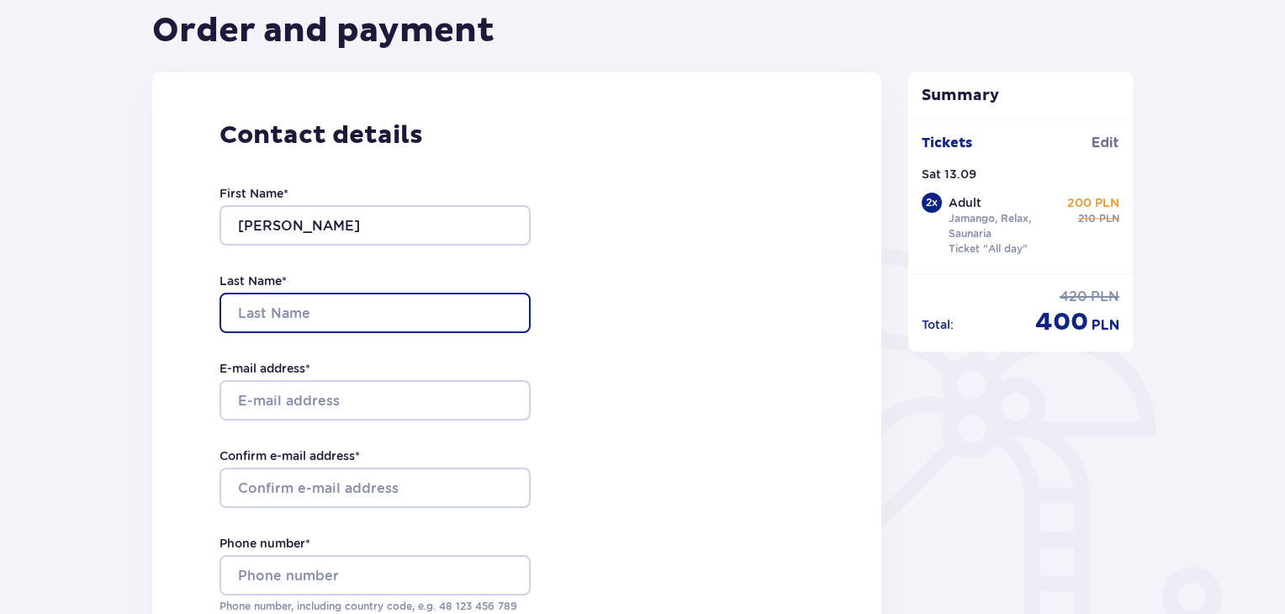
click at [316, 329] on input "Last Name *" at bounding box center [375, 313] width 311 height 40
type input "Valko"
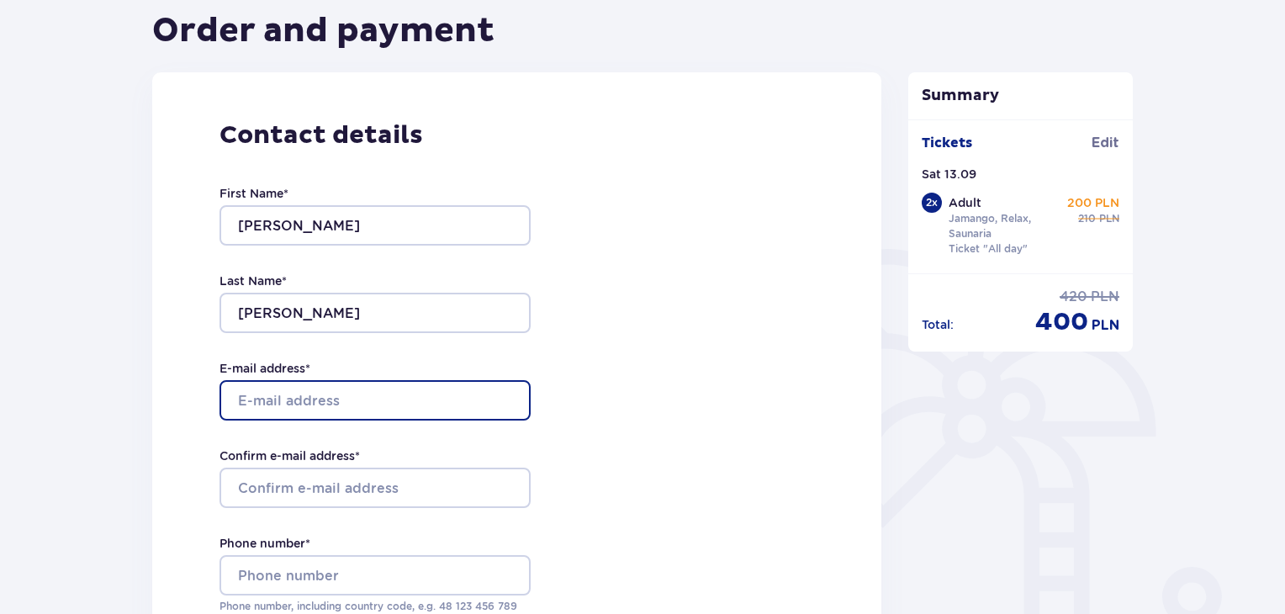
click at [330, 406] on input "E-mail address *" at bounding box center [375, 400] width 311 height 40
type input "valko.natallia12.gmail.com"
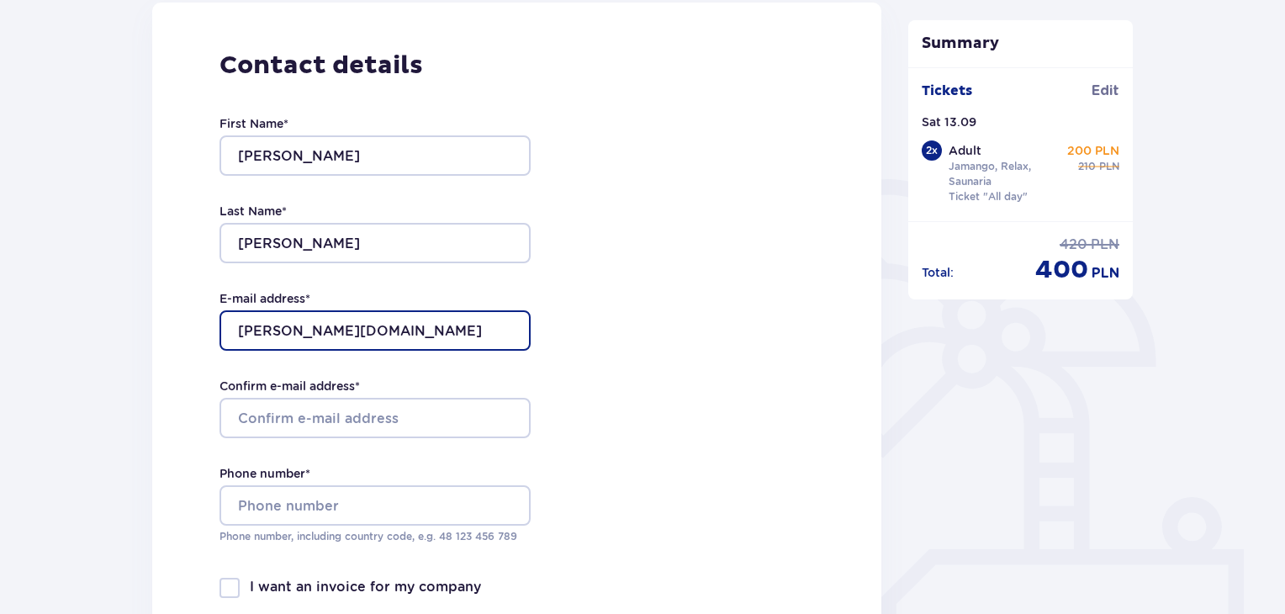
scroll to position [336, 0]
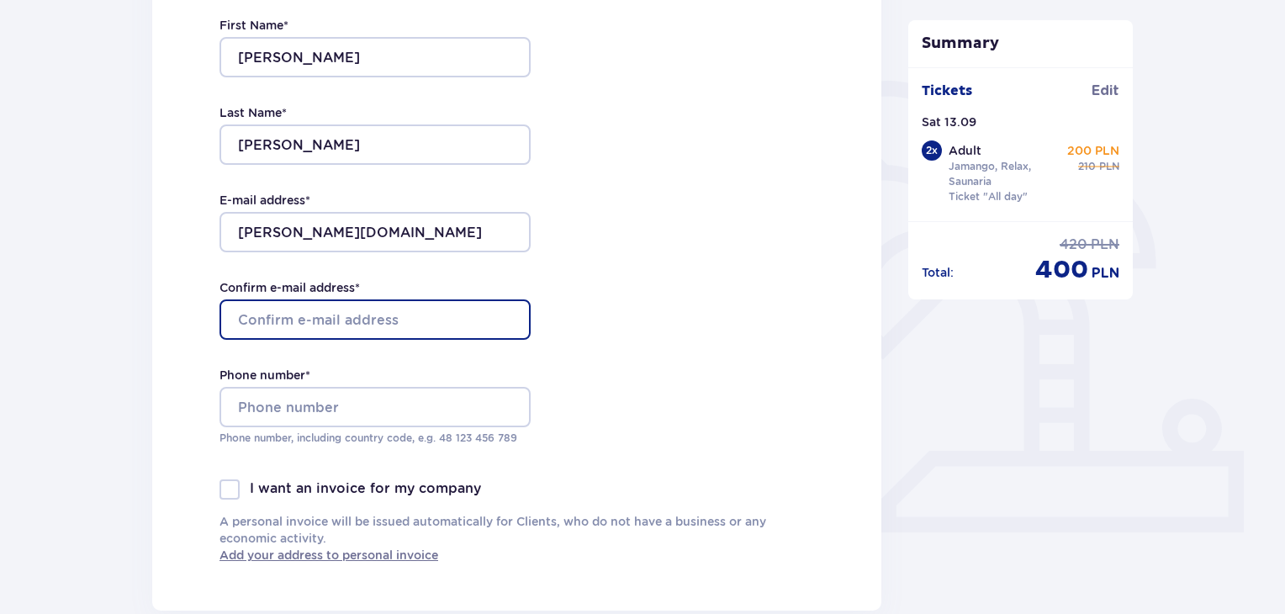
click at [302, 314] on input "Confirm e-mail address *" at bounding box center [375, 319] width 311 height 40
type input "valko.natallia12@gmail.com"
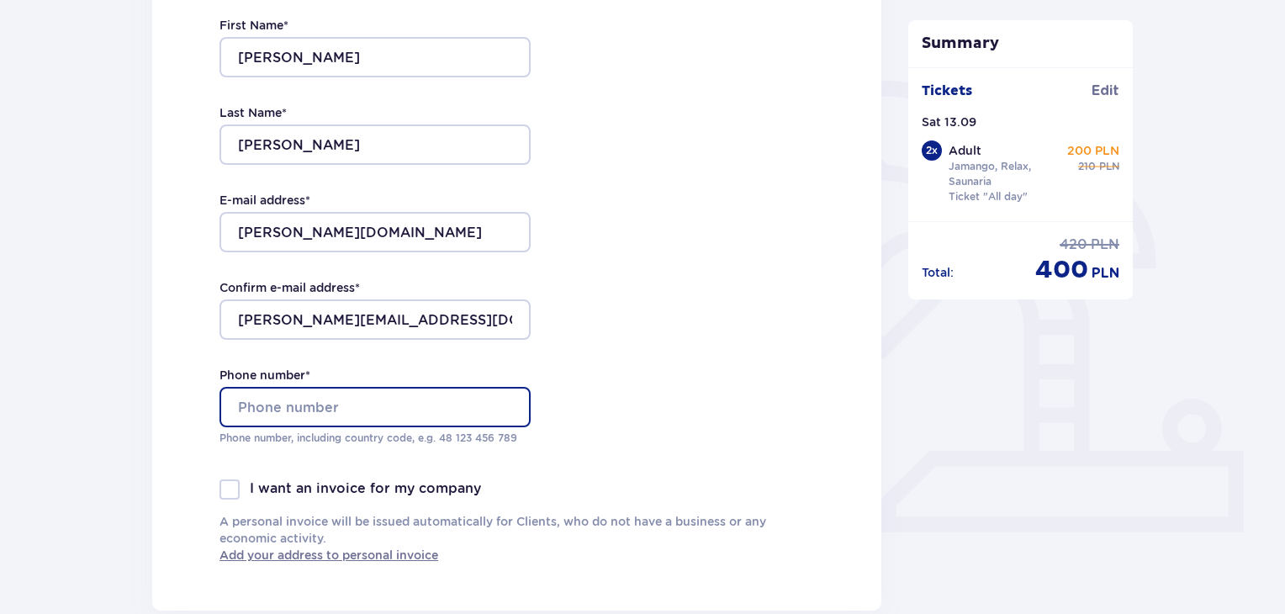
drag, startPoint x: 267, startPoint y: 410, endPoint x: 269, endPoint y: 401, distance: 9.4
click at [269, 410] on input "Phone number *" at bounding box center [375, 407] width 311 height 40
type input "+48577168874"
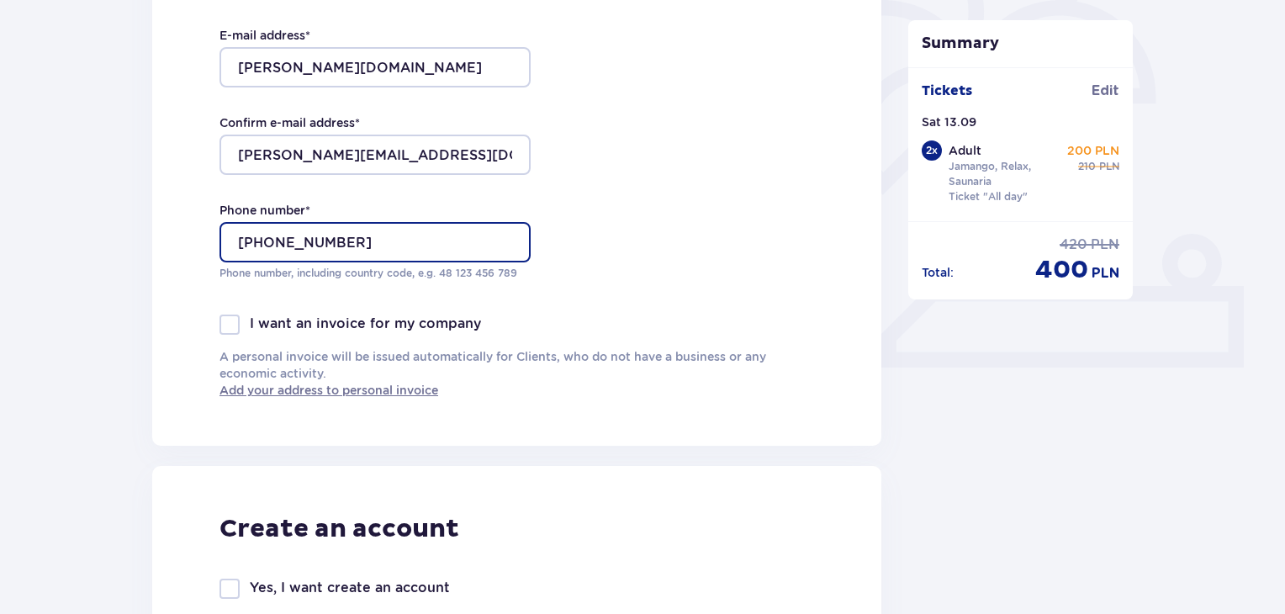
scroll to position [505, 0]
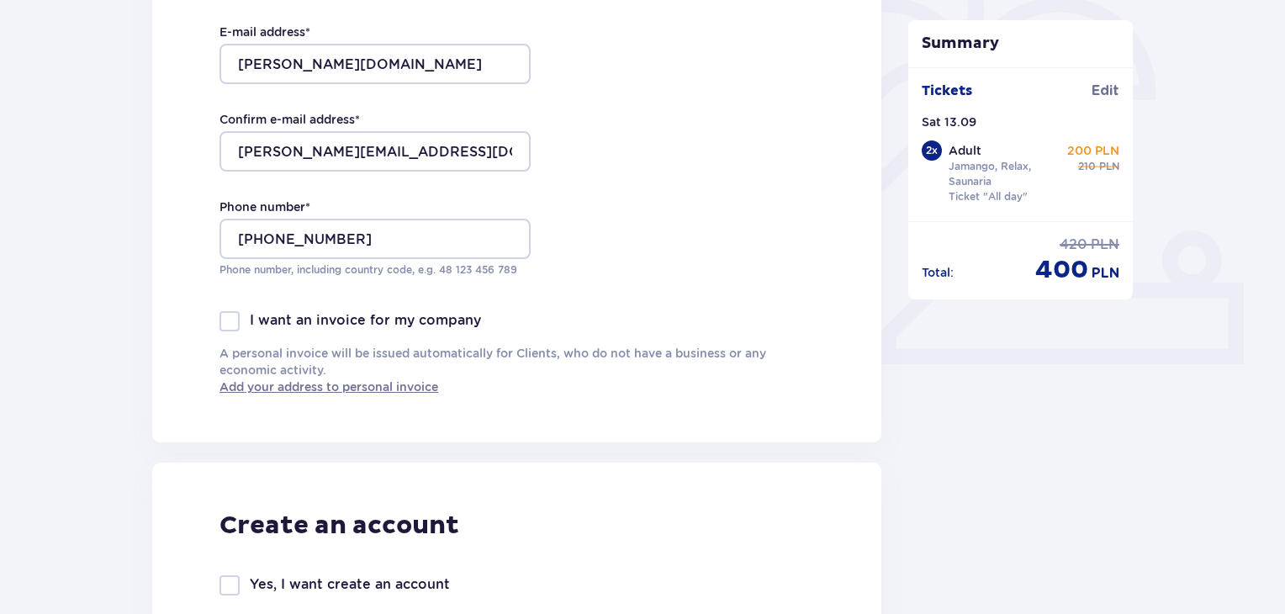
click at [225, 324] on div at bounding box center [230, 321] width 20 height 20
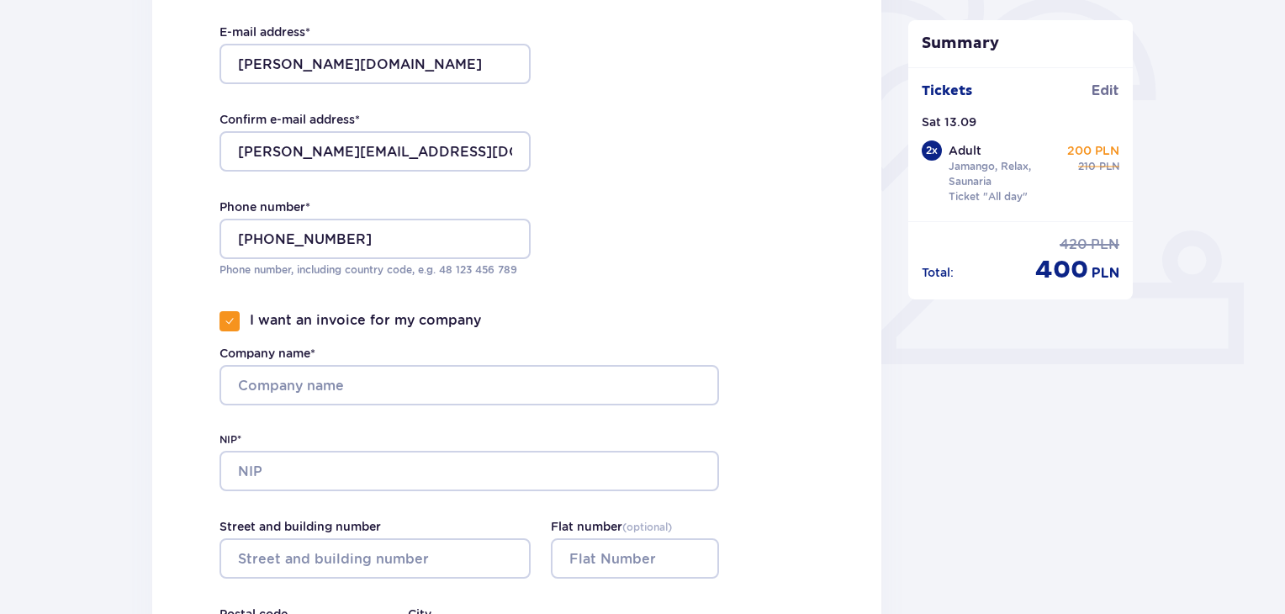
click at [233, 327] on div at bounding box center [230, 321] width 20 height 20
checkbox input "false"
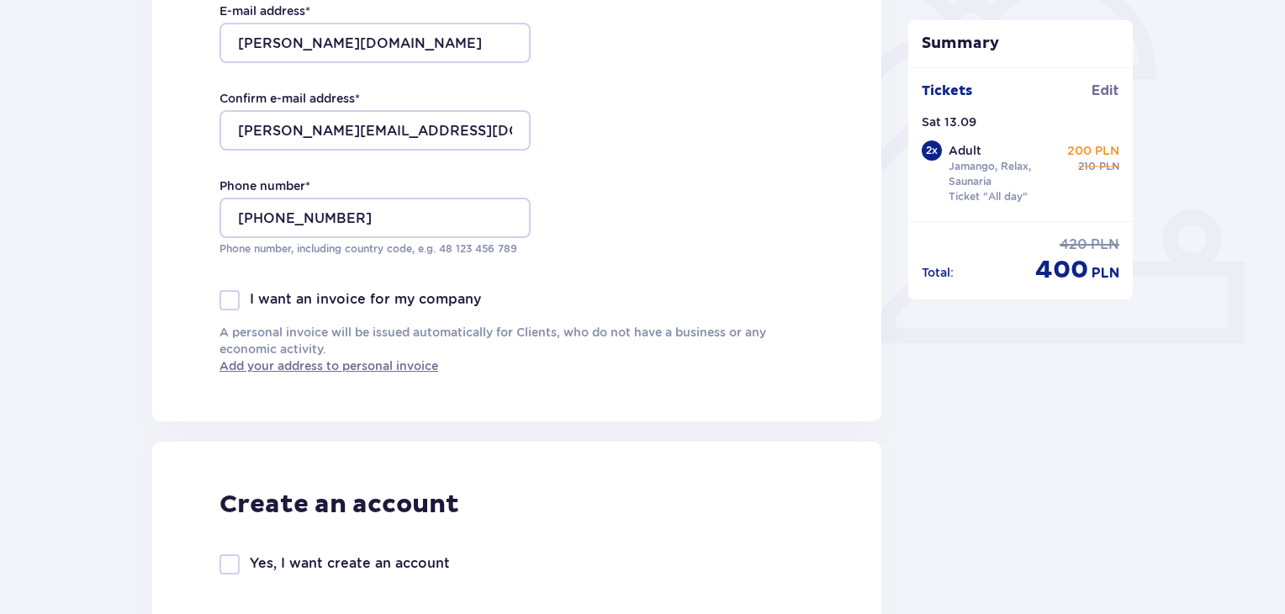
scroll to position [757, 0]
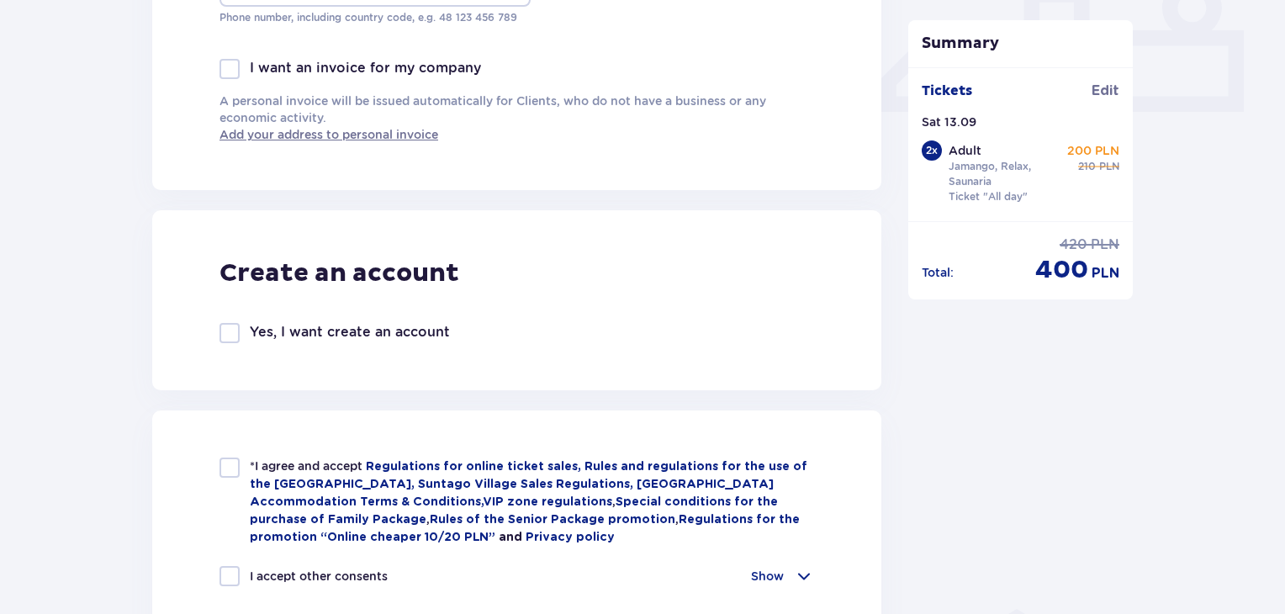
click at [236, 333] on div at bounding box center [230, 333] width 20 height 20
checkbox input "true"
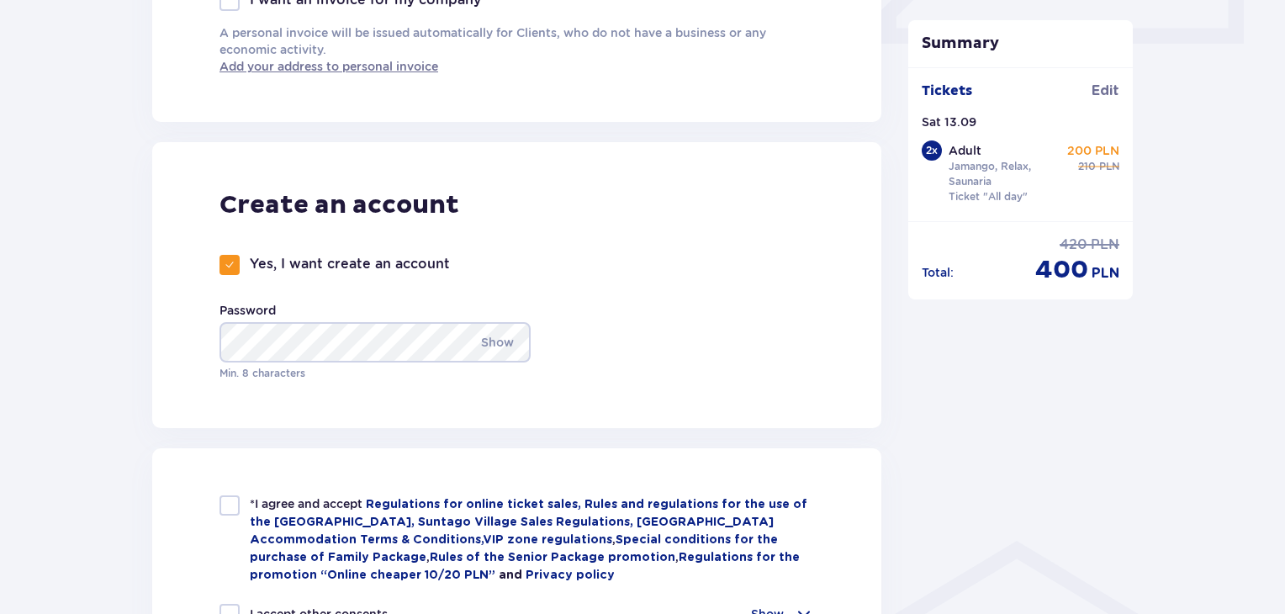
scroll to position [925, 0]
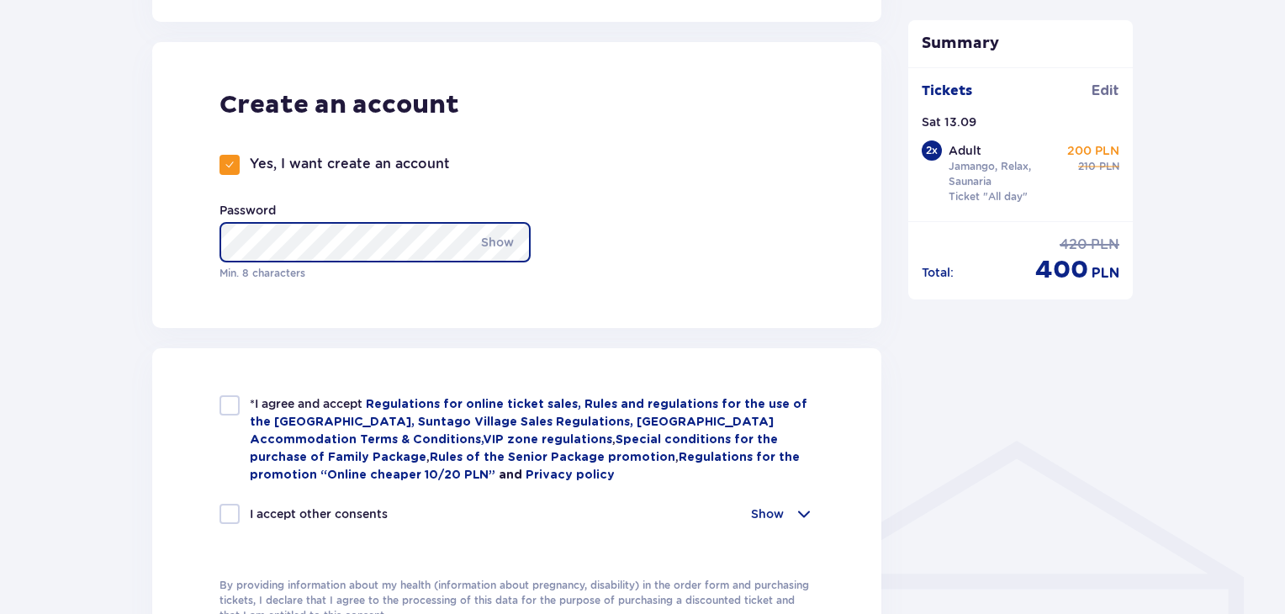
click at [138, 244] on div "Order and payment Contact details First Name * Natallia Last Name * Valko E-mai…" at bounding box center [642, 284] width 1009 height 2062
click at [204, 224] on div "Create an account Yes, I want create an account Password Show Min. 8 characters" at bounding box center [516, 185] width 729 height 286
click at [228, 405] on div at bounding box center [230, 405] width 20 height 20
checkbox input "true"
click at [236, 506] on div at bounding box center [230, 514] width 20 height 20
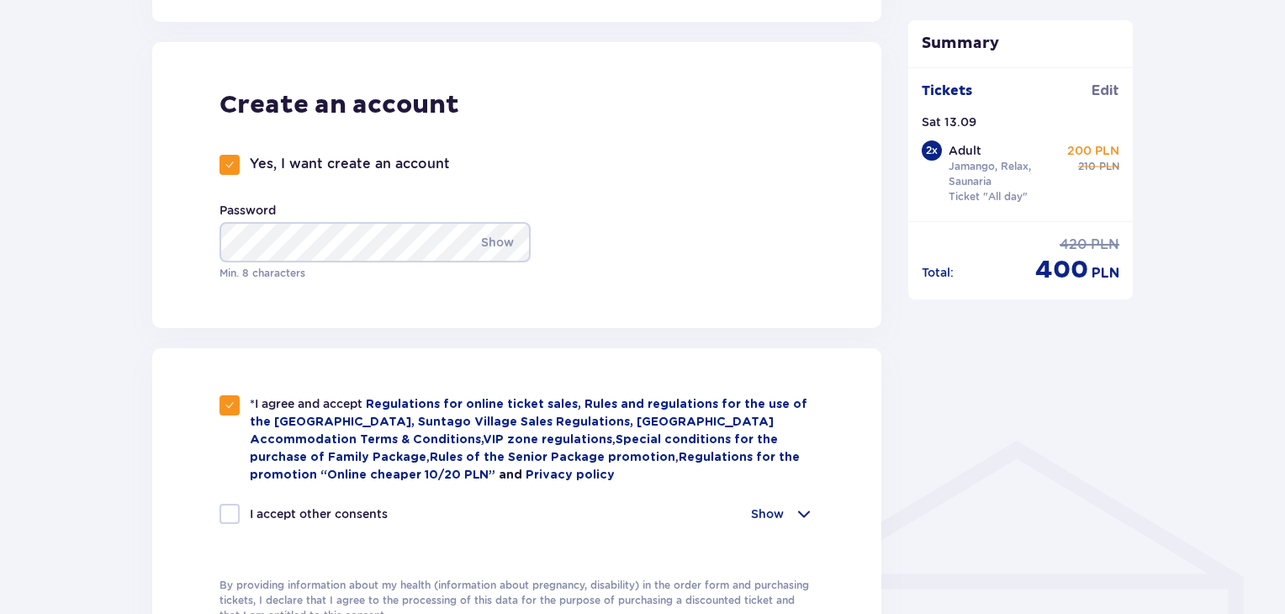
checkbox input "true"
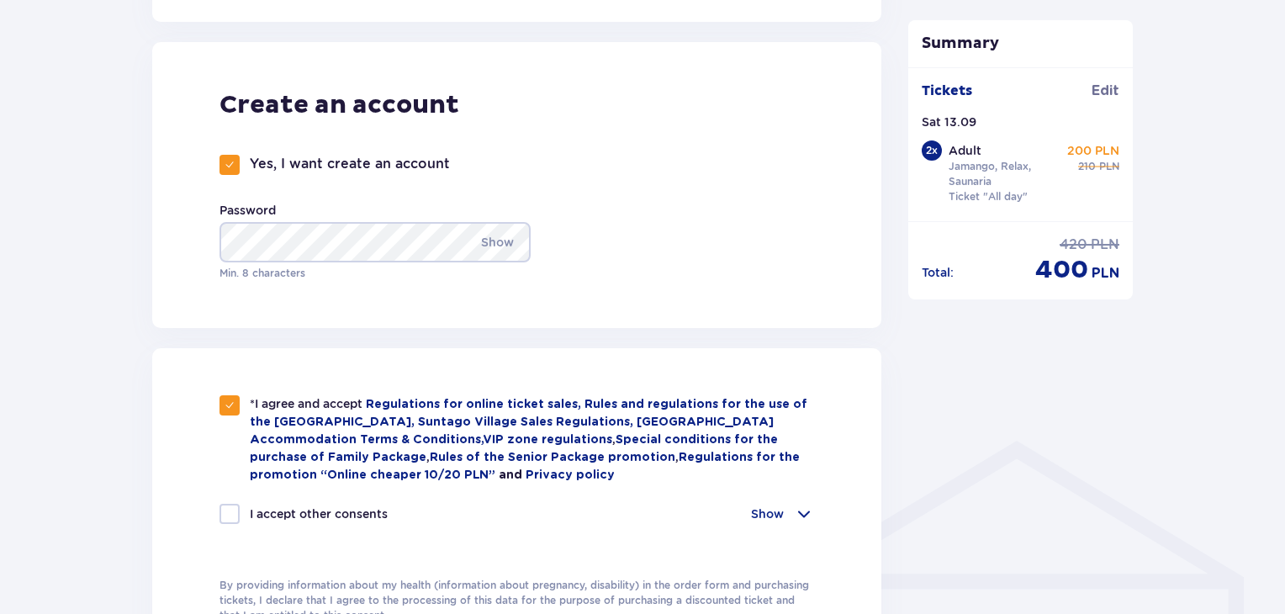
checkbox input "true"
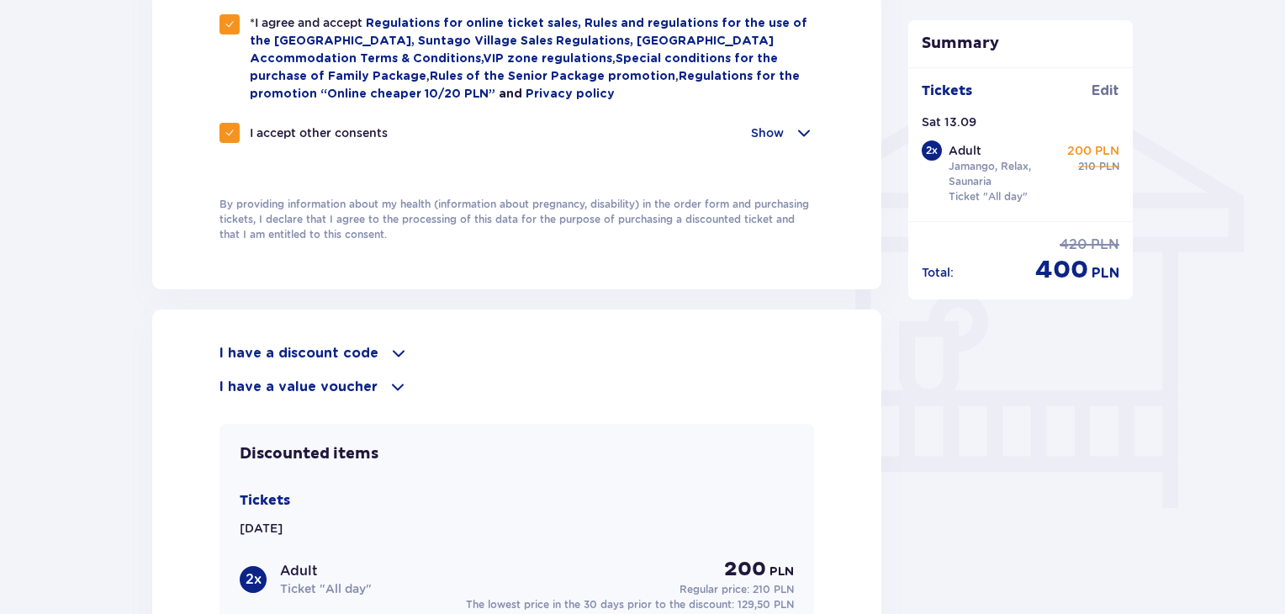
scroll to position [1598, 0]
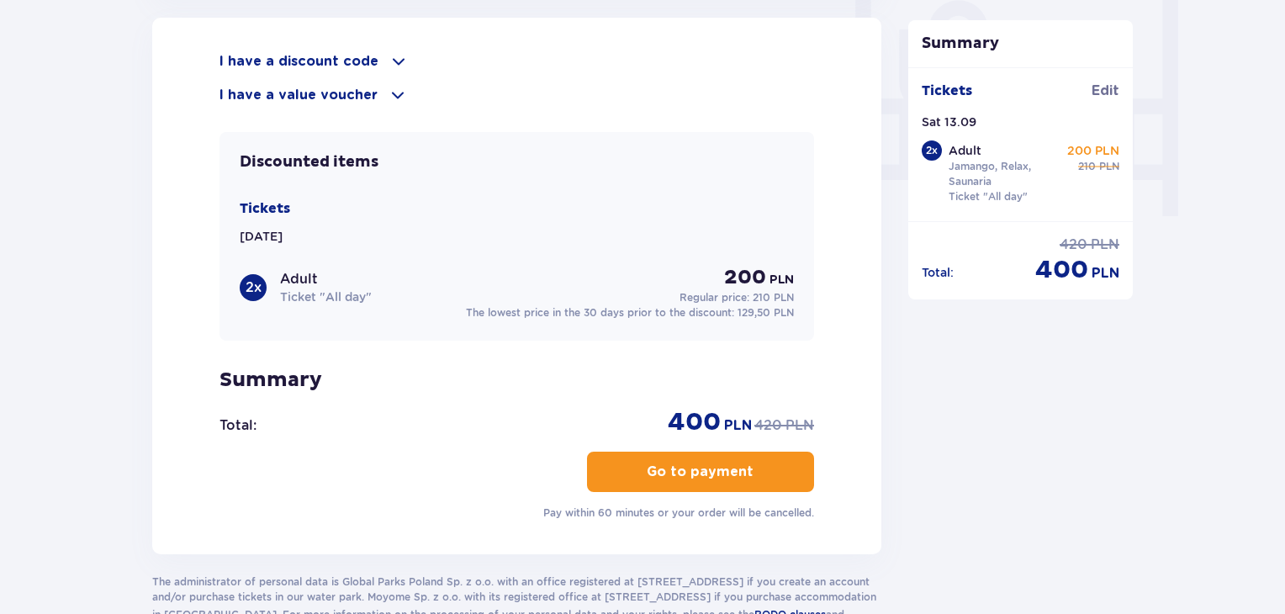
click at [707, 463] on p "Go to payment" at bounding box center [700, 472] width 107 height 19
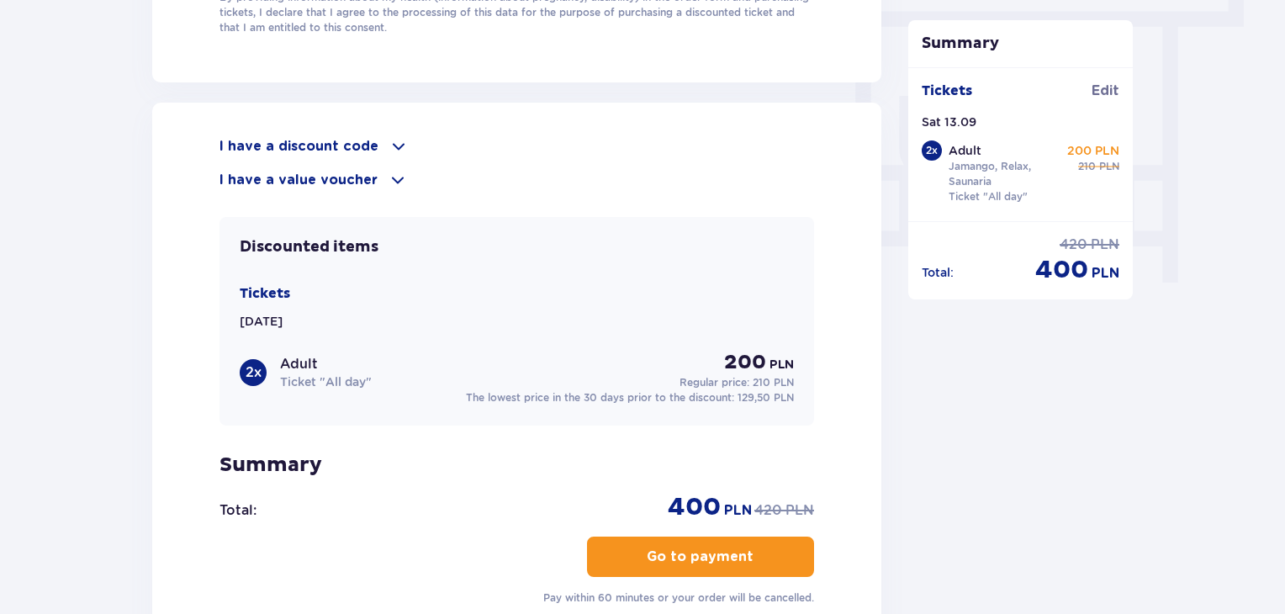
scroll to position [1738, 0]
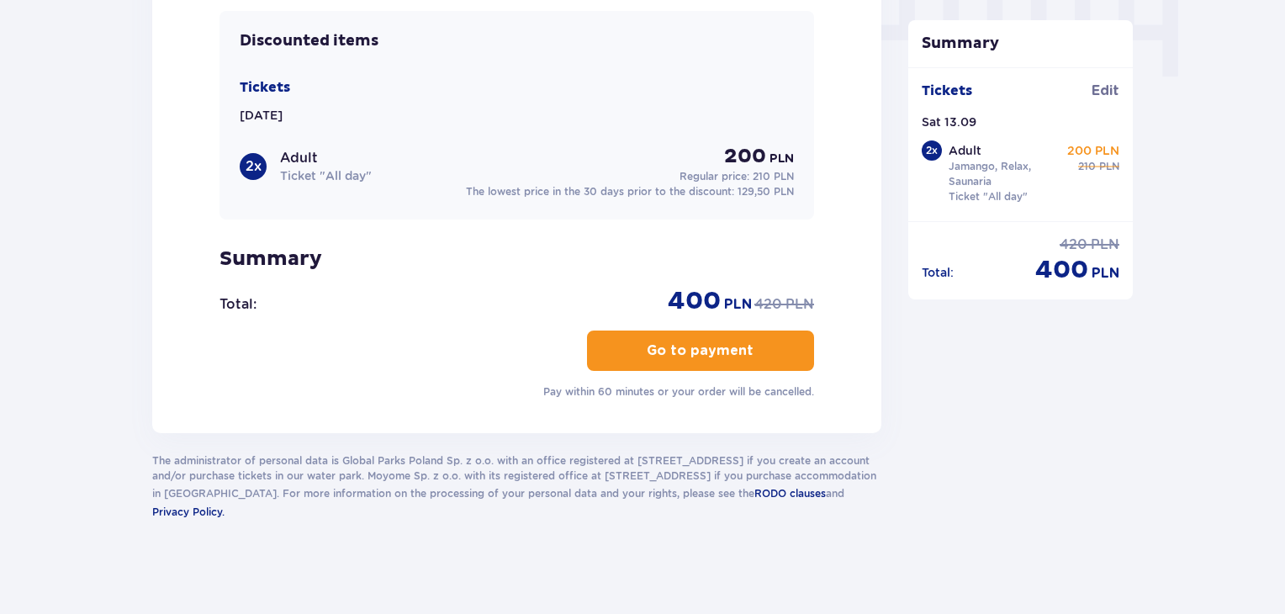
click at [647, 345] on p "Go to payment" at bounding box center [700, 350] width 107 height 19
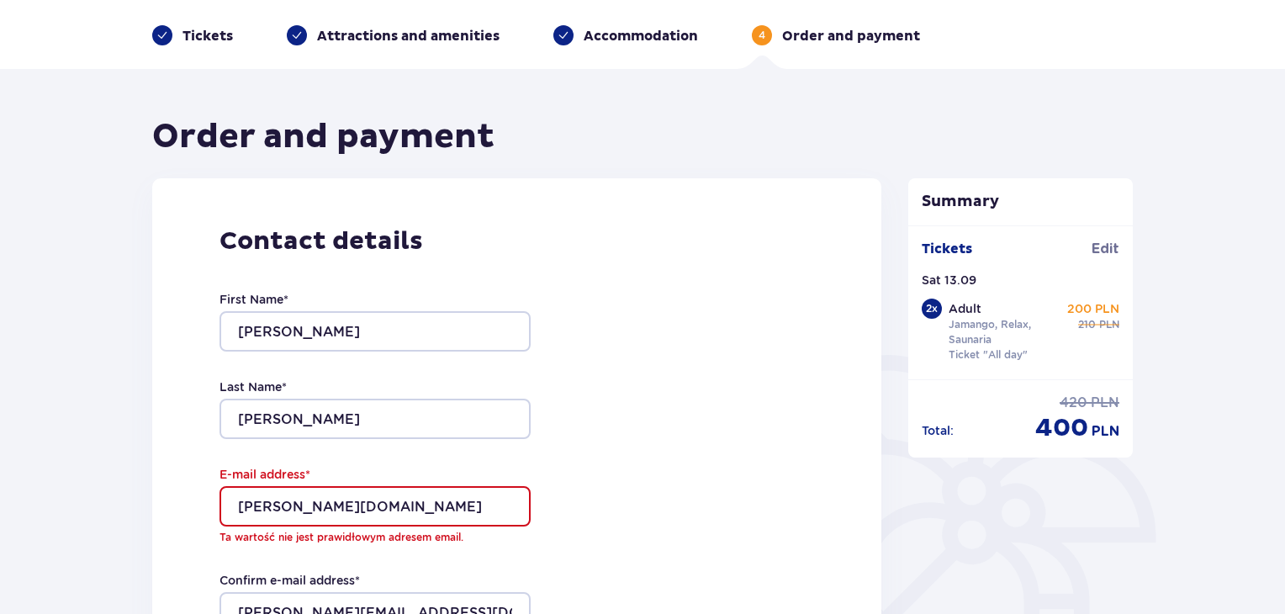
scroll to position [336, 0]
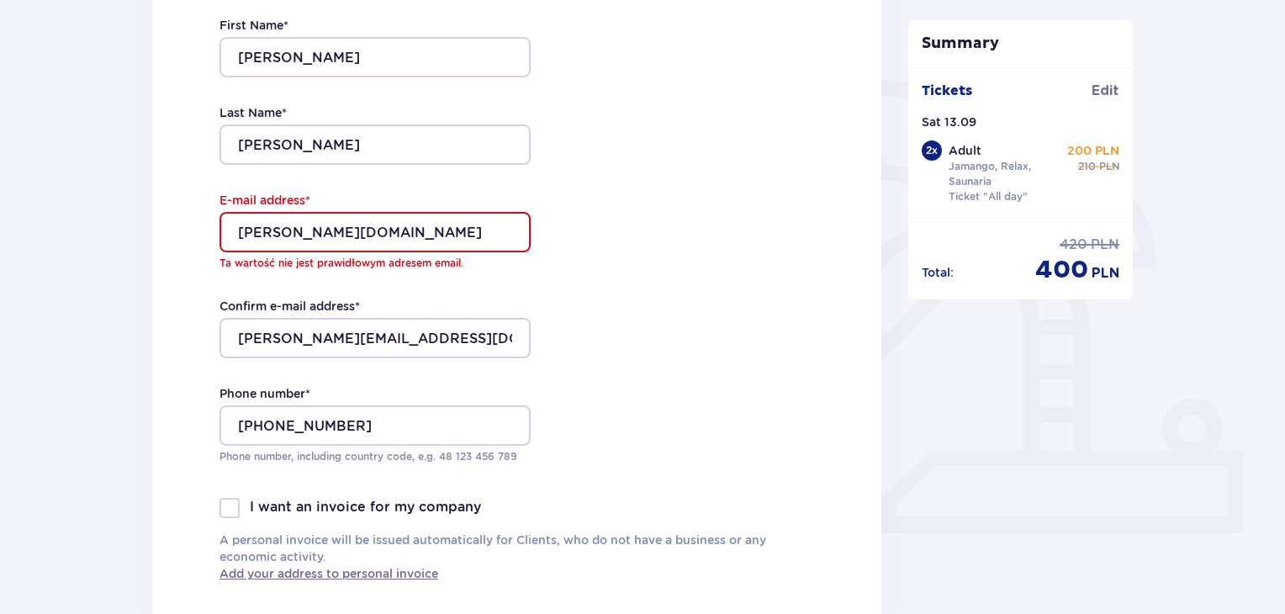
click at [343, 231] on input "valko.natallia12.gmail.com" at bounding box center [375, 232] width 311 height 40
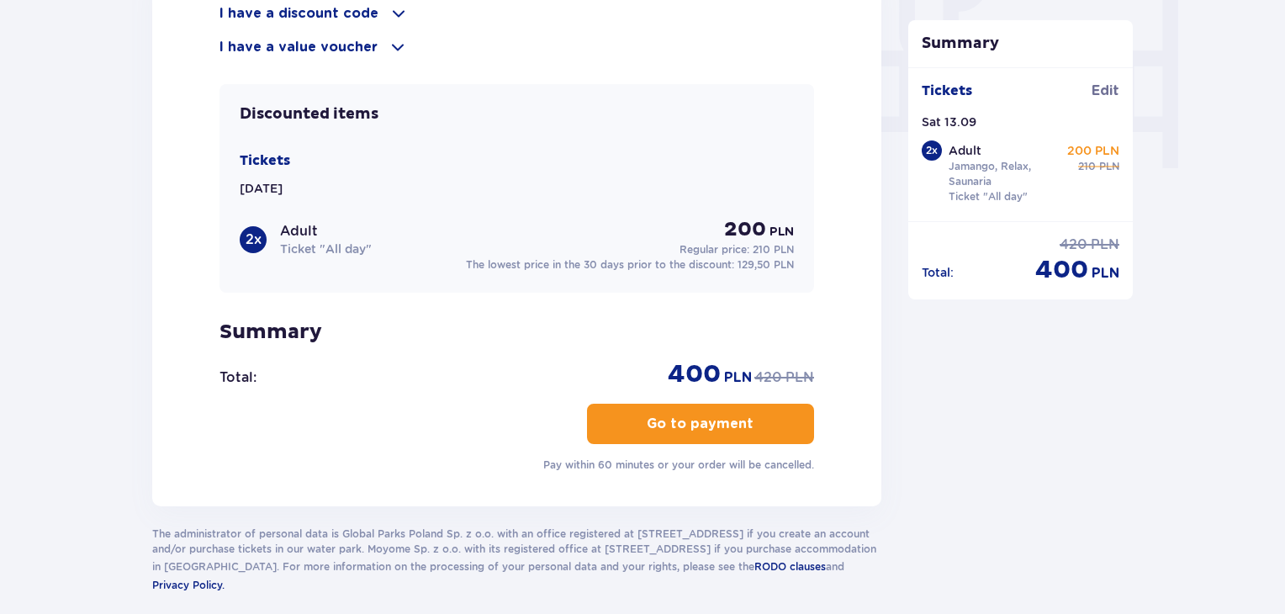
scroll to position [1719, 0]
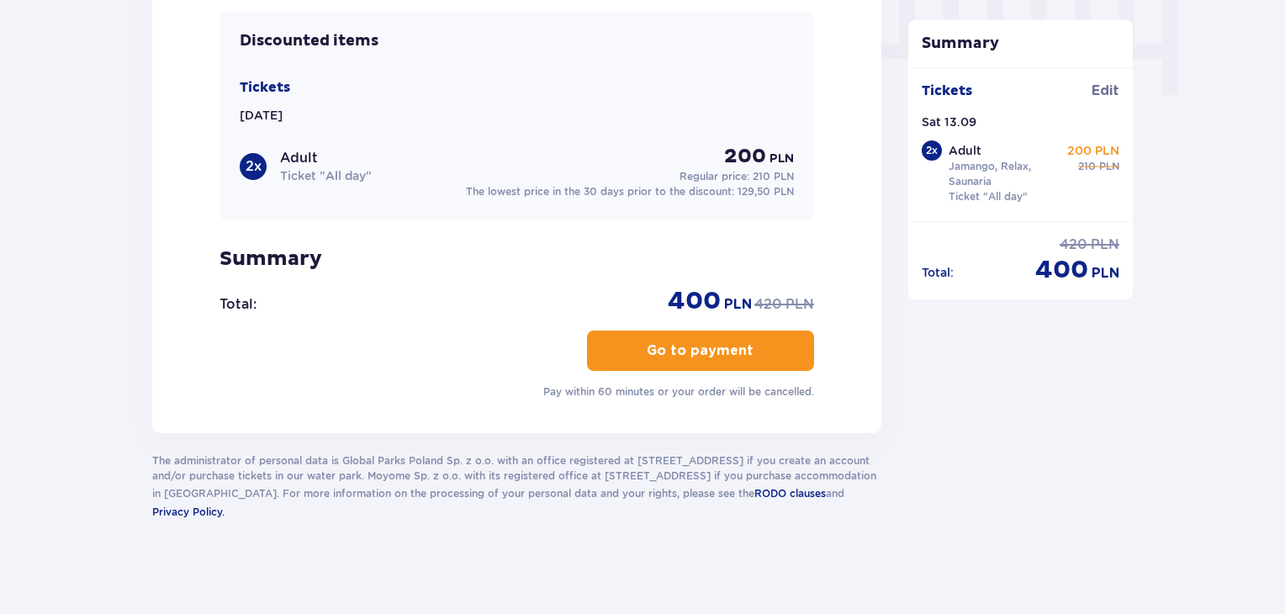
type input "valko.natallia12@gmail.com"
click at [747, 349] on span "button" at bounding box center [757, 351] width 20 height 20
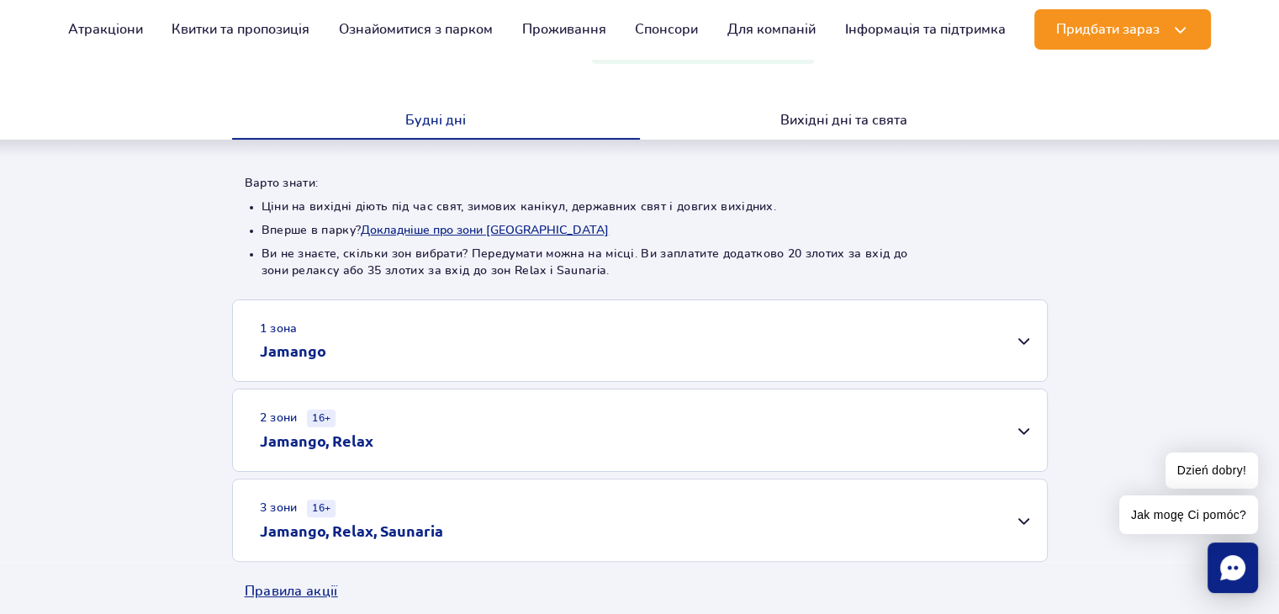
scroll to position [421, 0]
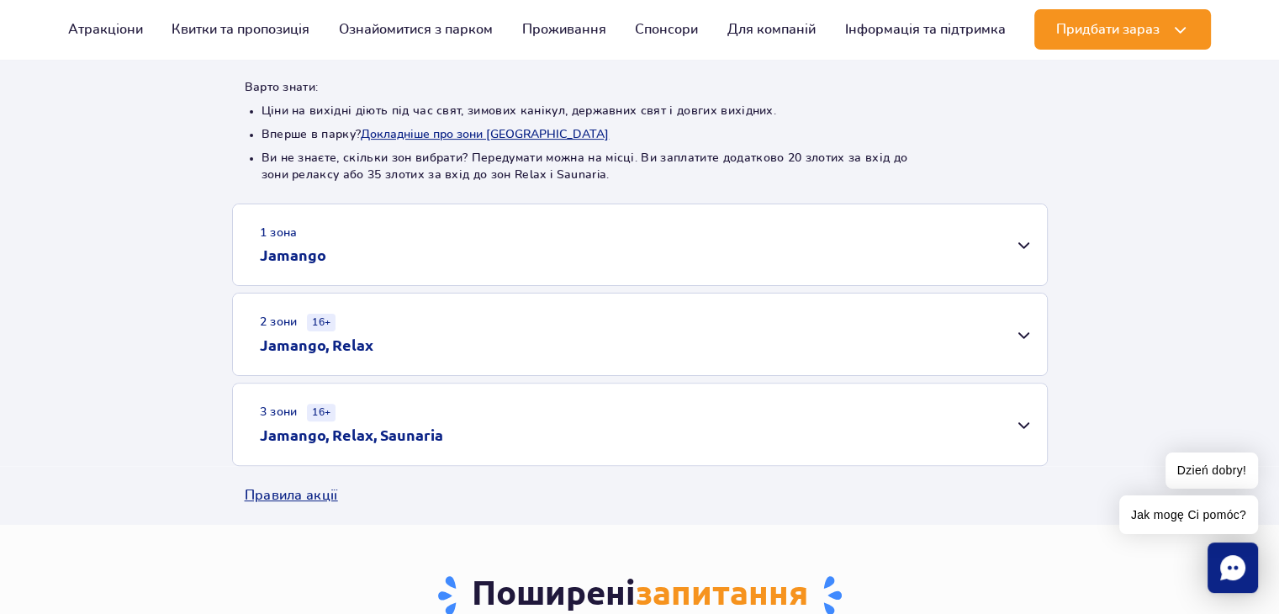
click at [1015, 424] on div "3 зони 16+ Jamango, Relax, Saunaria" at bounding box center [640, 425] width 814 height 82
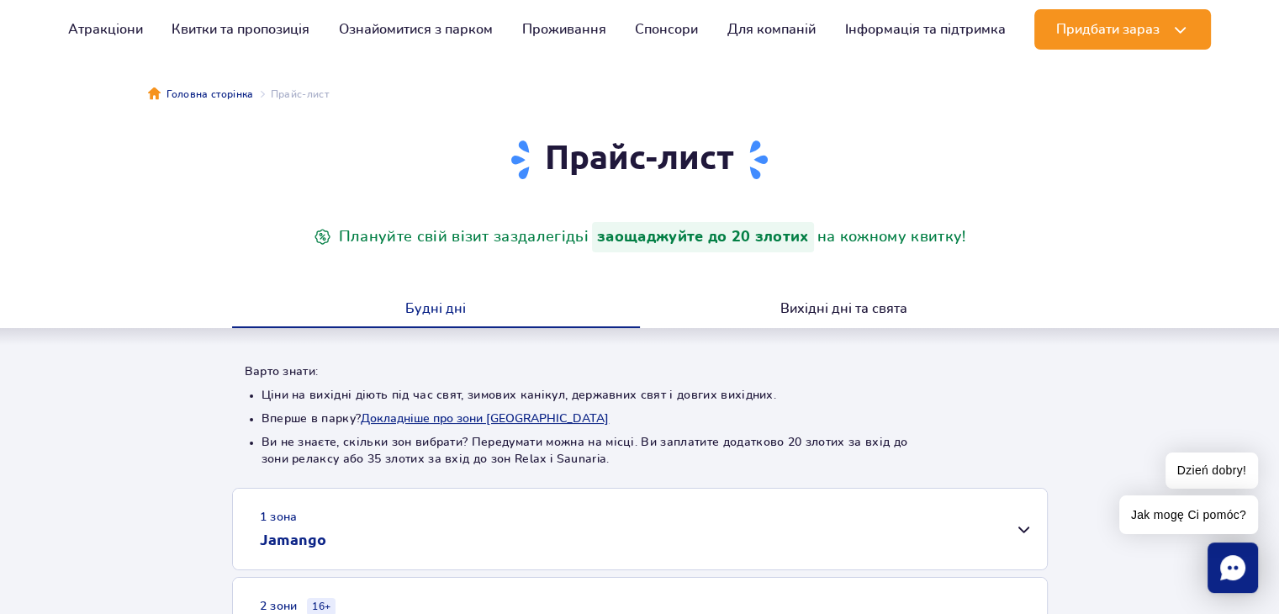
scroll to position [0, 0]
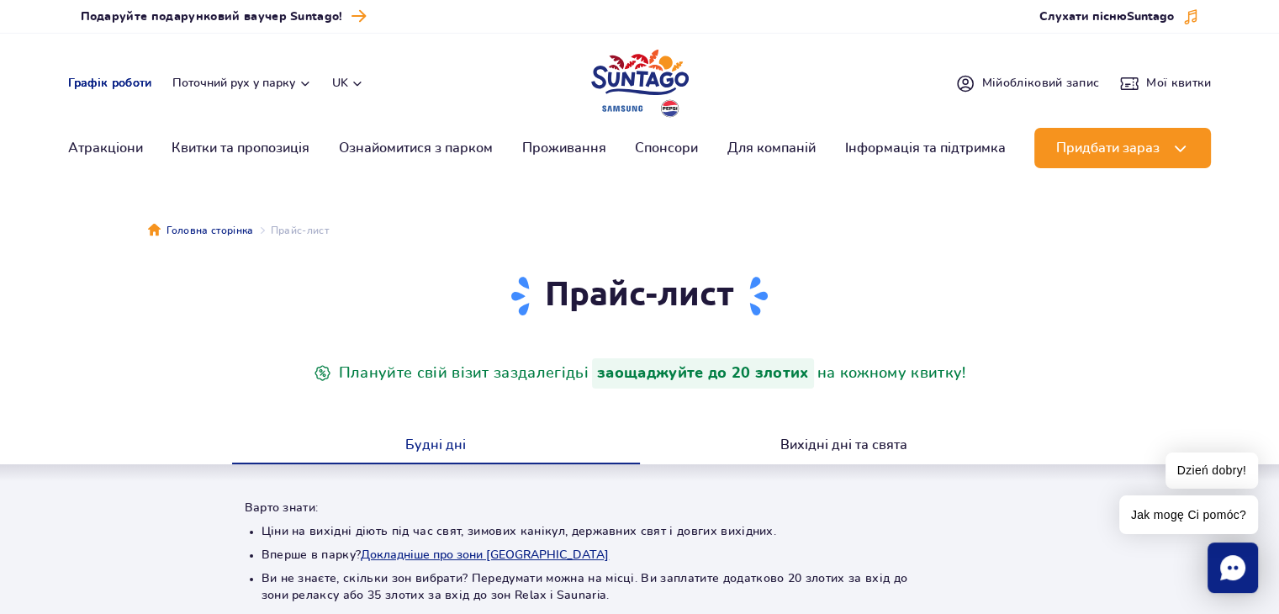
click at [98, 85] on link "Графік роботи" at bounding box center [110, 83] width 84 height 17
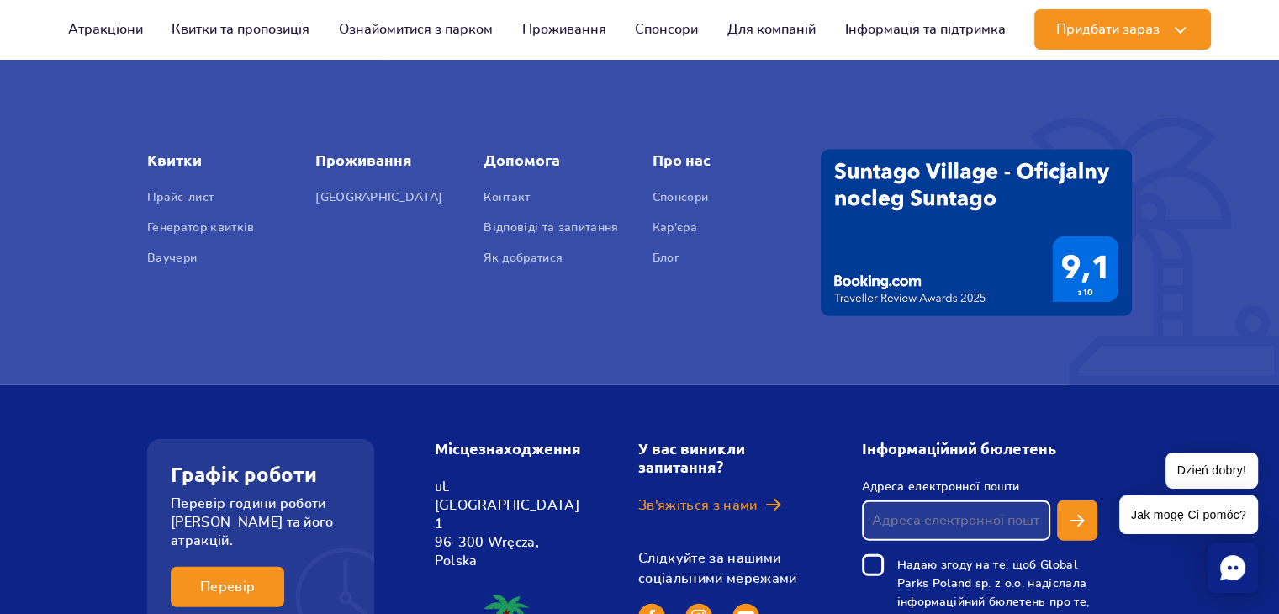
scroll to position [3933, 0]
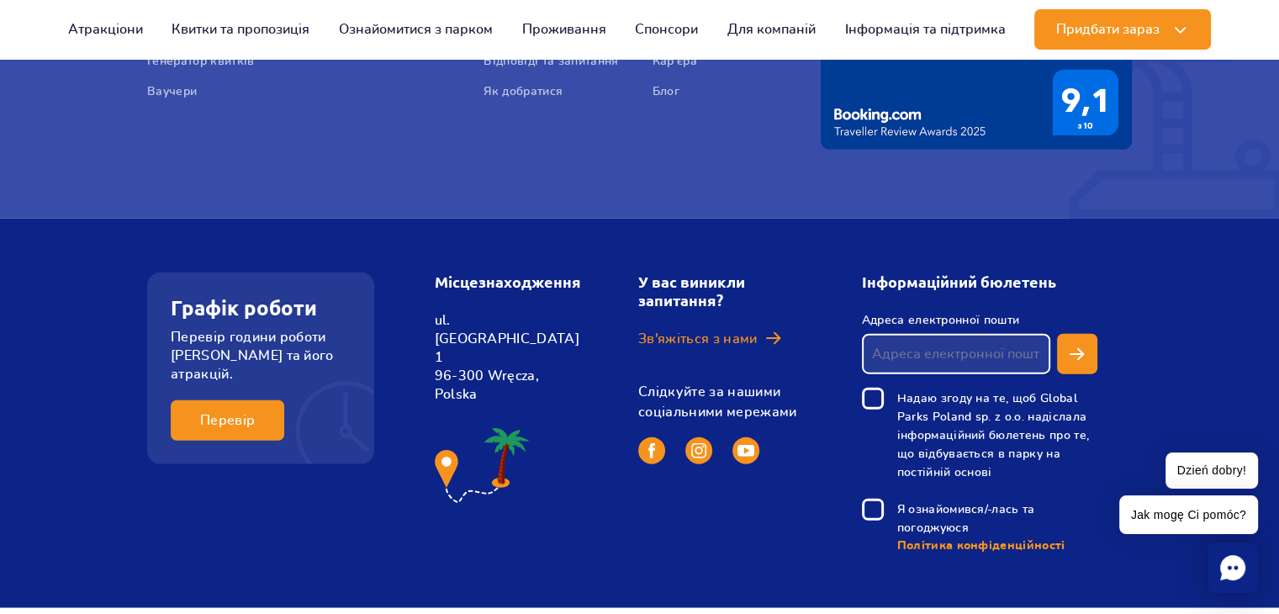
click at [532, 493] on div "Графік роботи Перевір години роботи [PERSON_NAME] та його атракцiй. Перевір Міс…" at bounding box center [639, 413] width 1279 height 389
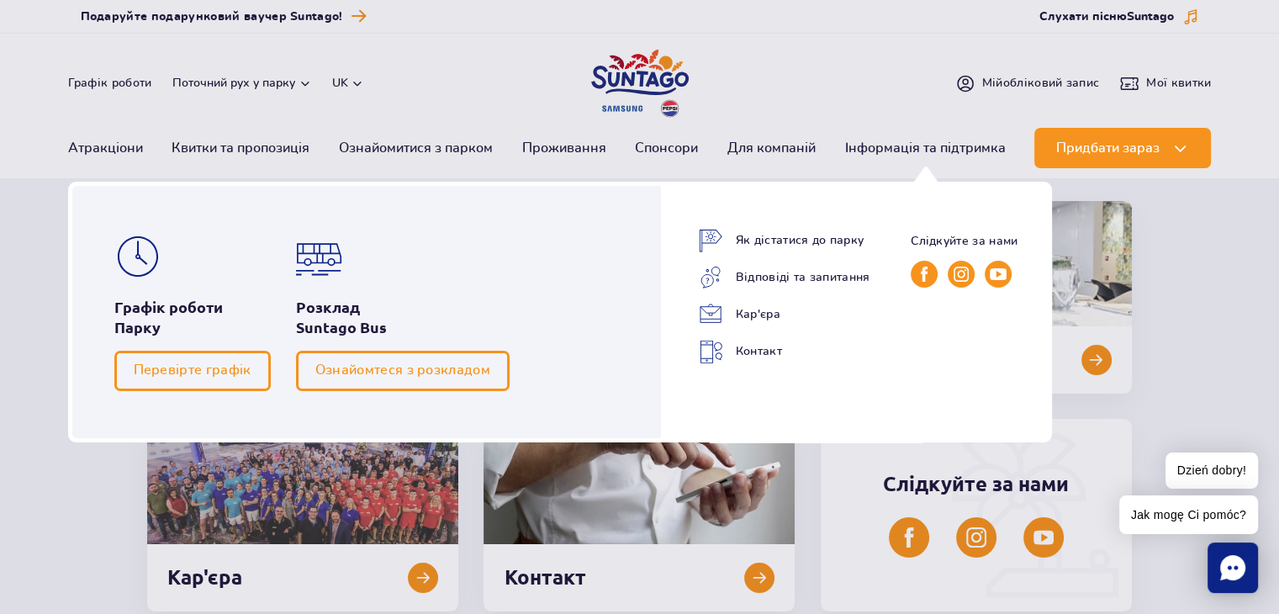
scroll to position [0, 0]
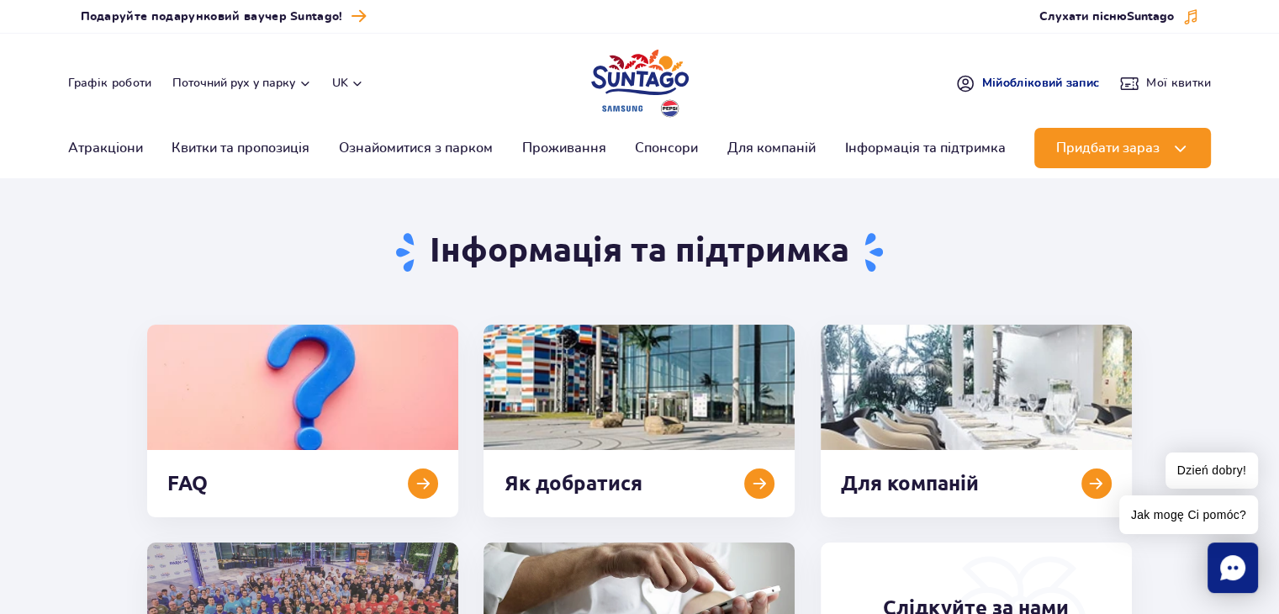
click at [1003, 82] on span "Мій обліковий запис" at bounding box center [1041, 83] width 118 height 17
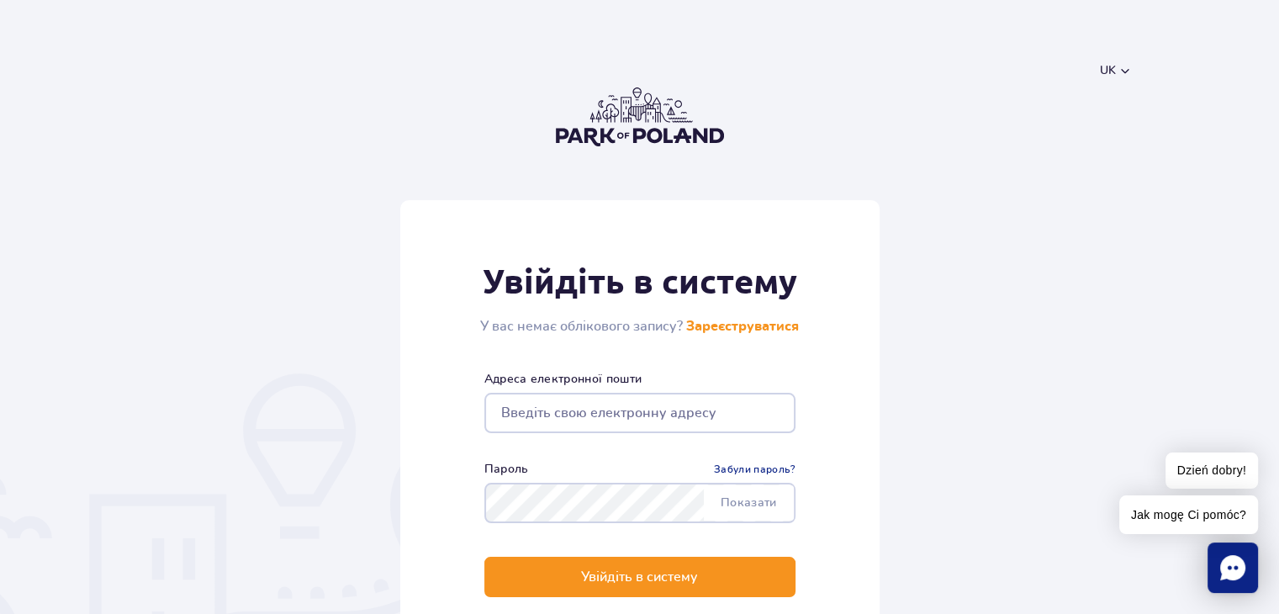
click at [575, 408] on input "email" at bounding box center [639, 413] width 311 height 40
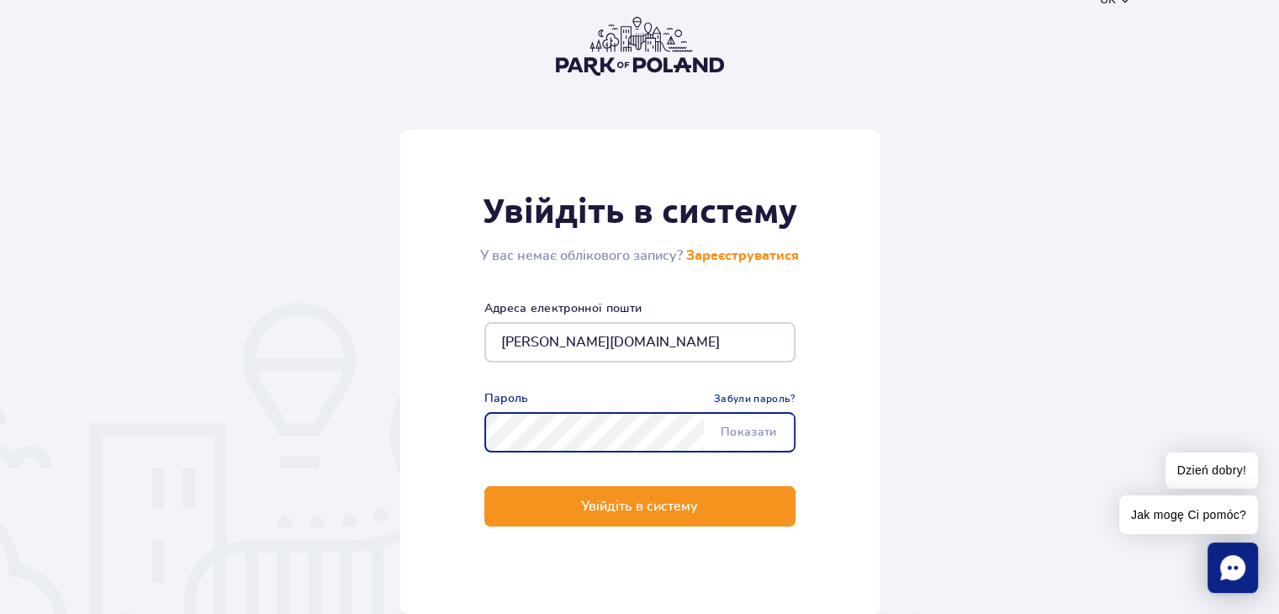
scroll to position [168, 0]
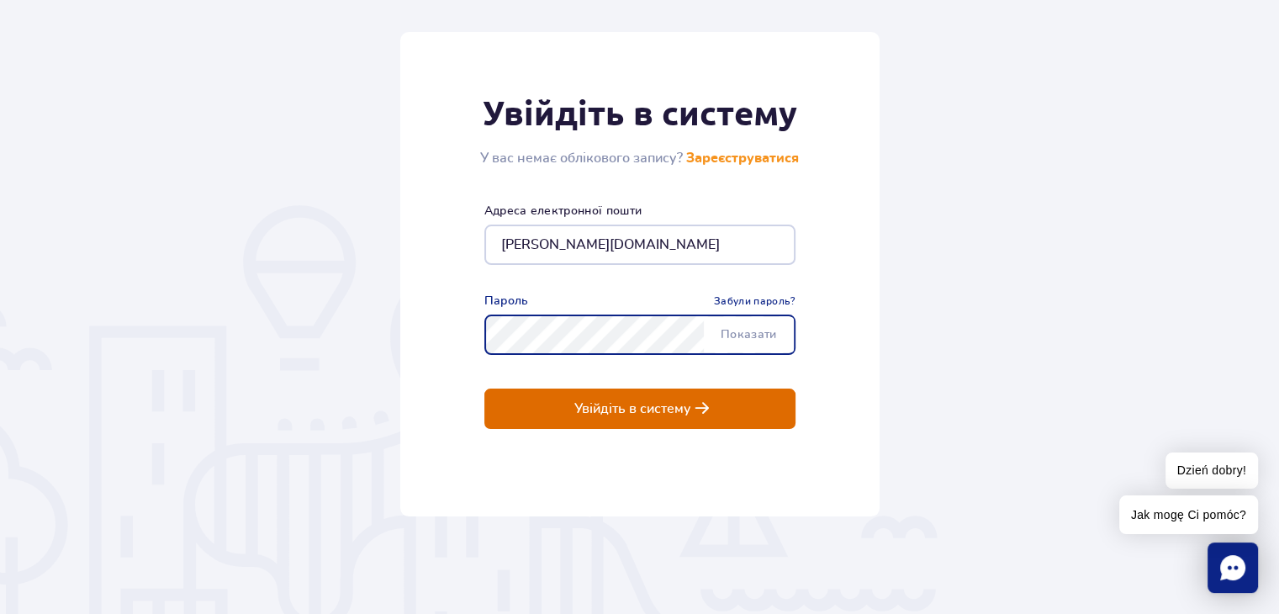
click at [580, 412] on p "Увійдіть в систему" at bounding box center [632, 408] width 117 height 15
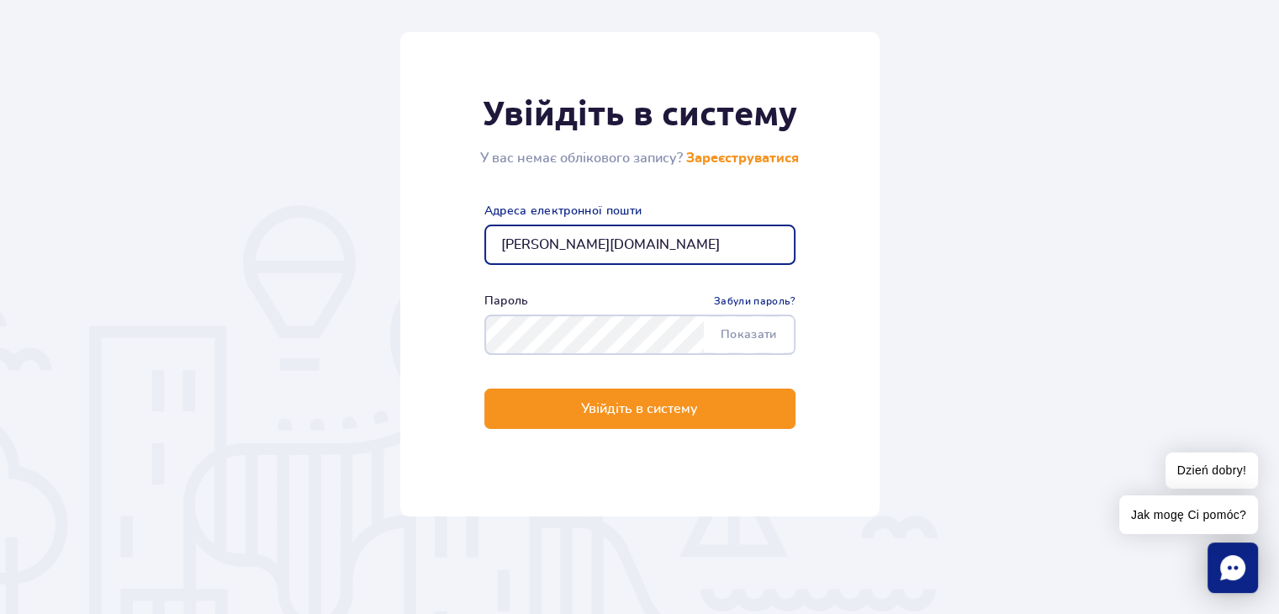
click at [603, 244] on input "valko.natallia12.gmail.com" at bounding box center [639, 245] width 311 height 40
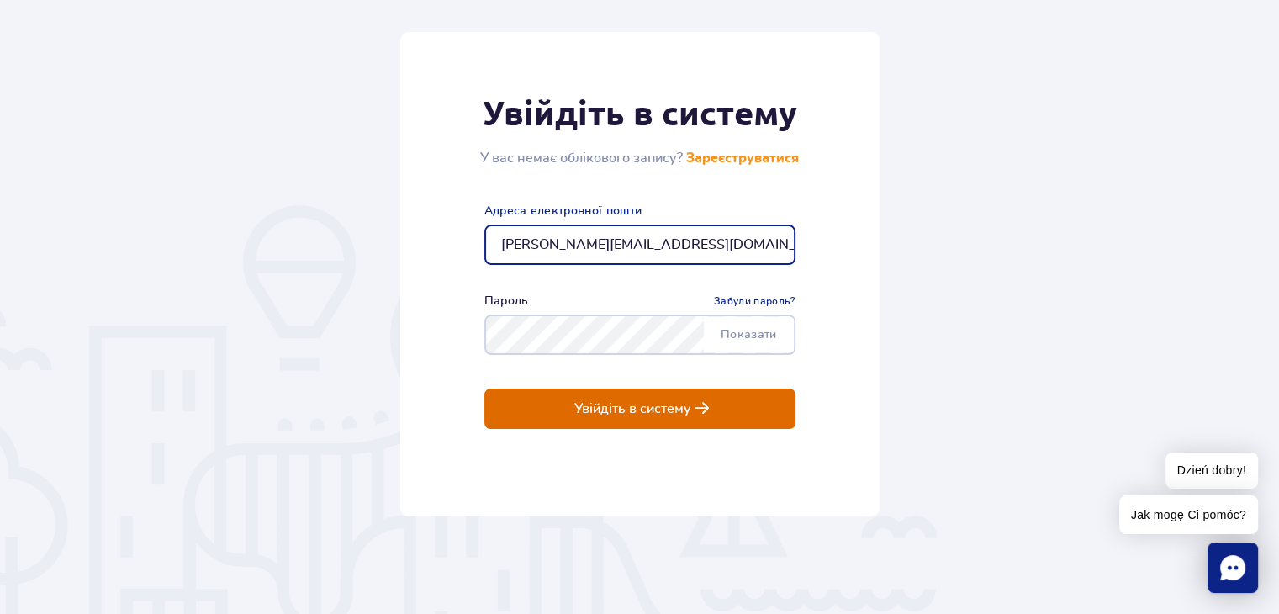
type input "[EMAIL_ADDRESS][DOMAIN_NAME]"
click at [591, 405] on p "Увійдіть в систему" at bounding box center [632, 408] width 117 height 15
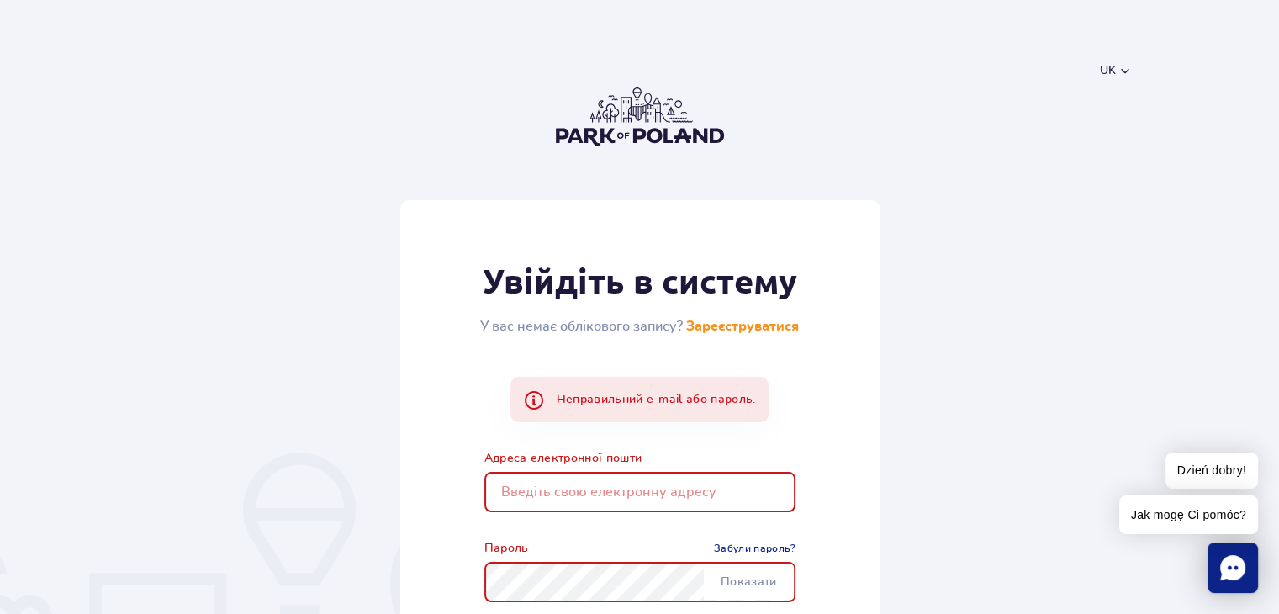
click at [1115, 71] on button "uk" at bounding box center [1116, 70] width 32 height 17
click at [1115, 112] on button "PL" at bounding box center [1124, 111] width 45 height 17
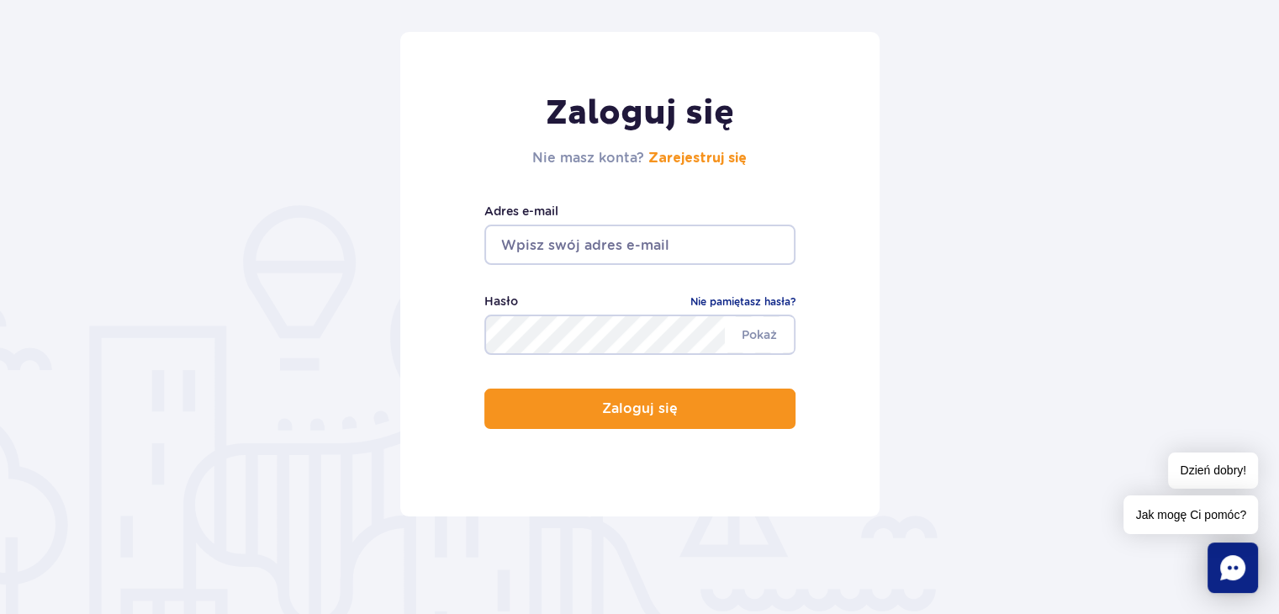
click at [572, 237] on input "email" at bounding box center [639, 245] width 311 height 40
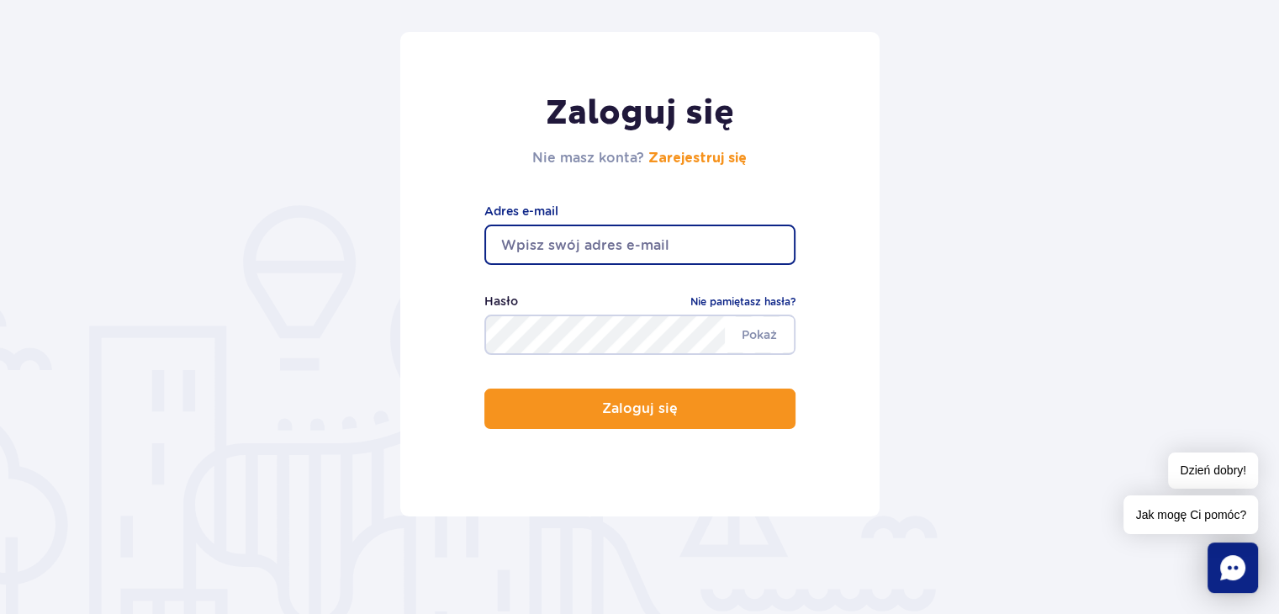
type input "[EMAIL_ADDRESS][DOMAIN_NAME]"
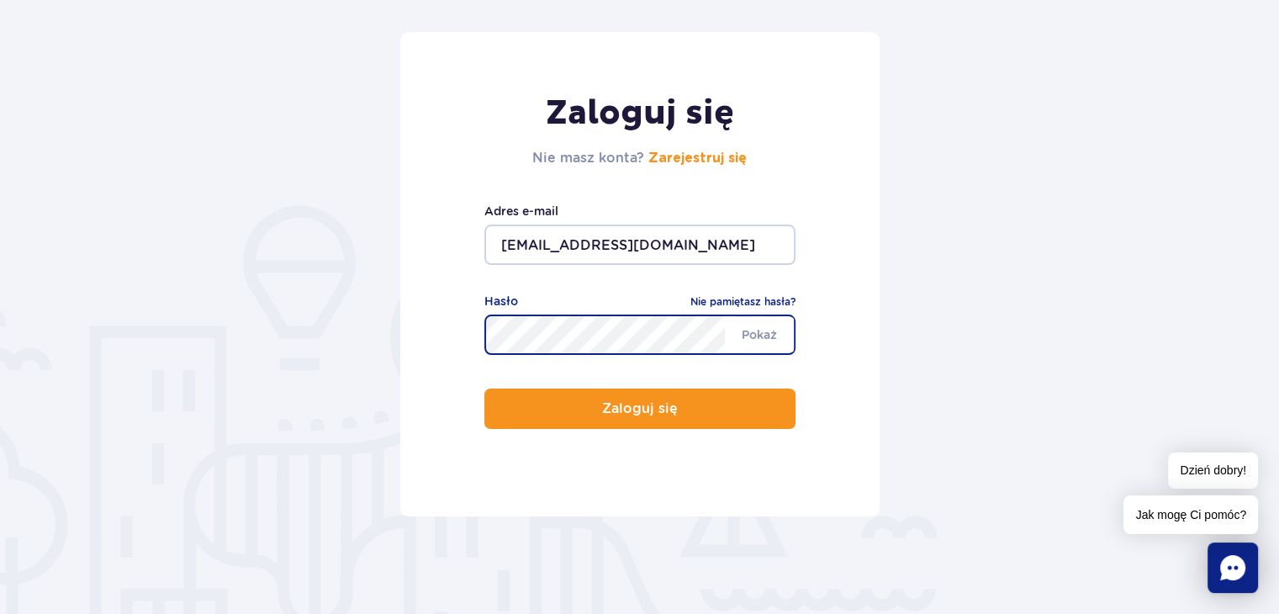
click at [484, 389] on button "Zaloguj się" at bounding box center [639, 409] width 311 height 40
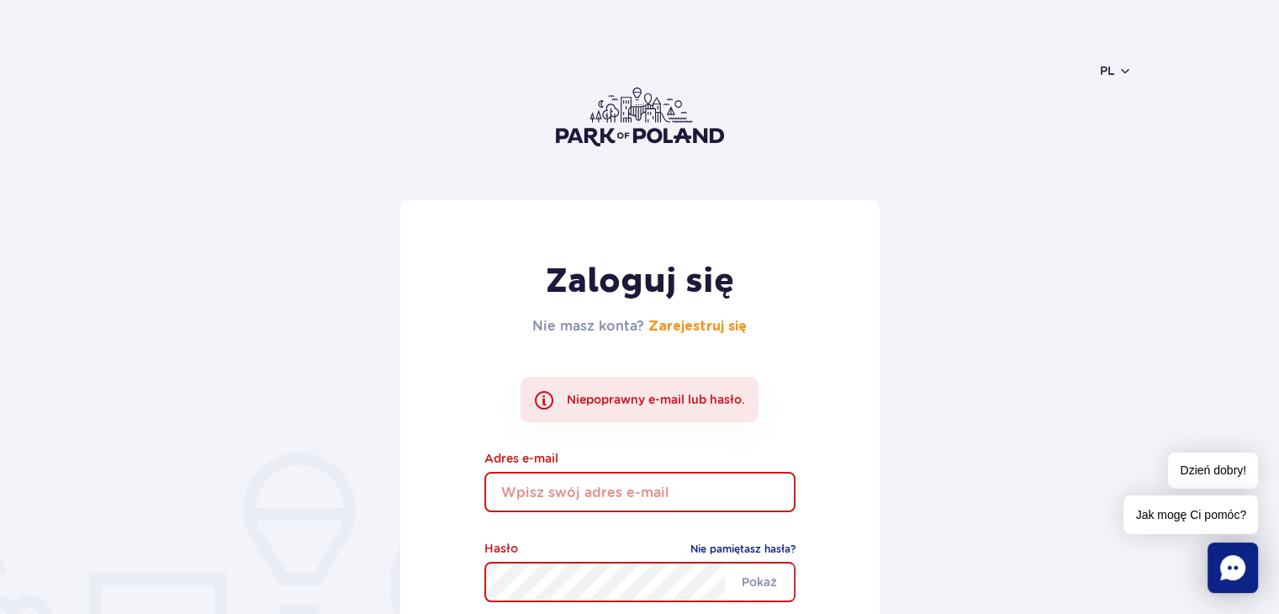
scroll to position [252, 0]
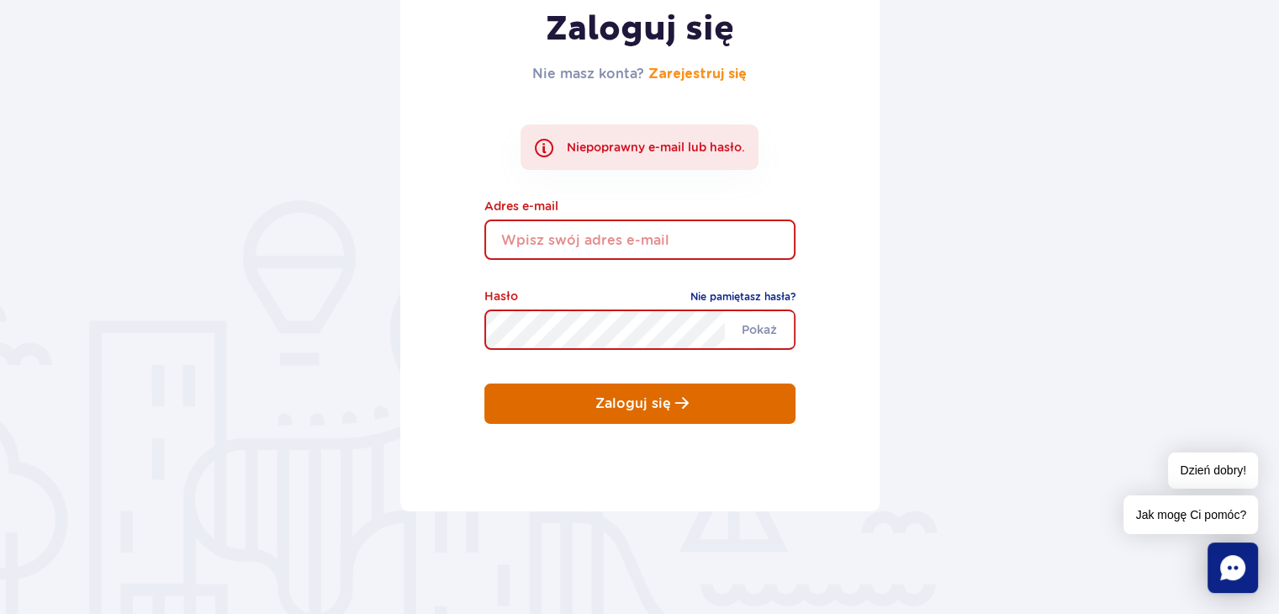
click at [620, 405] on p "Zaloguj się" at bounding box center [634, 403] width 76 height 15
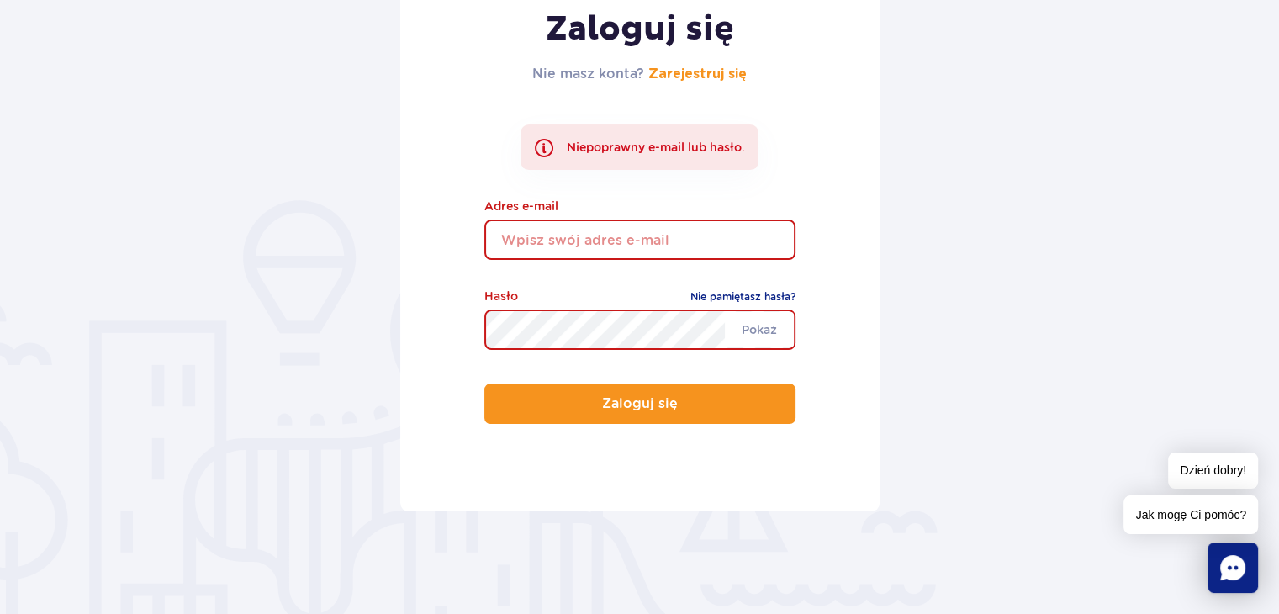
click at [569, 233] on input "email" at bounding box center [639, 240] width 311 height 40
type input "[EMAIL_ADDRESS][DOMAIN_NAME]"
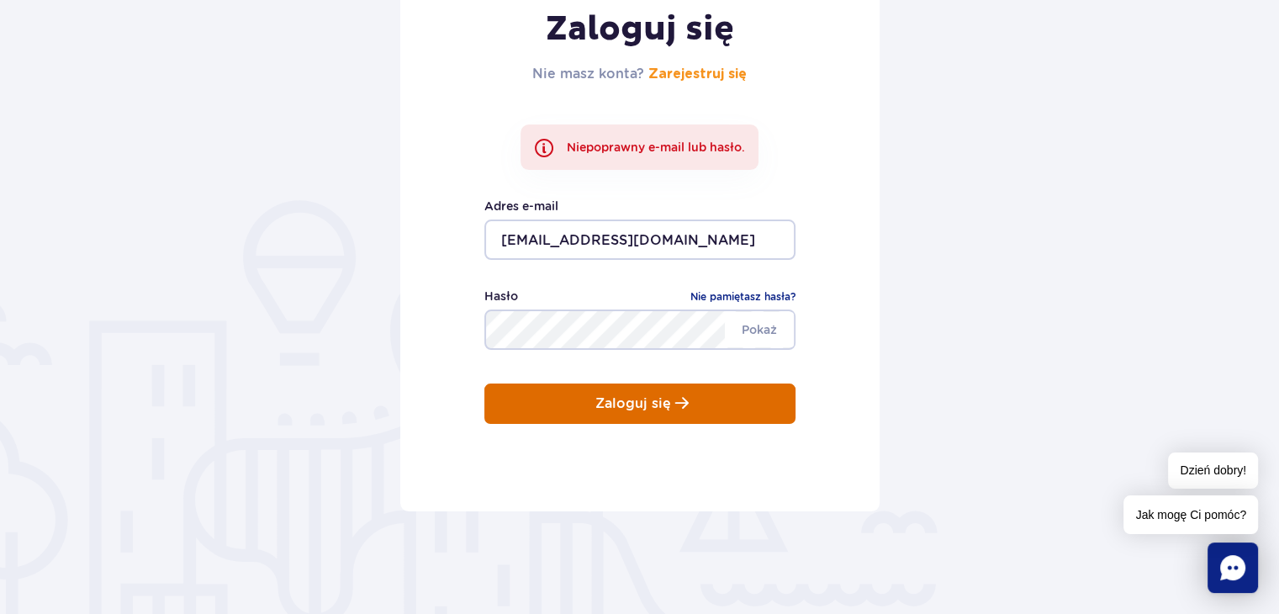
click at [606, 408] on p "Zaloguj się" at bounding box center [634, 403] width 76 height 15
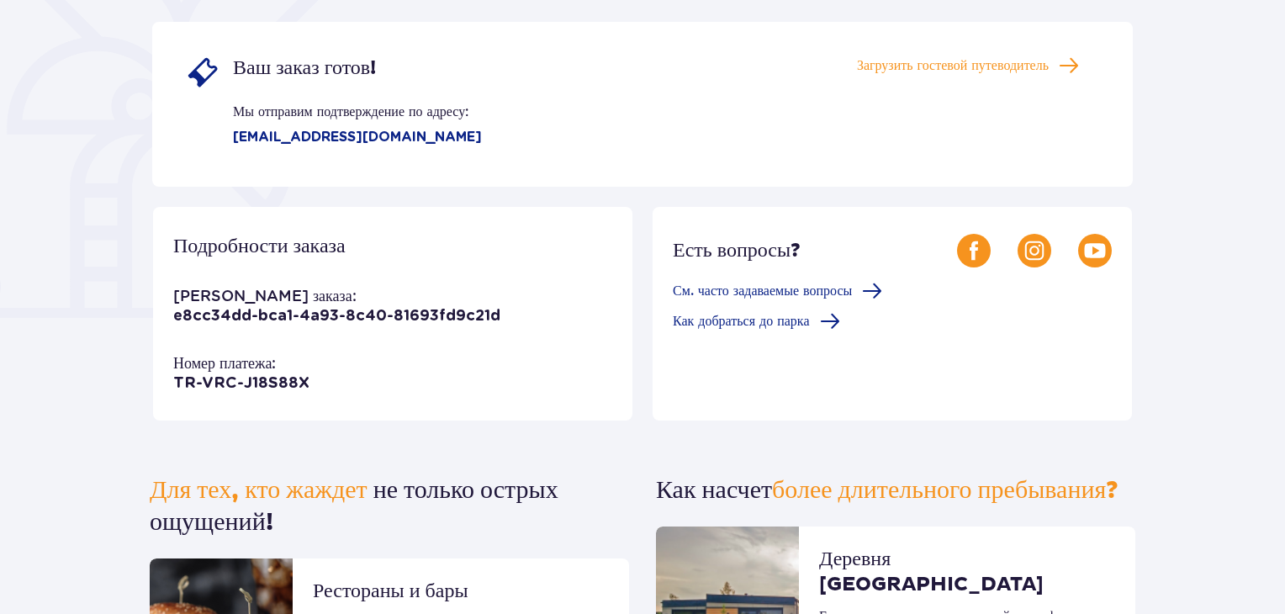
scroll to position [336, 0]
